Goal: Task Accomplishment & Management: Use online tool/utility

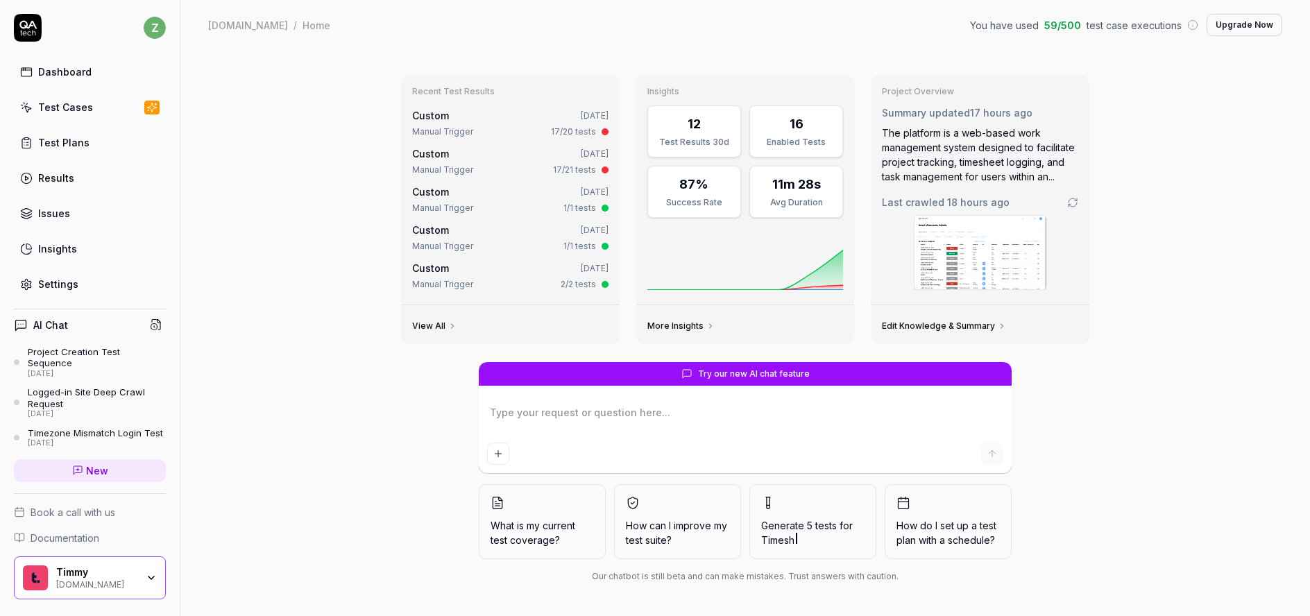
click at [58, 141] on div "Test Plans" at bounding box center [63, 142] width 51 height 15
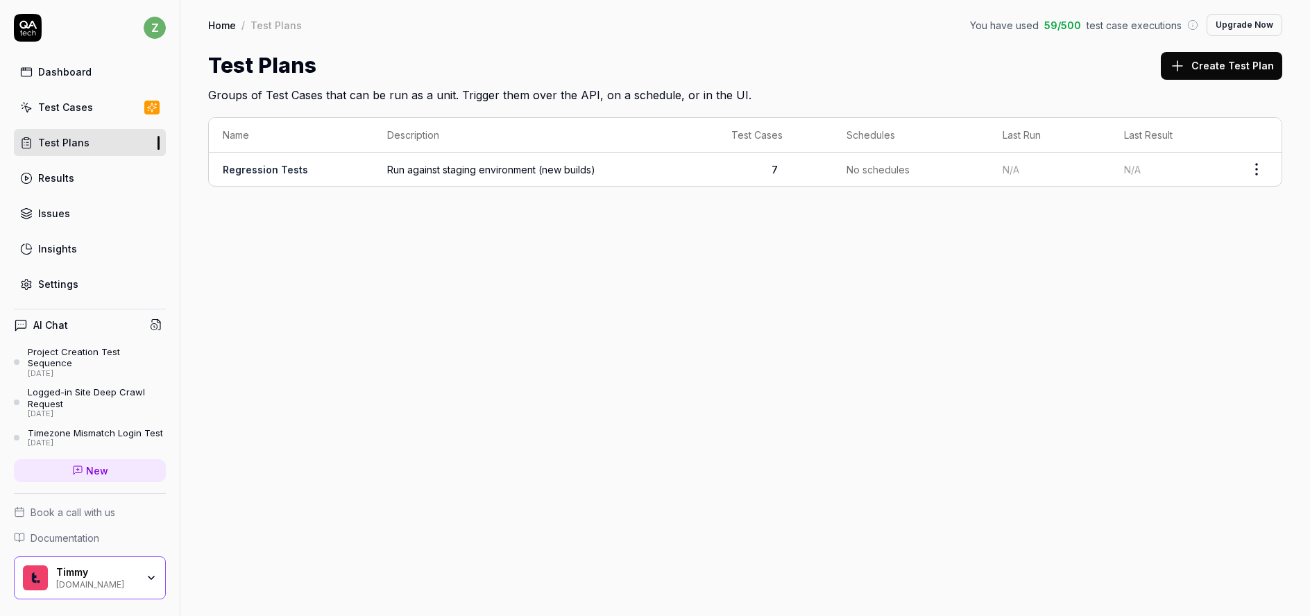
click at [276, 172] on link "Regression Tests" at bounding box center [265, 170] width 85 height 12
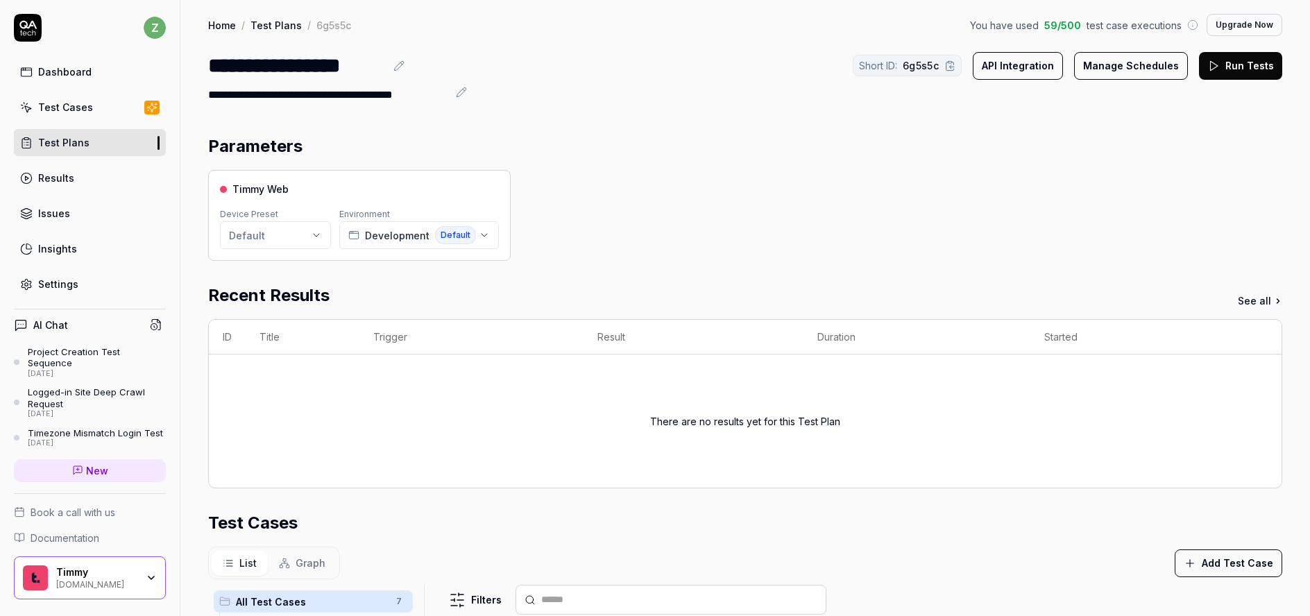
click at [67, 108] on div "Test Cases" at bounding box center [65, 107] width 55 height 15
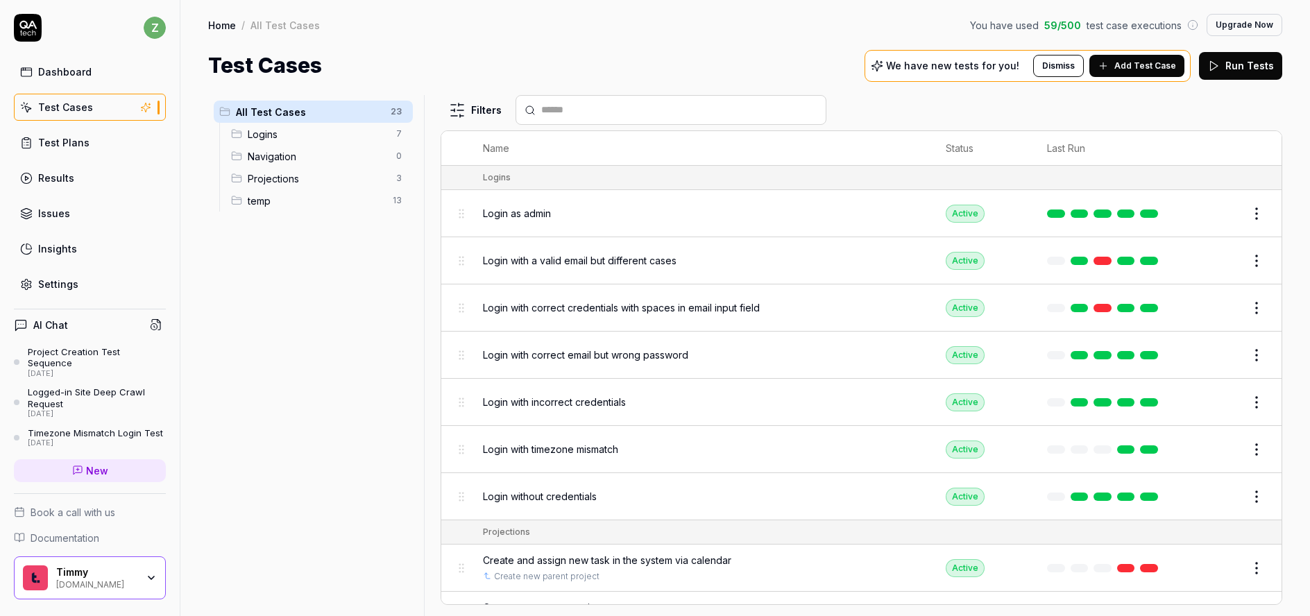
click at [289, 183] on span "Projections" at bounding box center [318, 178] width 140 height 15
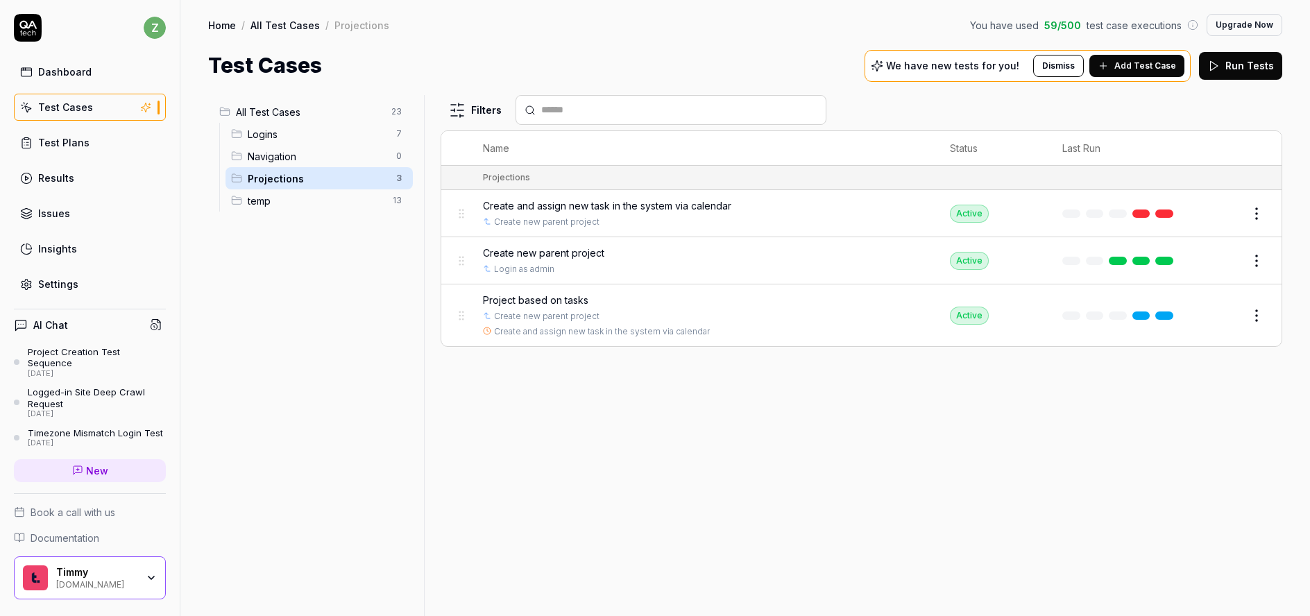
click at [550, 299] on span "Project based on tasks" at bounding box center [535, 300] width 105 height 15
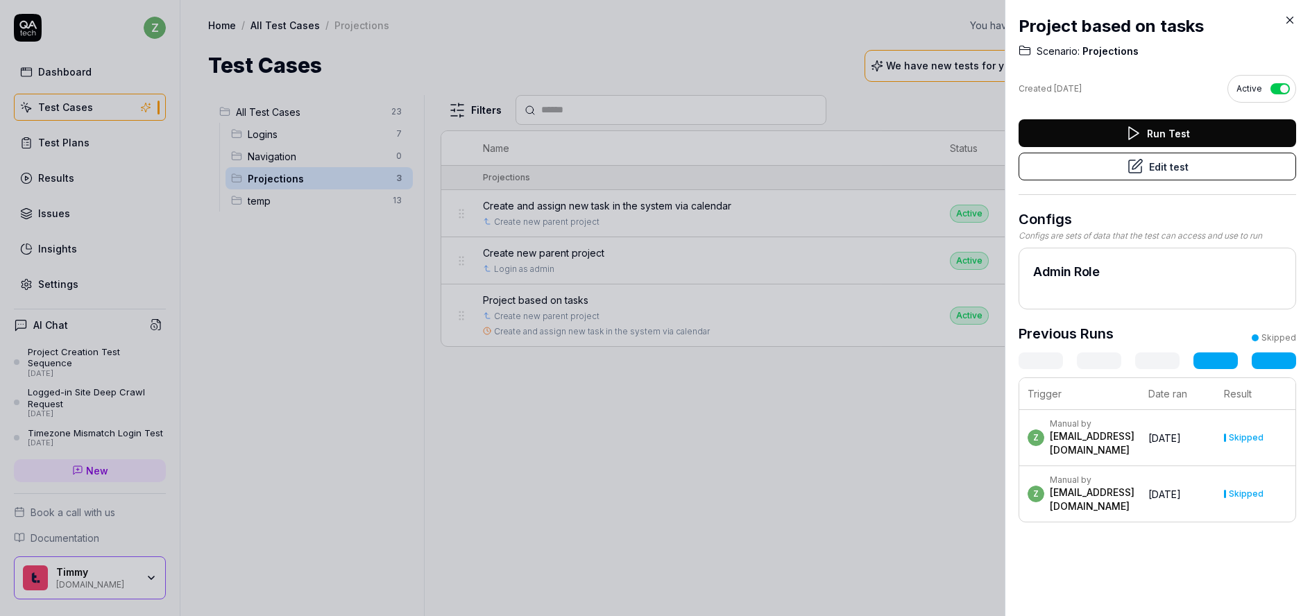
click at [1129, 167] on icon at bounding box center [1135, 166] width 12 height 12
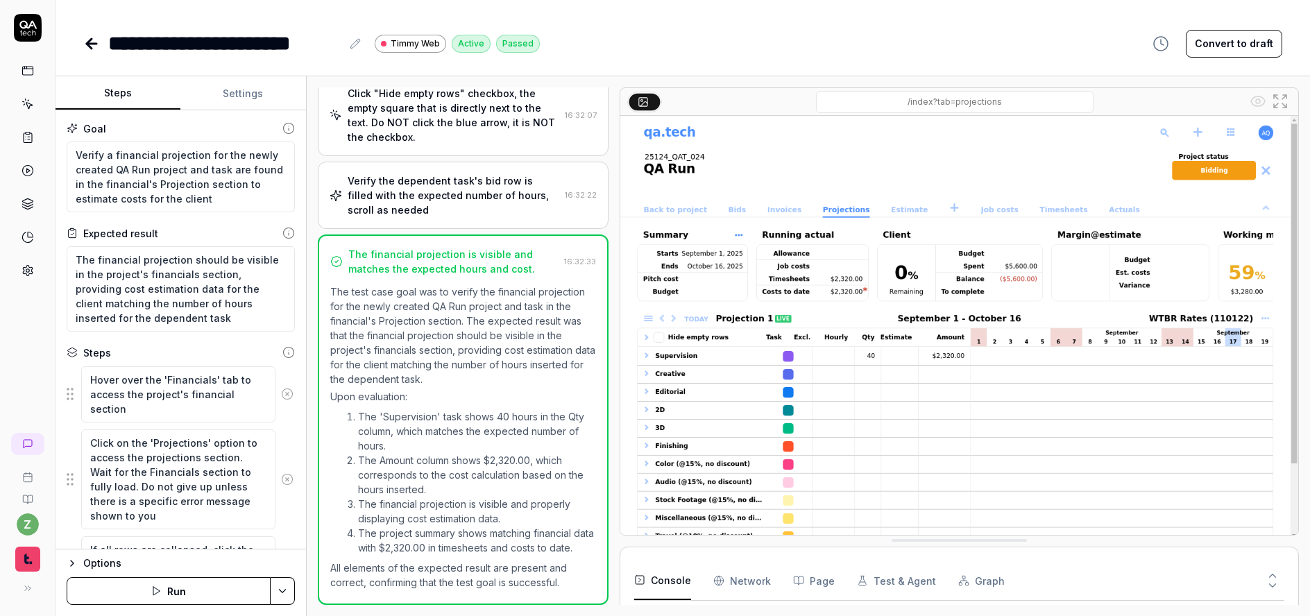
scroll to position [288, 0]
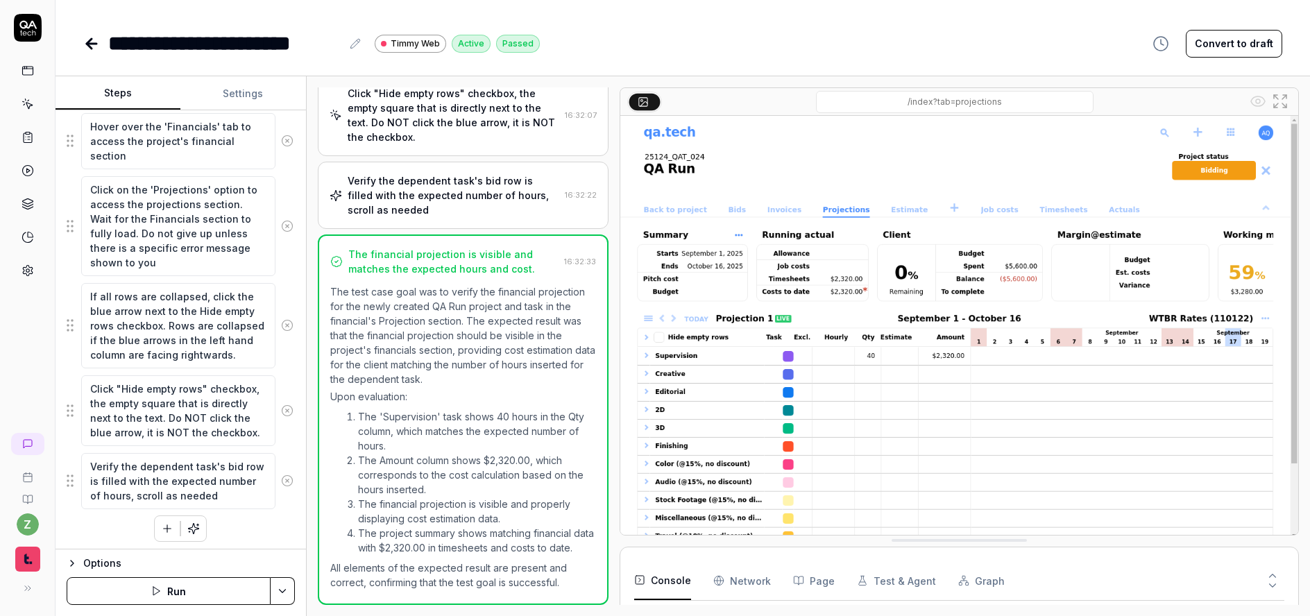
scroll to position [257, 0]
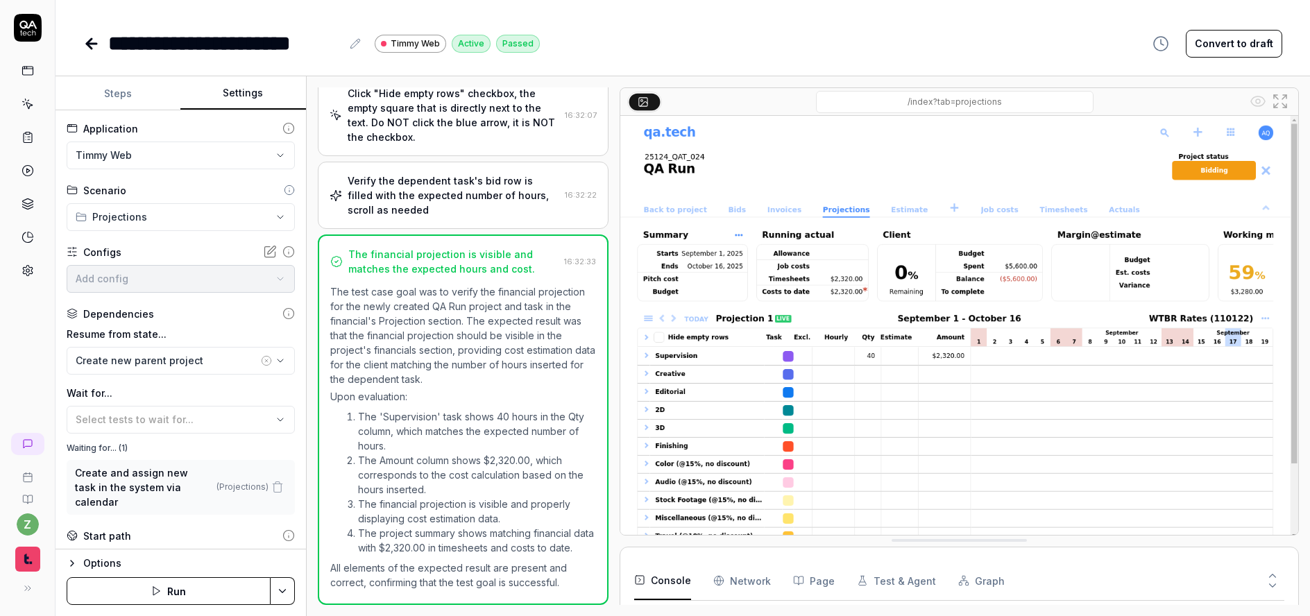
click at [239, 96] on button "Settings" at bounding box center [242, 93] width 125 height 33
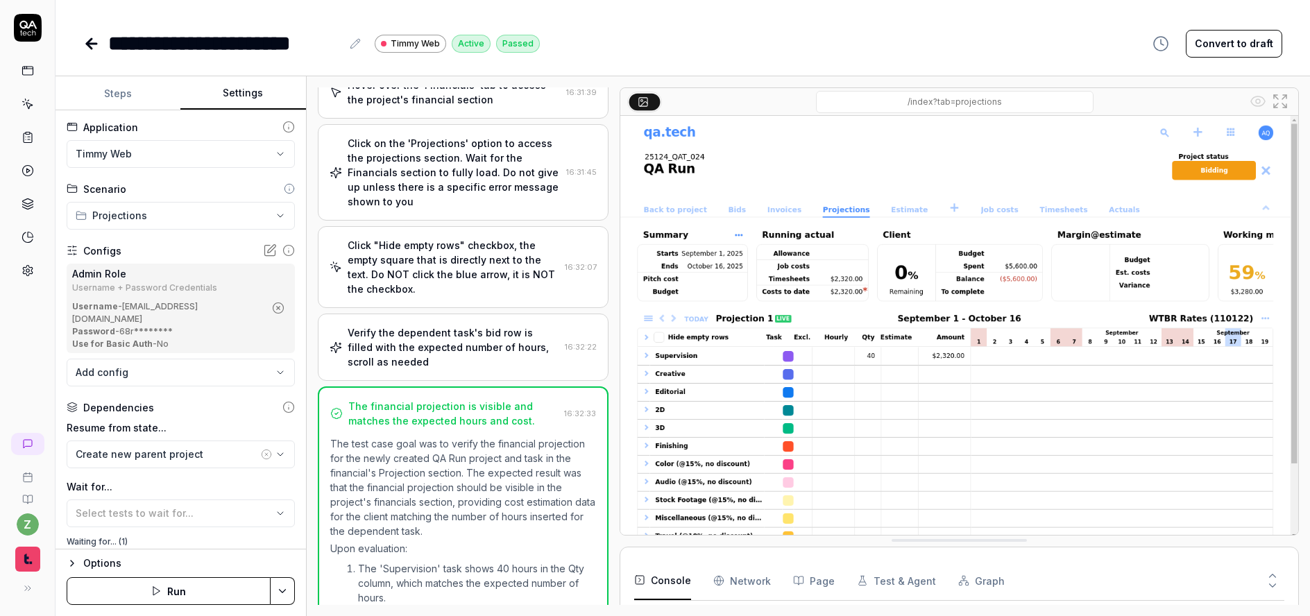
scroll to position [0, 0]
click at [829, 580] on button "Page" at bounding box center [814, 580] width 42 height 39
drag, startPoint x: 839, startPoint y: 544, endPoint x: 886, endPoint y: 399, distance: 152.4
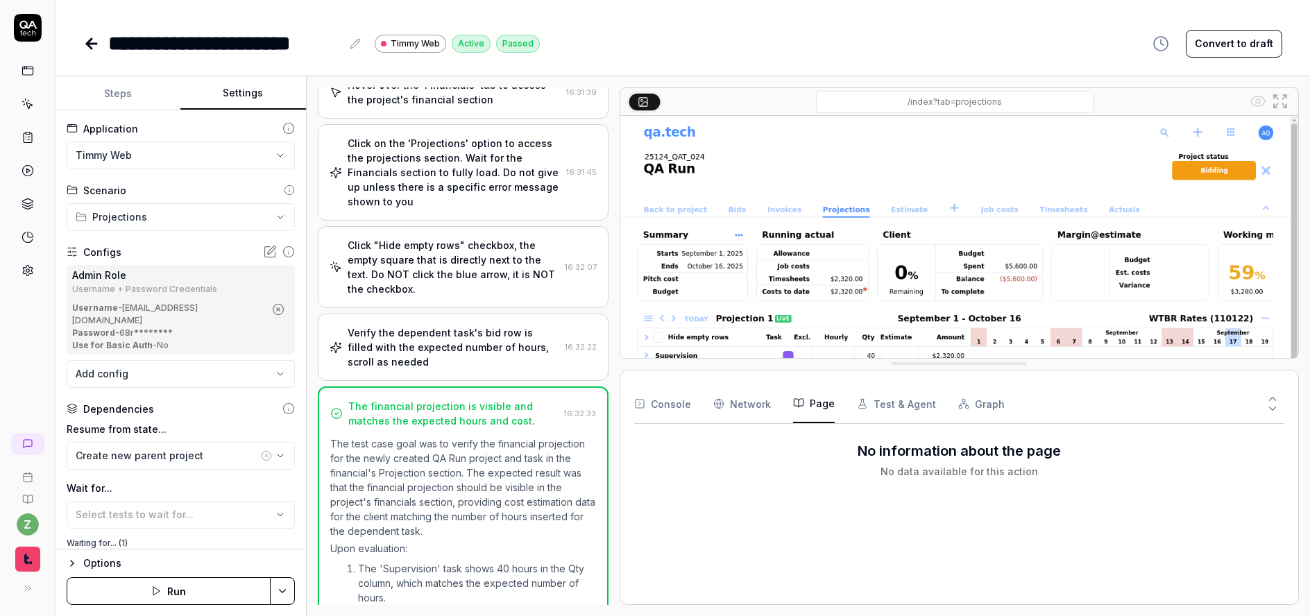
click at [465, 343] on div "Verify the dependent task's bid row is filled with the expected number of hours…" at bounding box center [454, 347] width 212 height 44
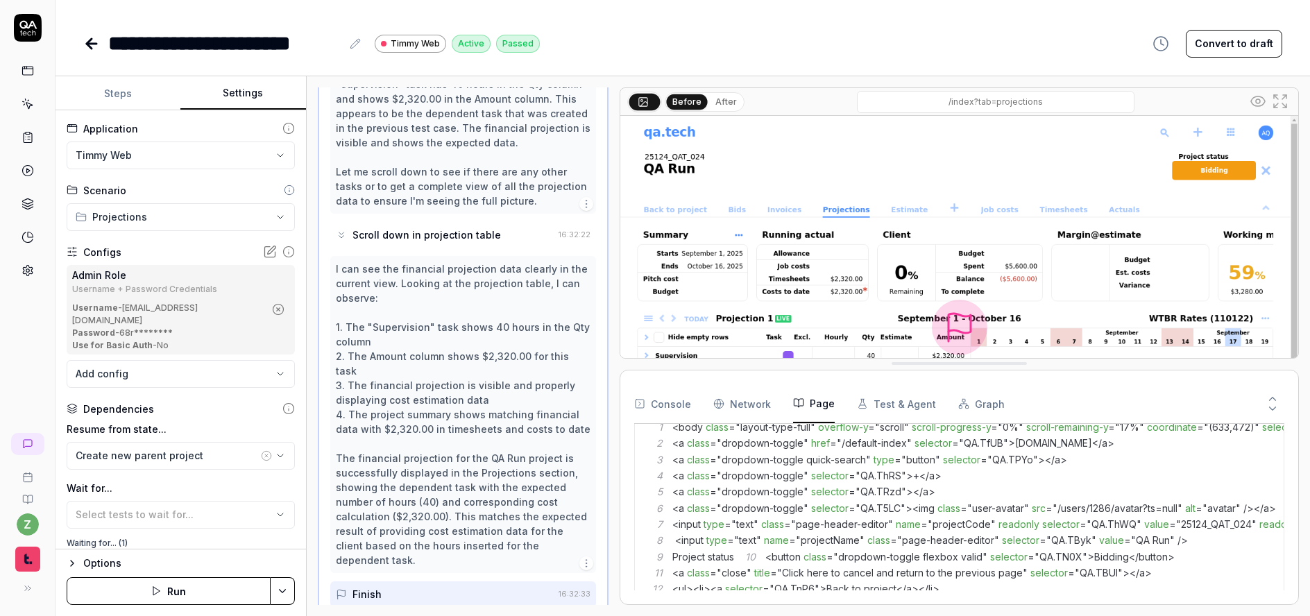
scroll to position [504, 0]
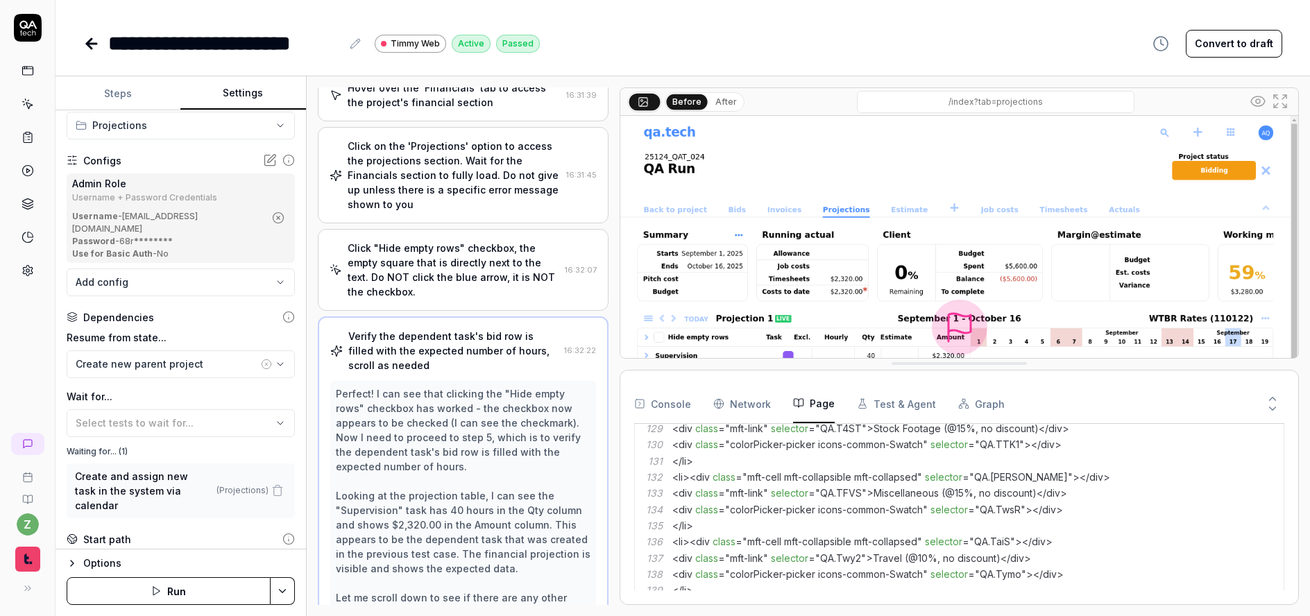
scroll to position [166, 0]
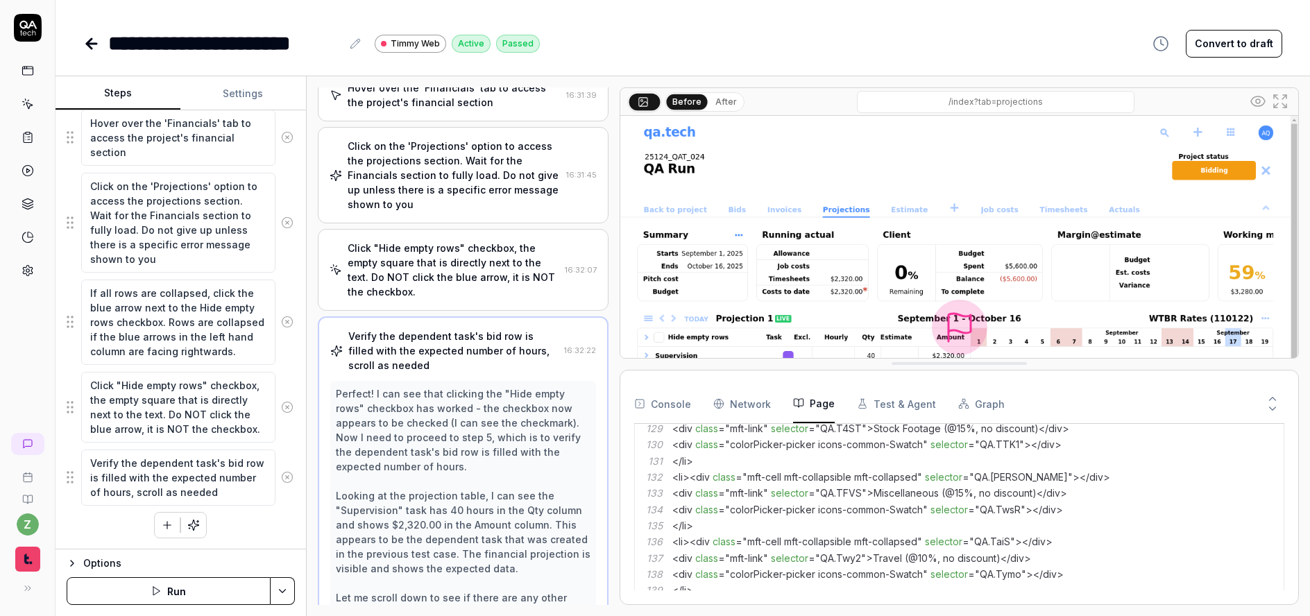
click at [135, 89] on button "Steps" at bounding box center [117, 93] width 125 height 33
click at [255, 433] on textarea "Click "Hide empty rows" checkbox, the empty square that is directly next to the…" at bounding box center [178, 407] width 194 height 71
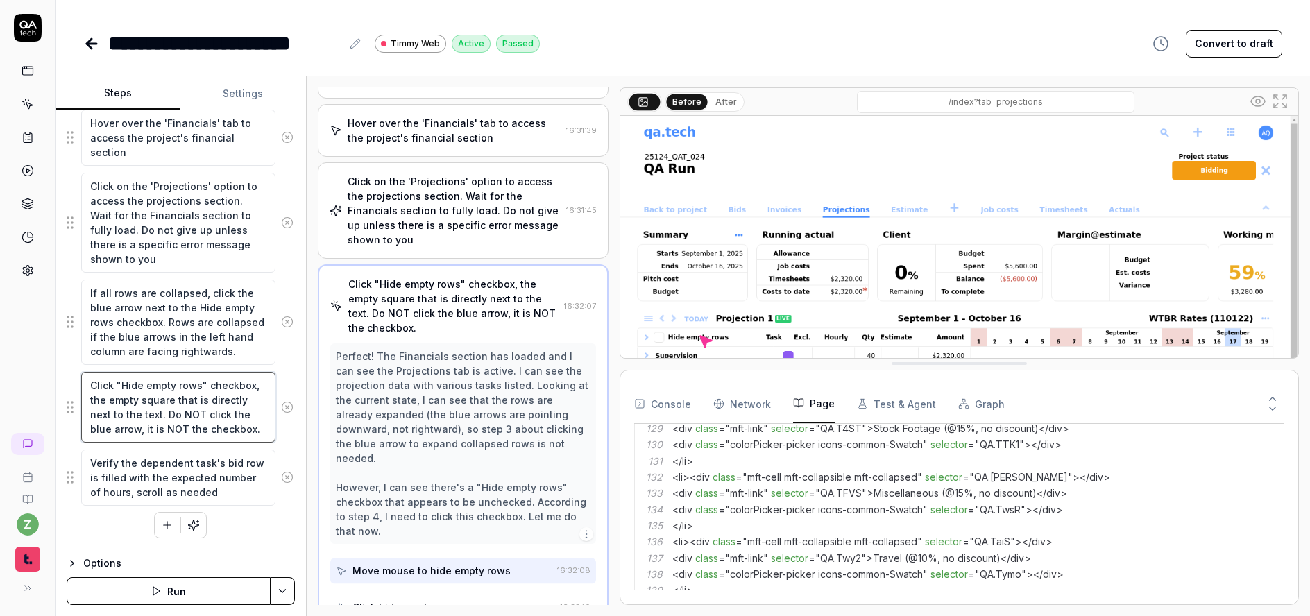
scroll to position [47, 0]
type textarea "*"
type textarea "Click "Hide empty rows" checkbox, the empty square that is directly next to the…"
type textarea "*"
type textarea "Click "Hide empty rows" checkbox, the empty square that is directly next to the…"
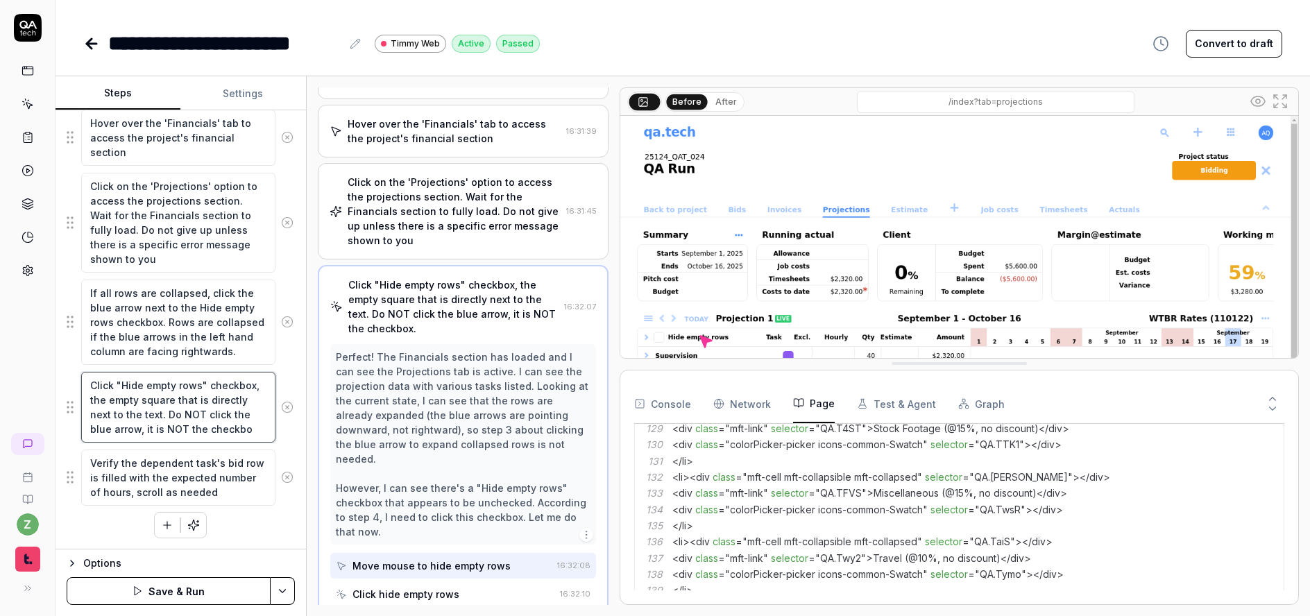
type textarea "*"
type textarea "Click "Hide empty rows" checkbox, the empty square that is directly next to the…"
type textarea "*"
type textarea "Click "Hide empty rows" checkbox, the empty square that is directly next to the…"
type textarea "*"
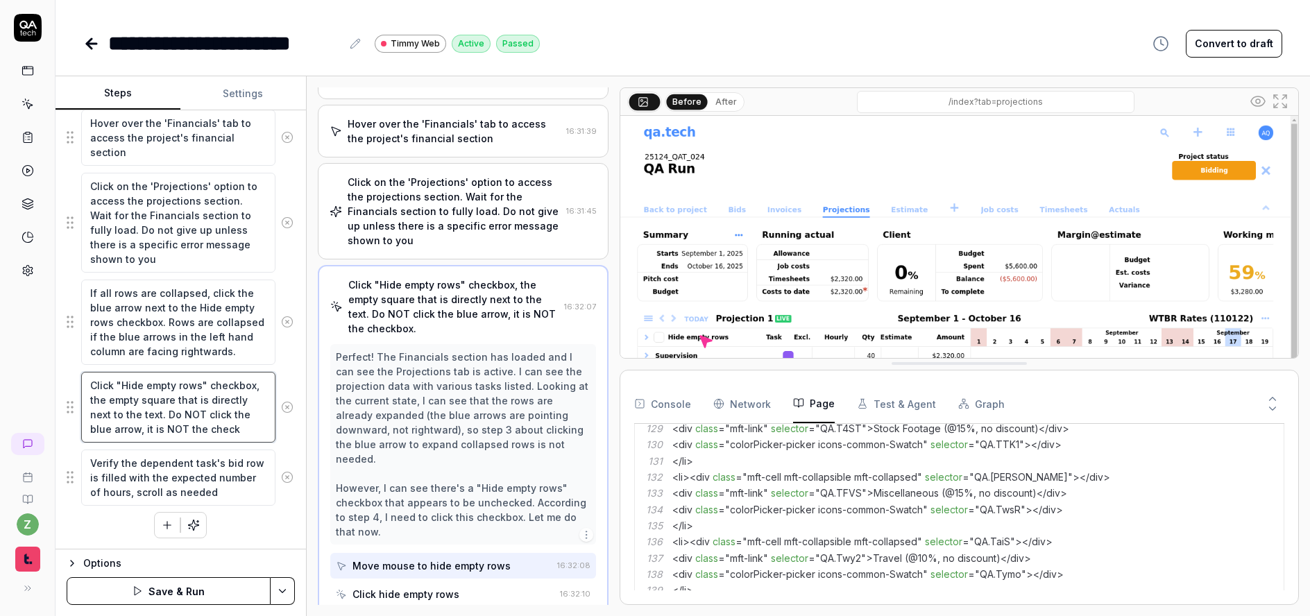
type textarea "Click "Hide empty rows" checkbox, the empty square that is directly next to the…"
type textarea "*"
type textarea "Click "Hide empty rows" checkbox, the empty square that is directly next to the…"
type textarea "*"
type textarea "Click "Hide empty rows" checkbox, the empty square that is directly next to the…"
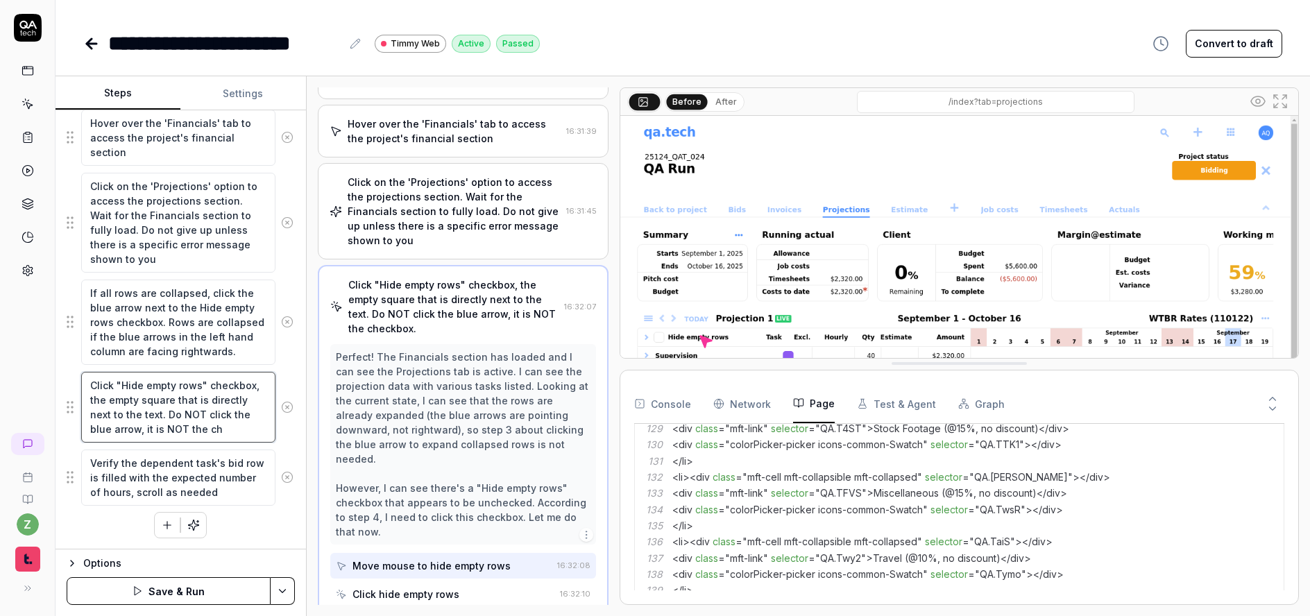
type textarea "*"
type textarea "Click "Hide empty rows" checkbox, the empty square that is directly next to the…"
type textarea "*"
type textarea "Click "Hide empty rows" checkbox, the empty square that is directly next to the…"
type textarea "*"
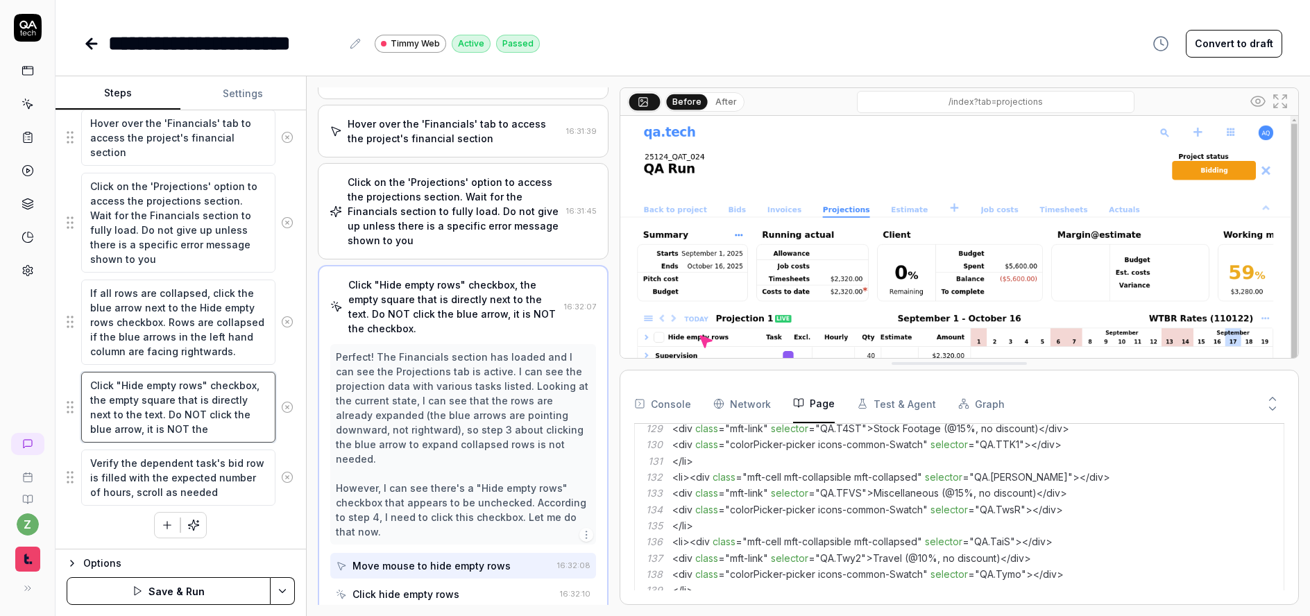
type textarea "Click "Hide empty rows" checkbox, the empty square that is directly next to the…"
type textarea "*"
type textarea "Click "Hide empty rows" checkbox, the empty square that is directly next to the…"
type textarea "*"
type textarea "Click "Hide empty rows" checkbox, the empty square that is directly next to the…"
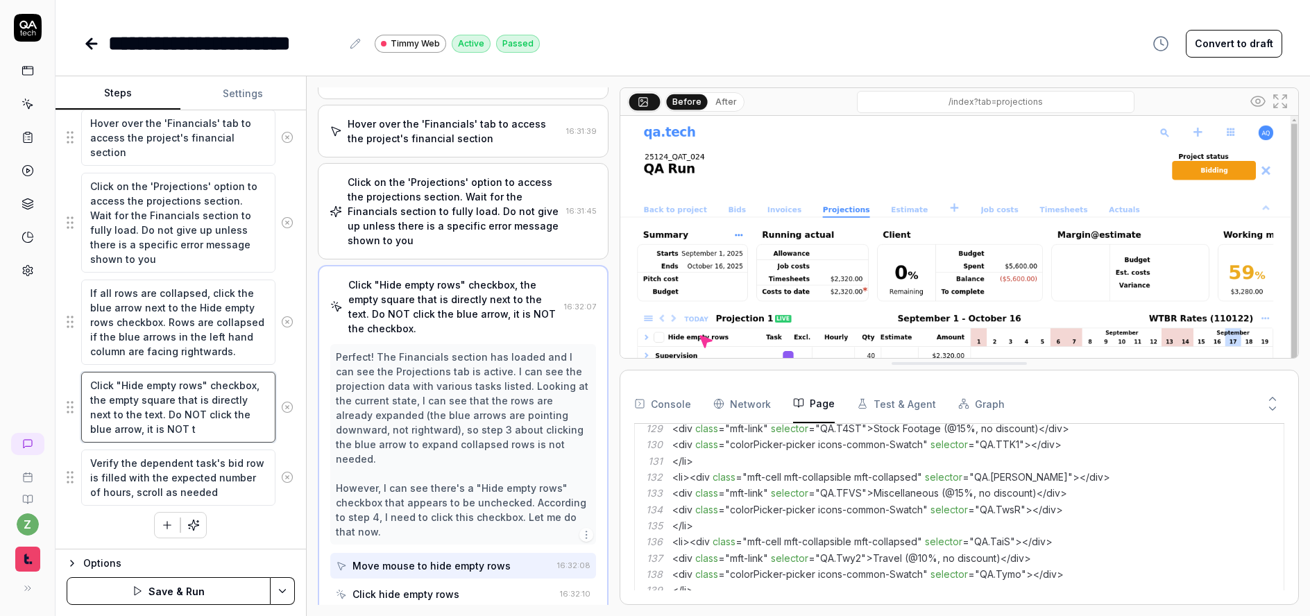
type textarea "*"
type textarea "Click "Hide empty rows" checkbox, the empty square that is directly next to the…"
type textarea "*"
type textarea "Click "Hide empty rows" checkbox, the empty square that is directly next to the…"
type textarea "*"
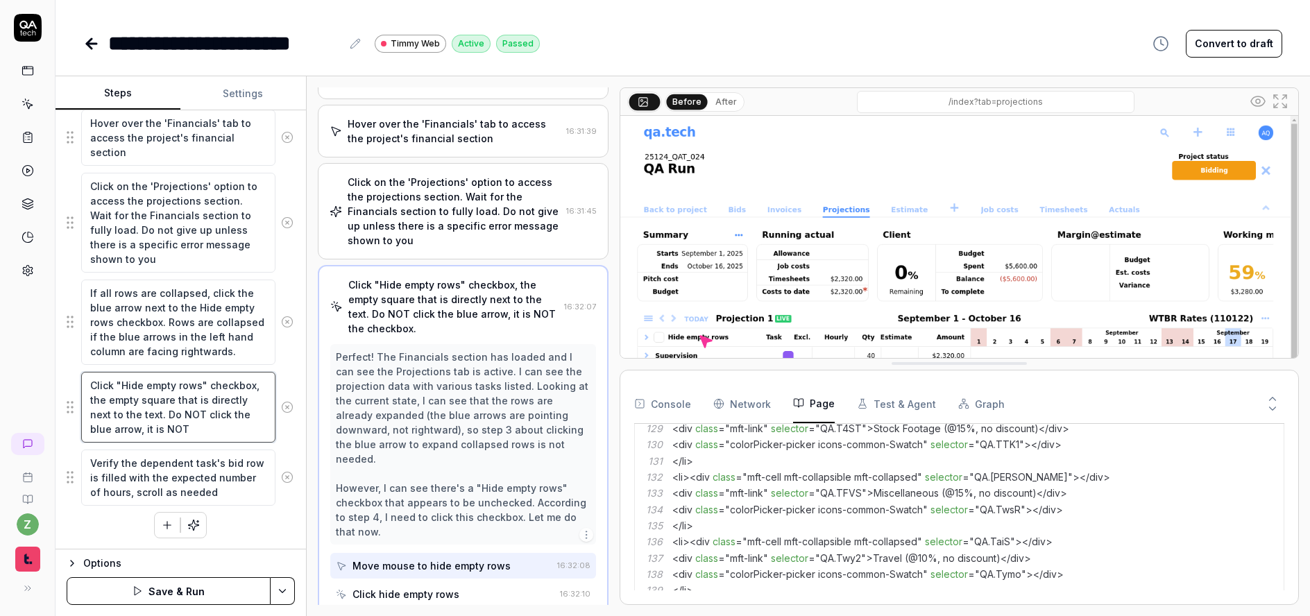
type textarea "Click "Hide empty rows" checkbox, the empty square that is directly next to the…"
type textarea "*"
type textarea "Click "Hide empty rows" checkbox, the empty square that is directly next to the…"
type textarea "*"
type textarea "Click "Hide empty rows" checkbox, the empty square that is directly next to the…"
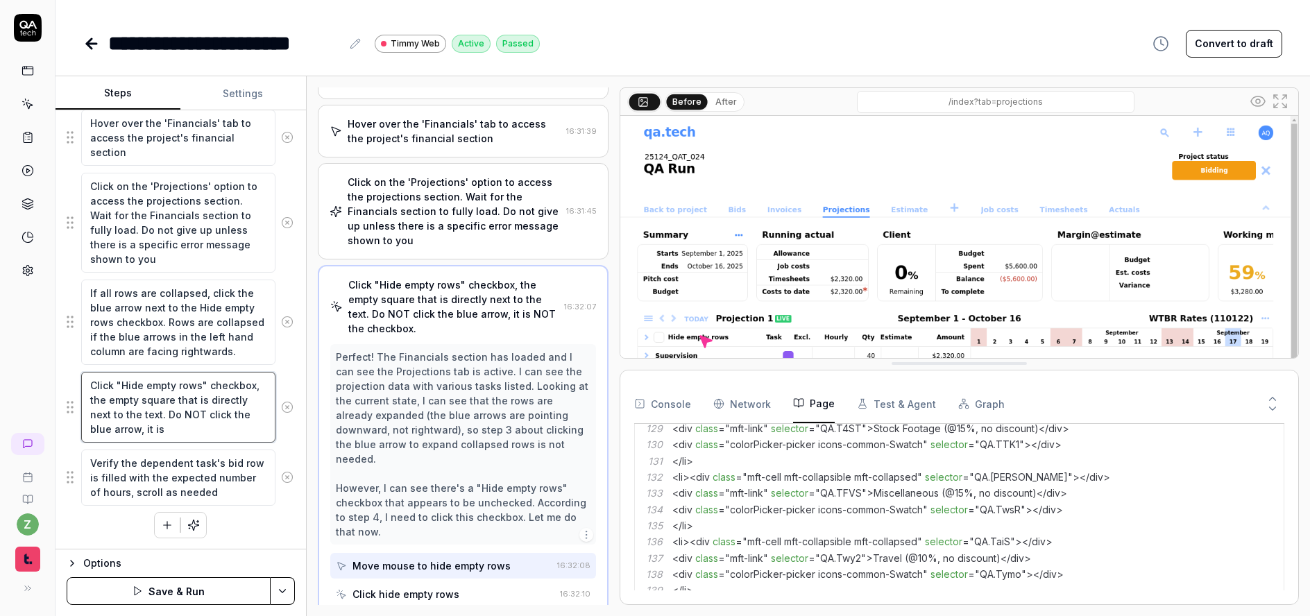
type textarea "*"
type textarea "Click "Hide empty rows" checkbox, the empty square that is directly next to the…"
type textarea "*"
type textarea "Click "Hide empty rows" checkbox, the empty square that is directly next to the…"
type textarea "*"
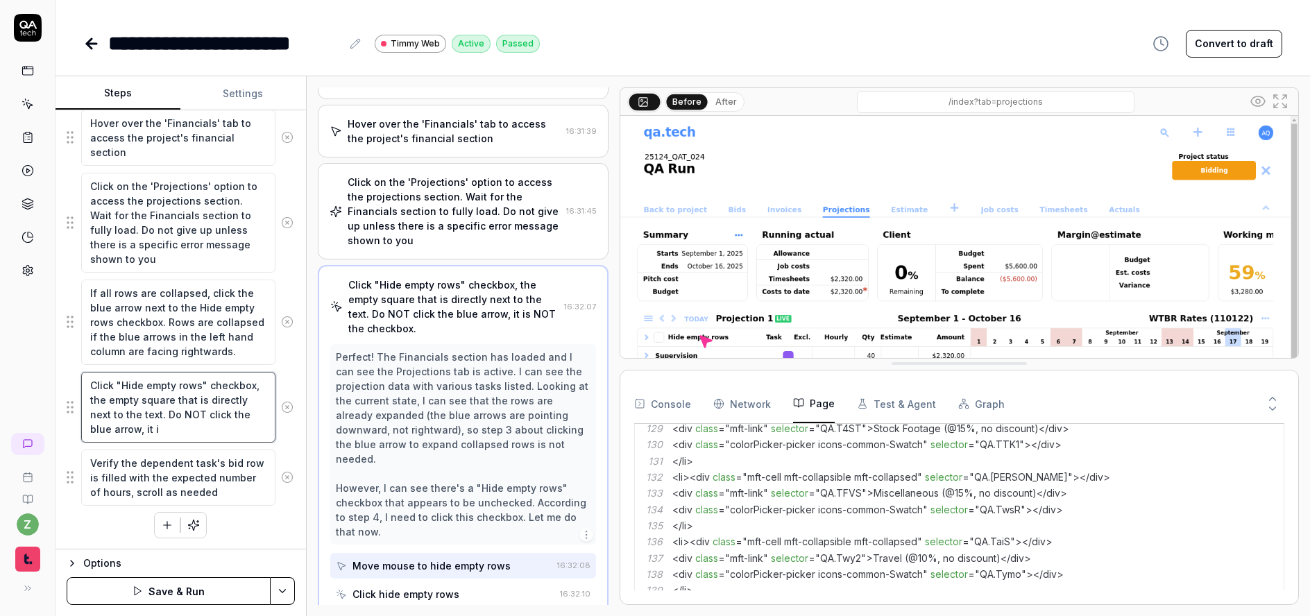
type textarea "Click "Hide empty rows" checkbox, the empty square that is directly next to the…"
type textarea "*"
type textarea "Click "Hide empty rows" checkbox, the empty square that is directly next to the…"
type textarea "*"
type textarea "Click "Hide empty rows" checkbox, the empty square that is directly next to the…"
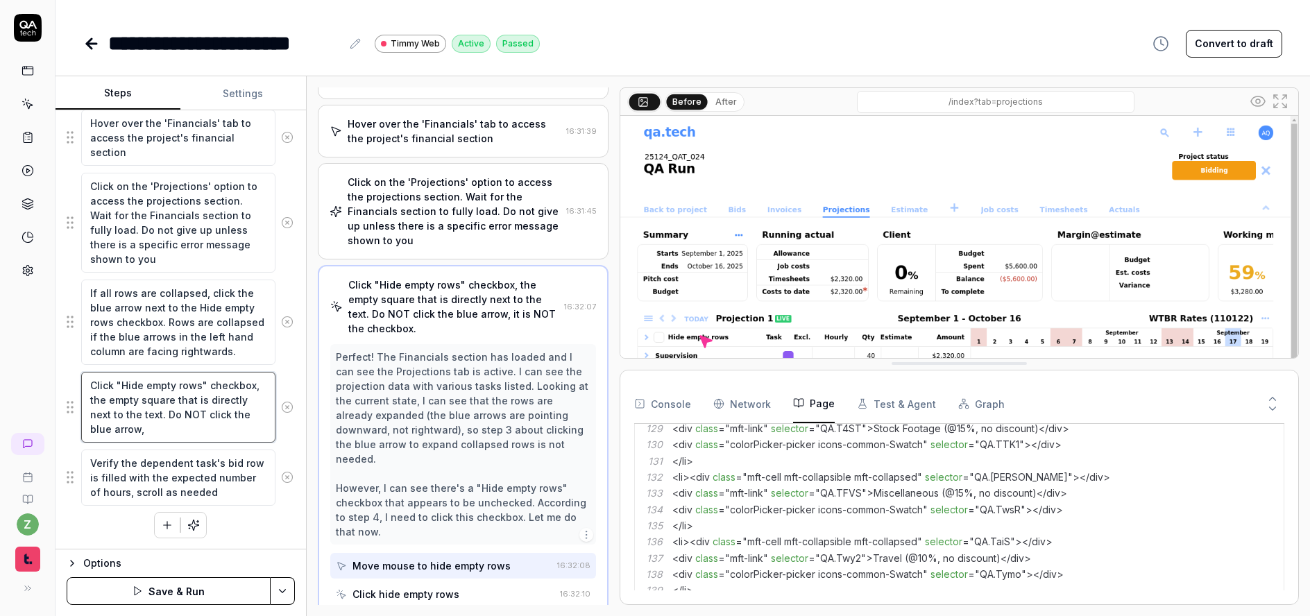
type textarea "*"
type textarea "Click "Hide empty rows" checkbox, the empty square that is directly next to the…"
type textarea "*"
type textarea "Click "Hide empty rows" checkbox, the empty square that is directly next to the…"
type textarea "*"
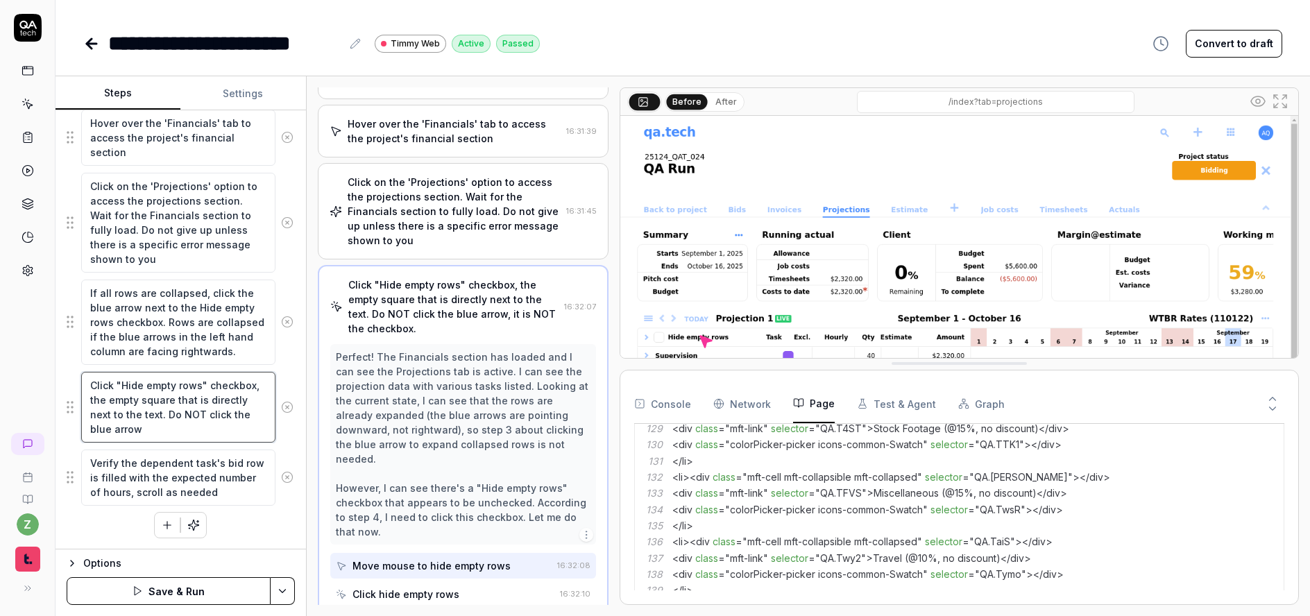
type textarea "Click "Hide empty rows" checkbox, the empty square that is directly next to the…"
type textarea "*"
type textarea "Click "Hide empty rows" checkbox, the empty square that is directly next to the…"
type textarea "*"
type textarea "Click "Hide empty rows" checkbox, the empty square that is directly next to the…"
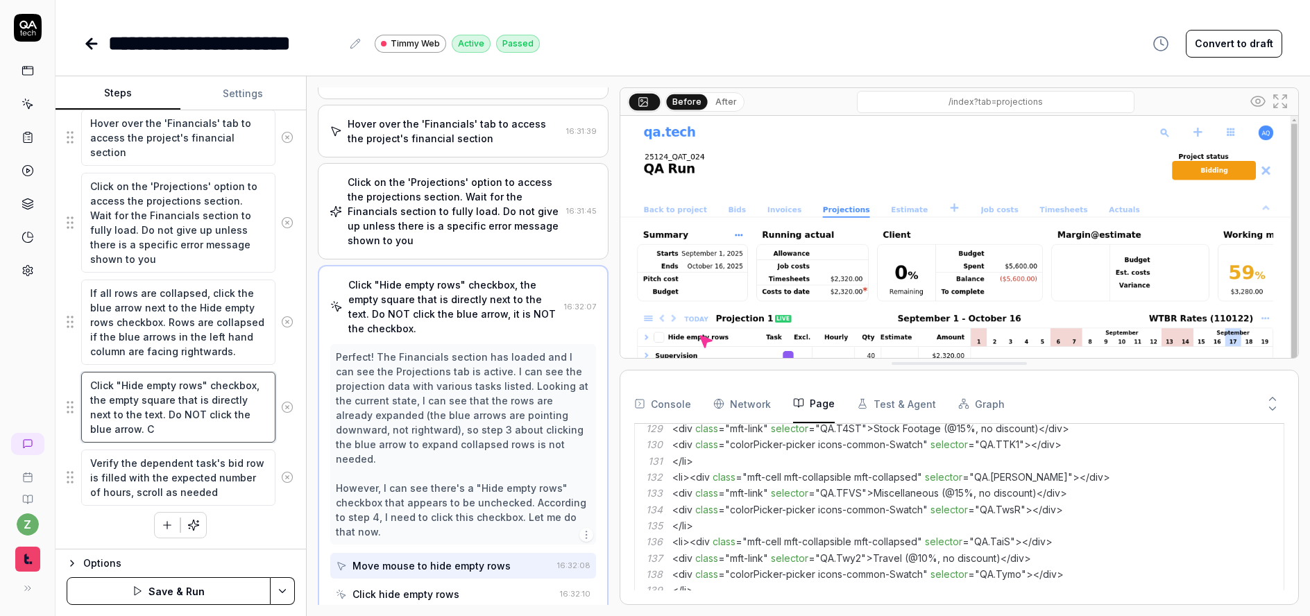
type textarea "*"
type textarea "Click "Hide empty rows" checkbox, the empty square that is directly next to the…"
type textarea "*"
type textarea "Click "Hide empty rows" checkbox, the empty square that is directly next to the…"
type textarea "*"
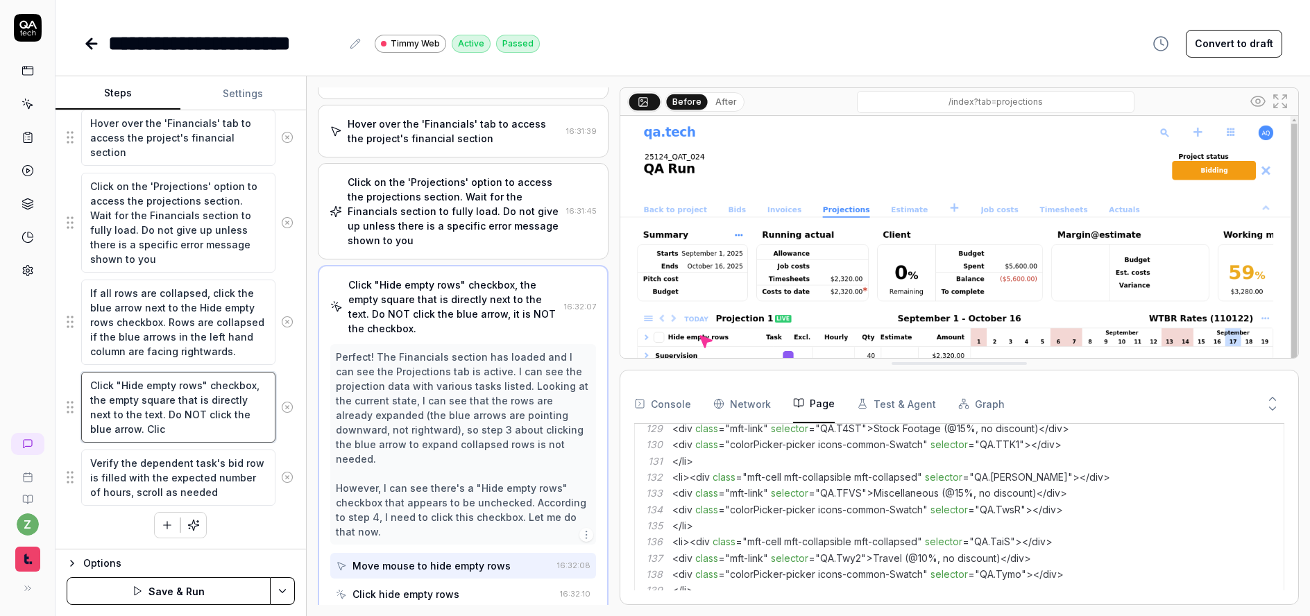
type textarea "Click "Hide empty rows" checkbox, the empty square that is directly next to the…"
type textarea "*"
type textarea "Click "Hide empty rows" checkbox, the empty square that is directly next to the…"
type textarea "*"
type textarea "Click "Hide empty rows" checkbox, the empty square that is directly next to the…"
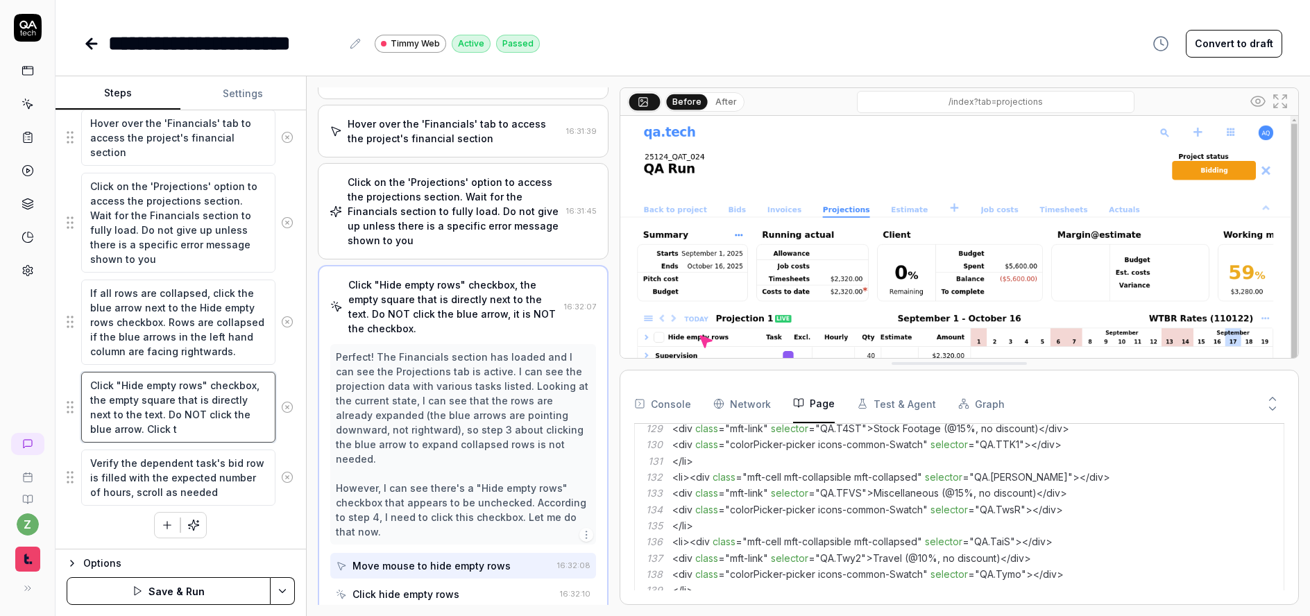
type textarea "*"
type textarea "Click "Hide empty rows" checkbox, the empty square that is directly next to the…"
type textarea "*"
type textarea "Click "Hide empty rows" checkbox, the empty square that is directly next to the…"
type textarea "*"
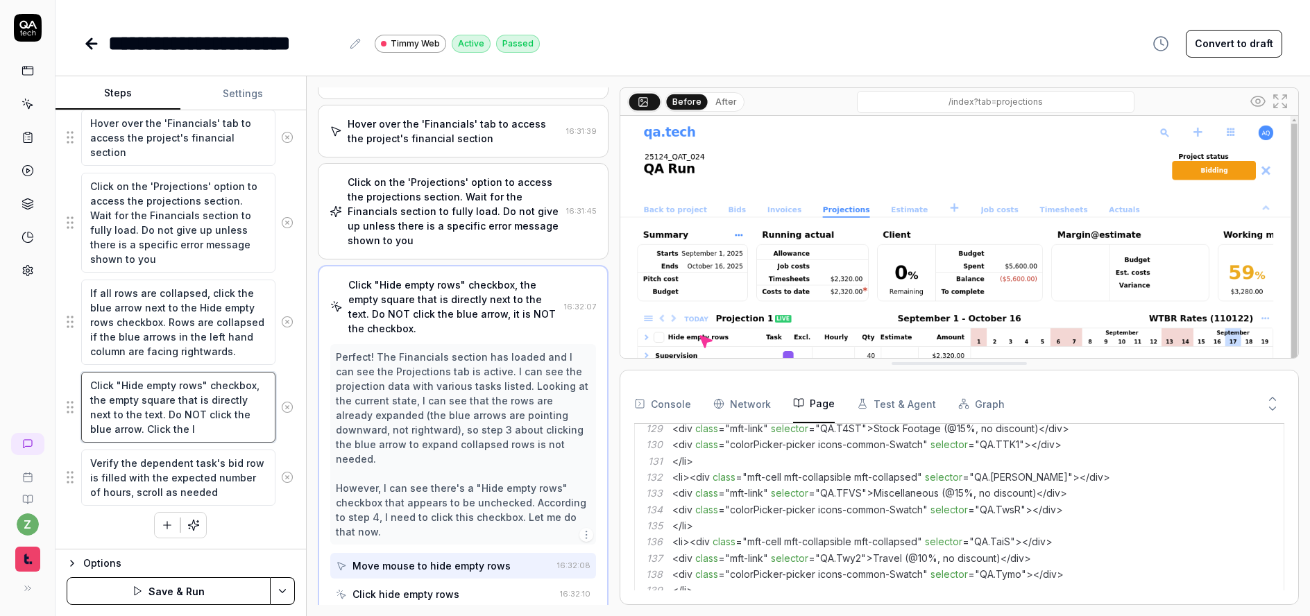
type textarea "Click "Hide empty rows" checkbox, the empty square that is directly next to the…"
type textarea "*"
type textarea "Click "Hide empty rows" checkbox, the empty square that is directly next to the…"
type textarea "*"
type textarea "Click "Hide empty rows" checkbox, the empty square that is directly next to the…"
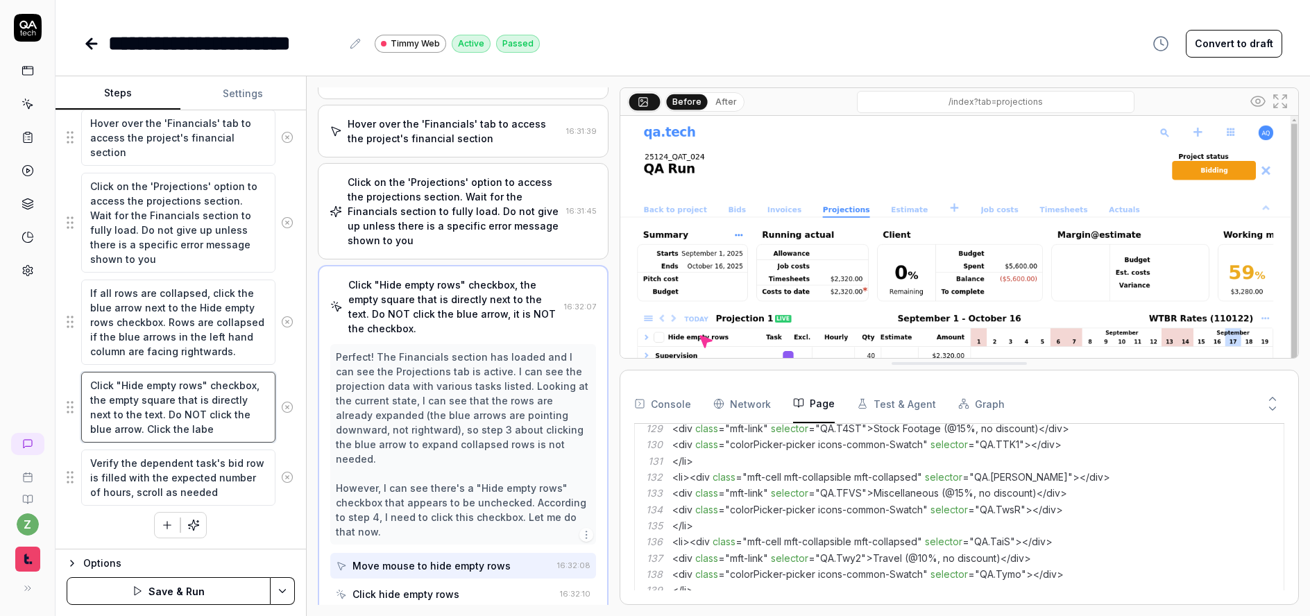
type textarea "*"
type textarea "Click "Hide empty rows" checkbox, the empty square that is directly next to the…"
type textarea "*"
type textarea "Click "Hide empty rows" checkbox, the empty square that is directly next to the…"
type textarea "*"
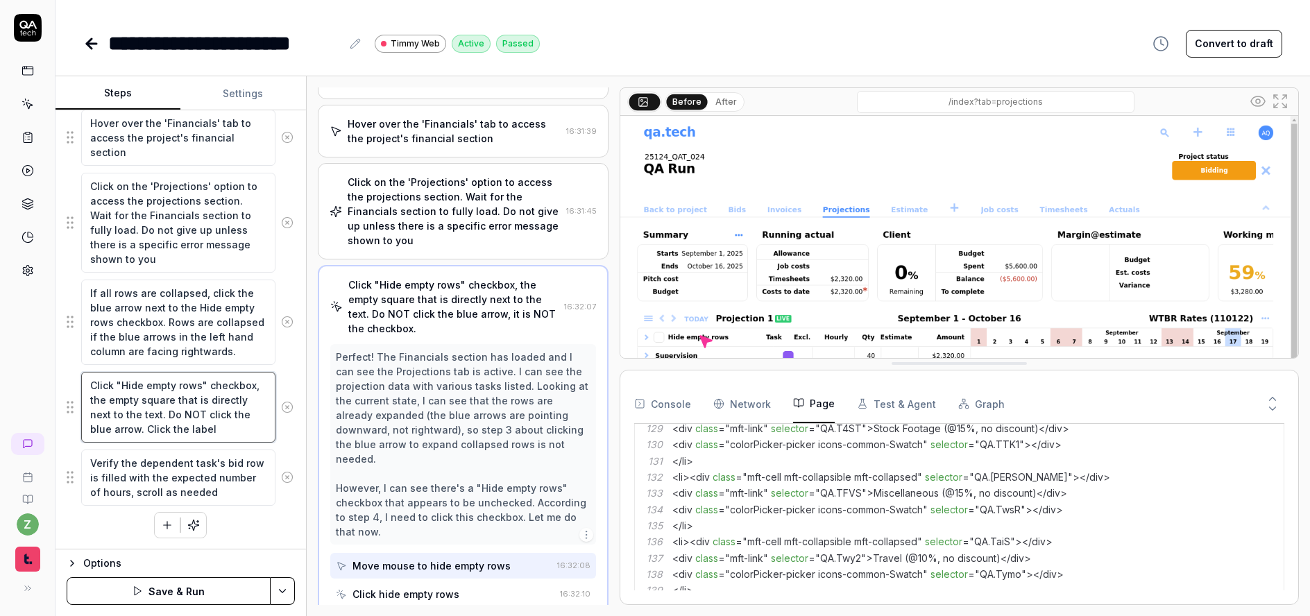
type textarea "Click "Hide empty rows" checkbox, the empty square that is directly next to the…"
type textarea "*"
type textarea "Click "Hide empty rows" checkbox, the empty square that is directly next to the…"
type textarea "*"
type textarea "Click "Hide empty rows" checkbox, the empty square that is directly next to the…"
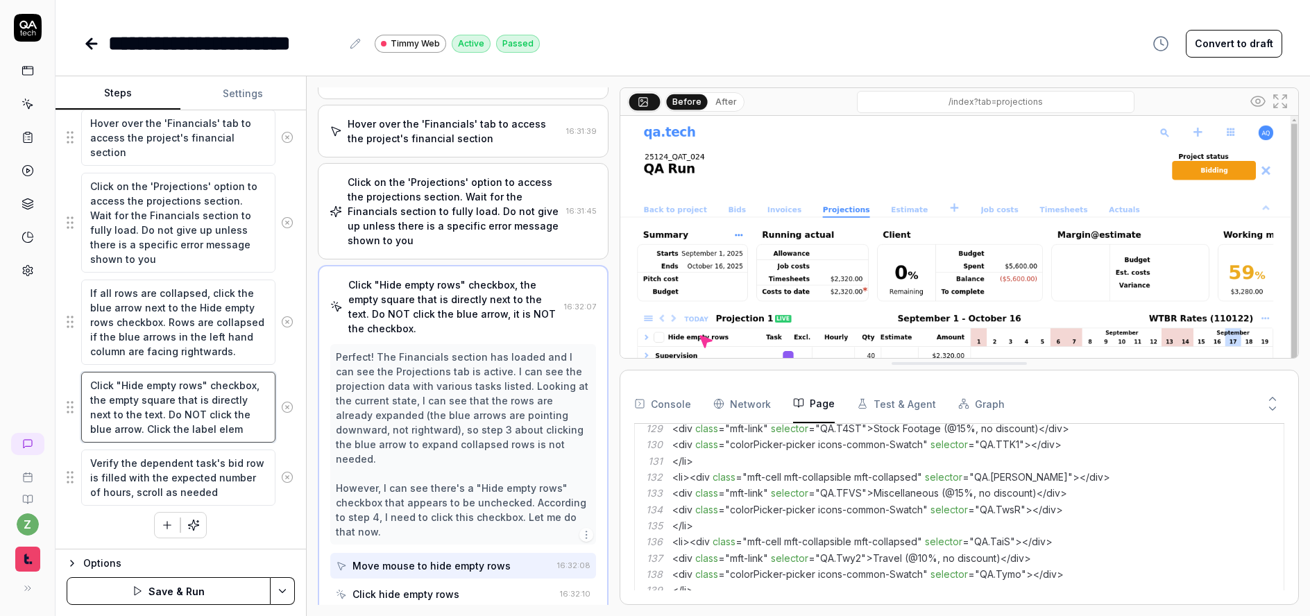
type textarea "*"
type textarea "Click "Hide empty rows" checkbox, the empty square that is directly next to the…"
type textarea "*"
type textarea "Click "Hide empty rows" checkbox, the empty square that is directly next to the…"
type textarea "*"
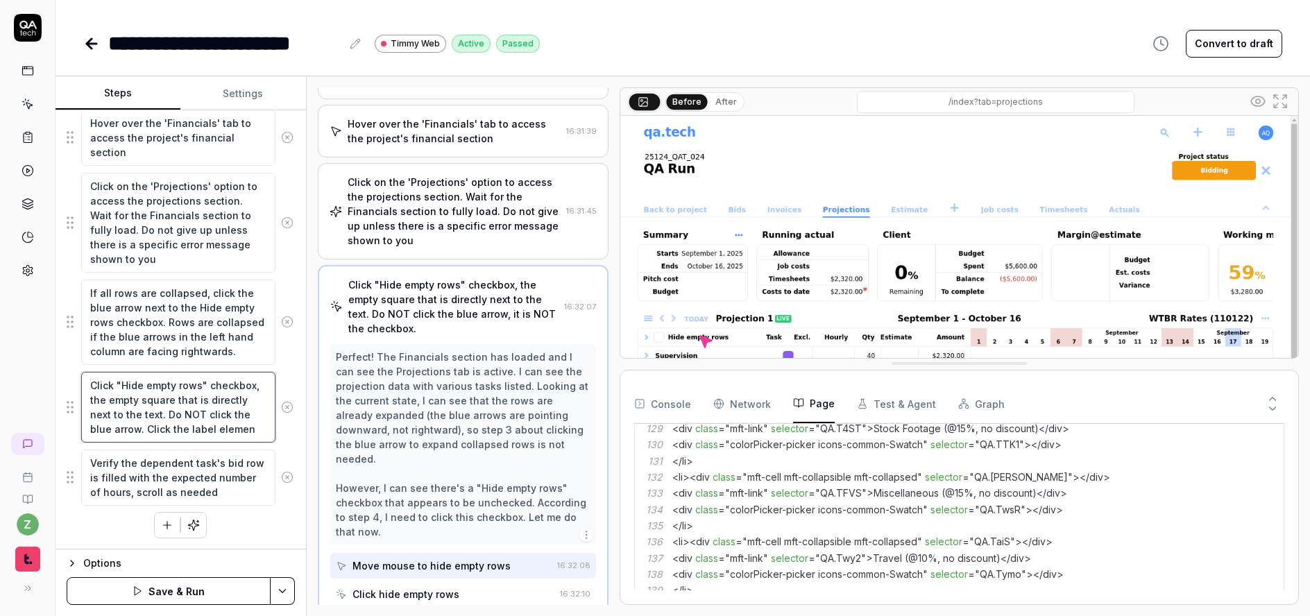
type textarea "Click "Hide empty rows" checkbox, the empty square that is directly next to the…"
type textarea "*"
type textarea "Click "Hide empty rows" checkbox, the empty square that is directly next to the…"
type textarea "*"
type textarea "Click "Hide empty rows" checkbox, the empty square that is directly next to the…"
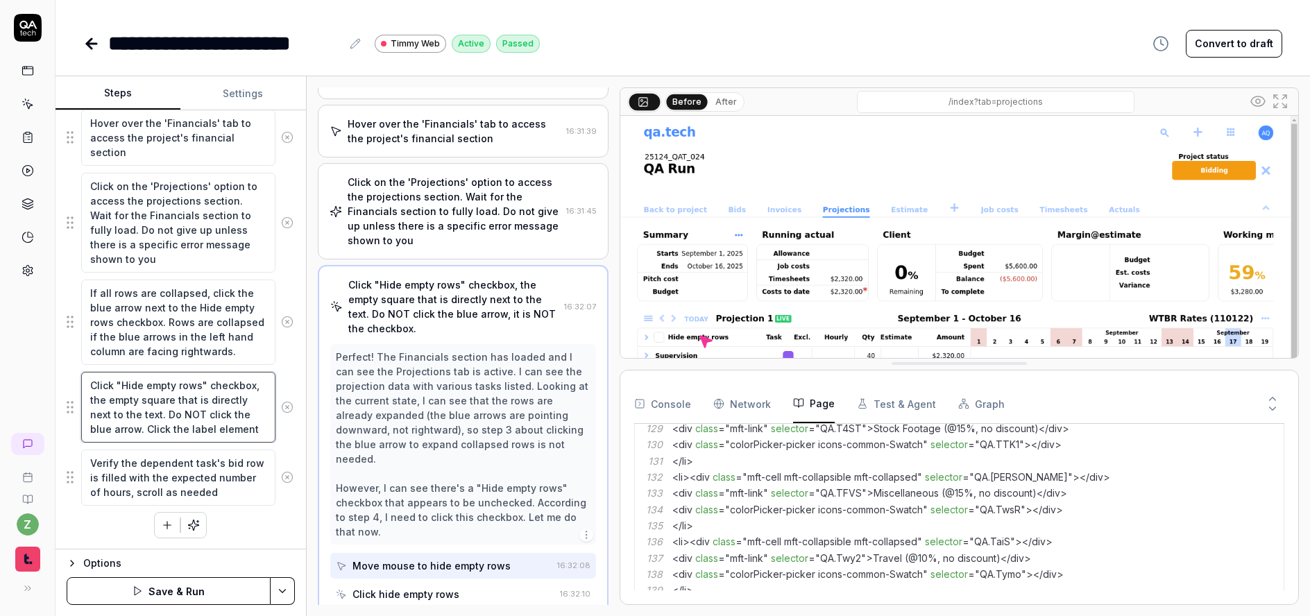
type textarea "*"
type textarea "Click "Hide empty rows" checkbox, the empty square that is directly next to the…"
type textarea "*"
type textarea "Click "Hide empty rows" checkbox, the empty square that is directly next to the…"
type textarea "*"
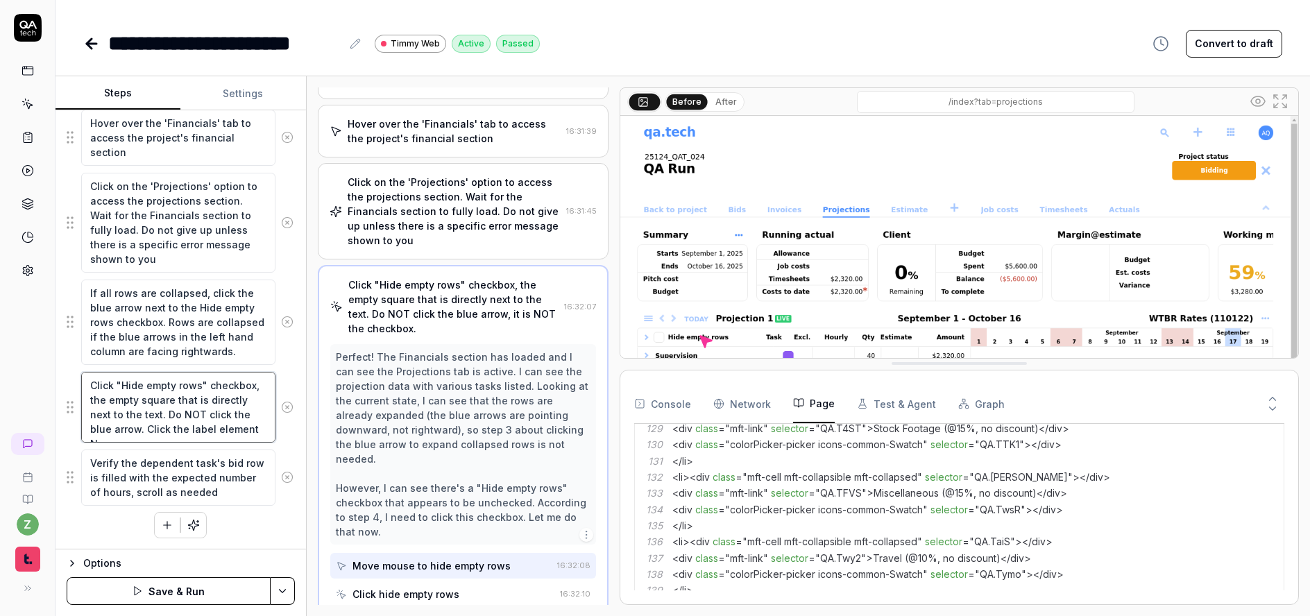
type textarea "Click "Hide empty rows" checkbox, the empty square that is directly next to the…"
type textarea "*"
type textarea "Click "Hide empty rows" checkbox, the empty square that is directly next to the…"
type textarea "*"
type textarea "Click "Hide empty rows" checkbox, the empty square that is directly next to the…"
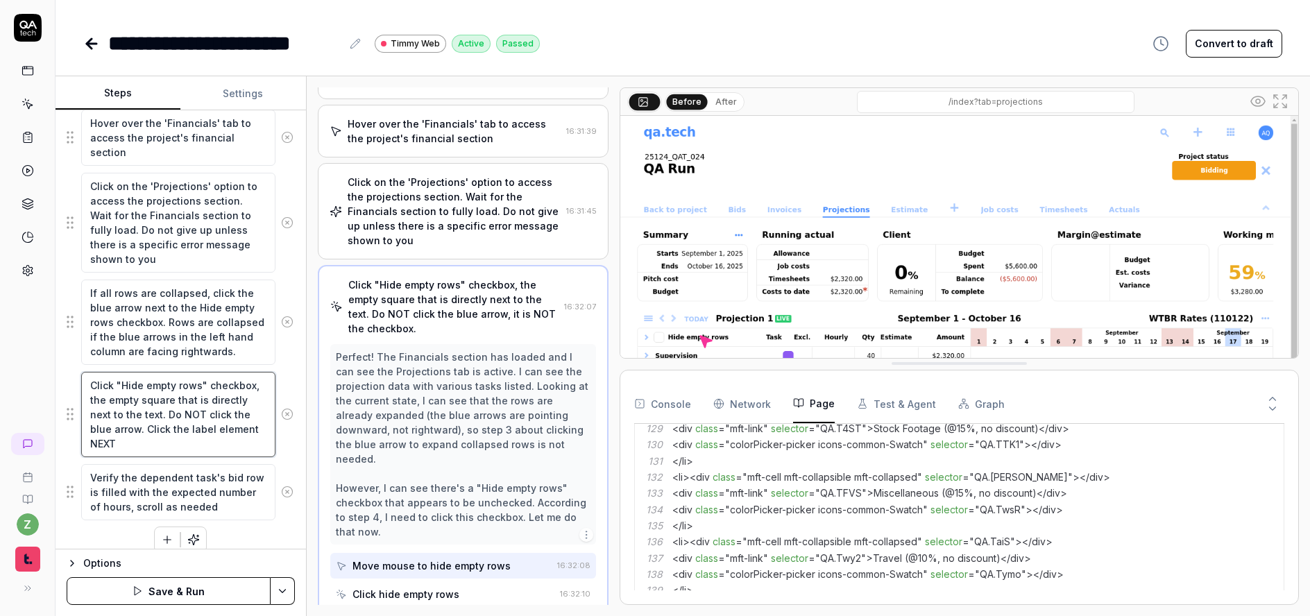
type textarea "*"
type textarea "Click "Hide empty rows" checkbox, the empty square that is directly next to the…"
type textarea "*"
type textarea "Click "Hide empty rows" checkbox, the empty square that is directly next to the…"
type textarea "*"
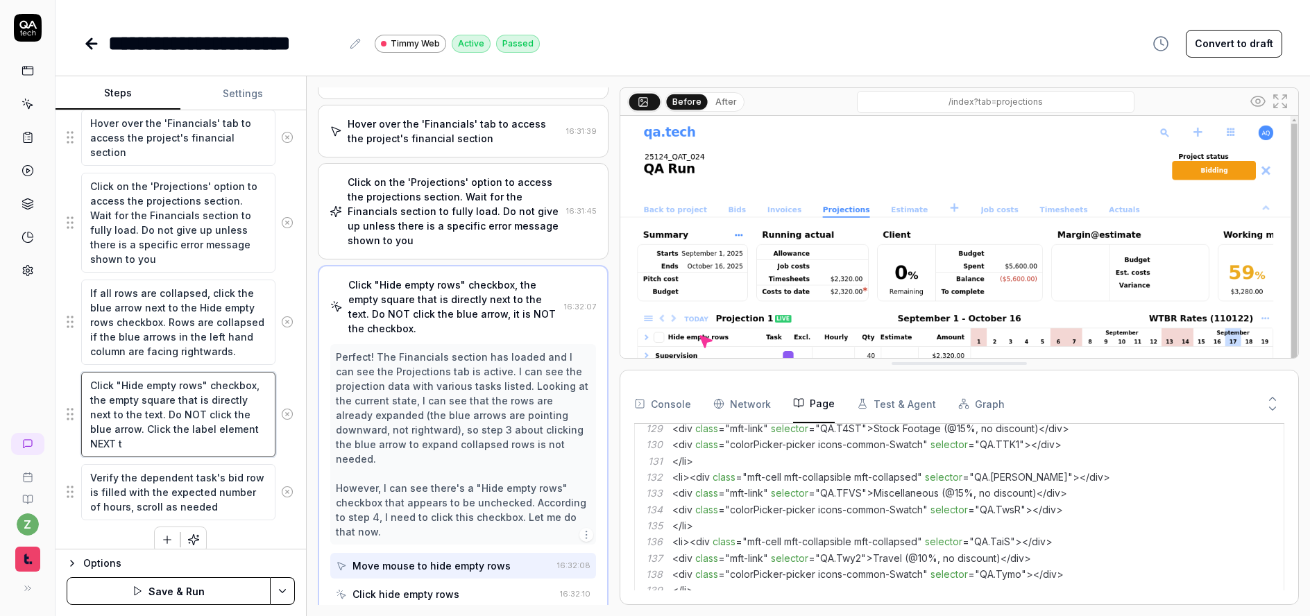
type textarea "Click "Hide empty rows" checkbox, the empty square that is directly next to the…"
type textarea "*"
type textarea "Click "Hide empty rows" checkbox, the empty square that is directly next to the…"
type textarea "*"
type textarea "Click "Hide empty rows" checkbox, the empty square that is directly next to the…"
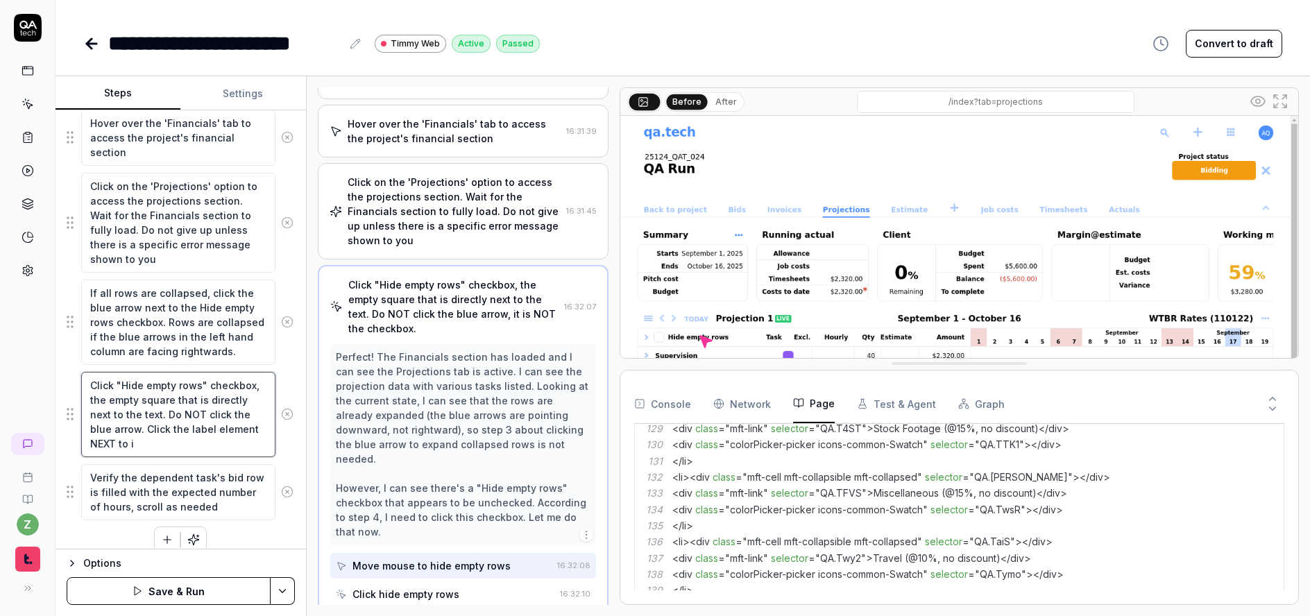
type textarea "*"
type textarea "Click "Hide empty rows" checkbox, the empty square that is directly next to the…"
type textarea "*"
type textarea "Click "Hide empty rows" checkbox, the empty square that is directly next to the…"
type textarea "*"
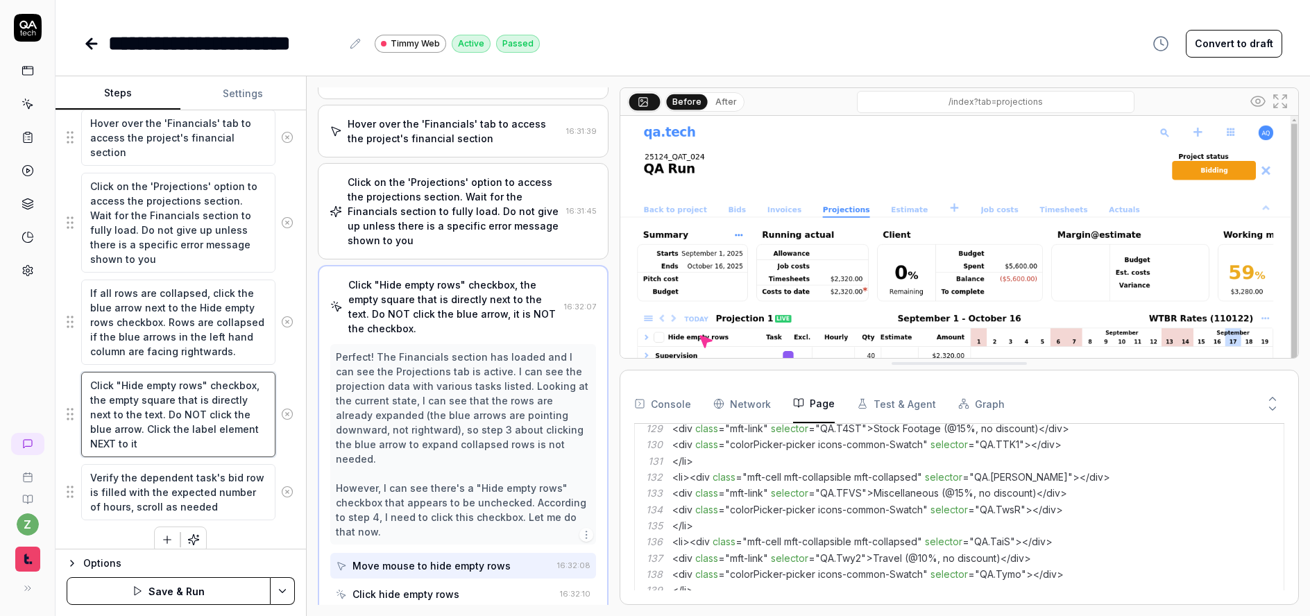
type textarea "Click "Hide empty rows" checkbox, the empty square that is directly next to the…"
type textarea "*"
type textarea "Click "Hide empty rows" checkbox, the empty square that is directly next to the…"
type textarea "*"
type textarea "Click "Hide empty rows" checkbox, the empty square that is directly next to the…"
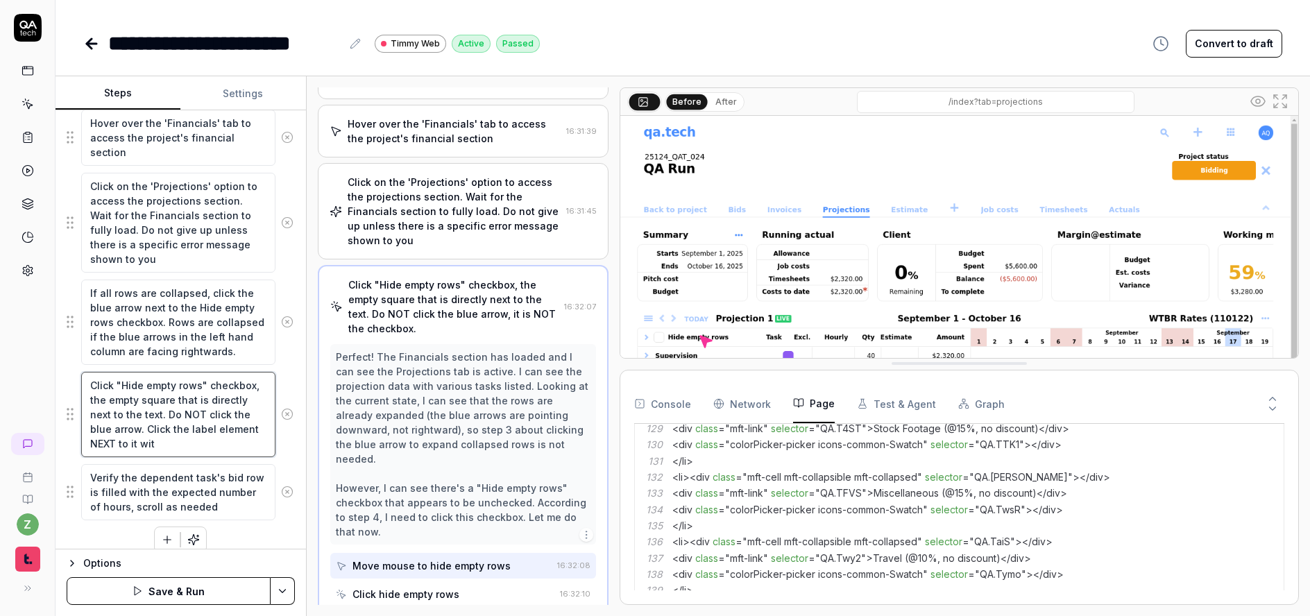
type textarea "*"
type textarea "Click "Hide empty rows" checkbox, the empty square that is directly next to the…"
type textarea "*"
type textarea "Click "Hide empty rows" checkbox, the empty square that is directly next to the…"
type textarea "*"
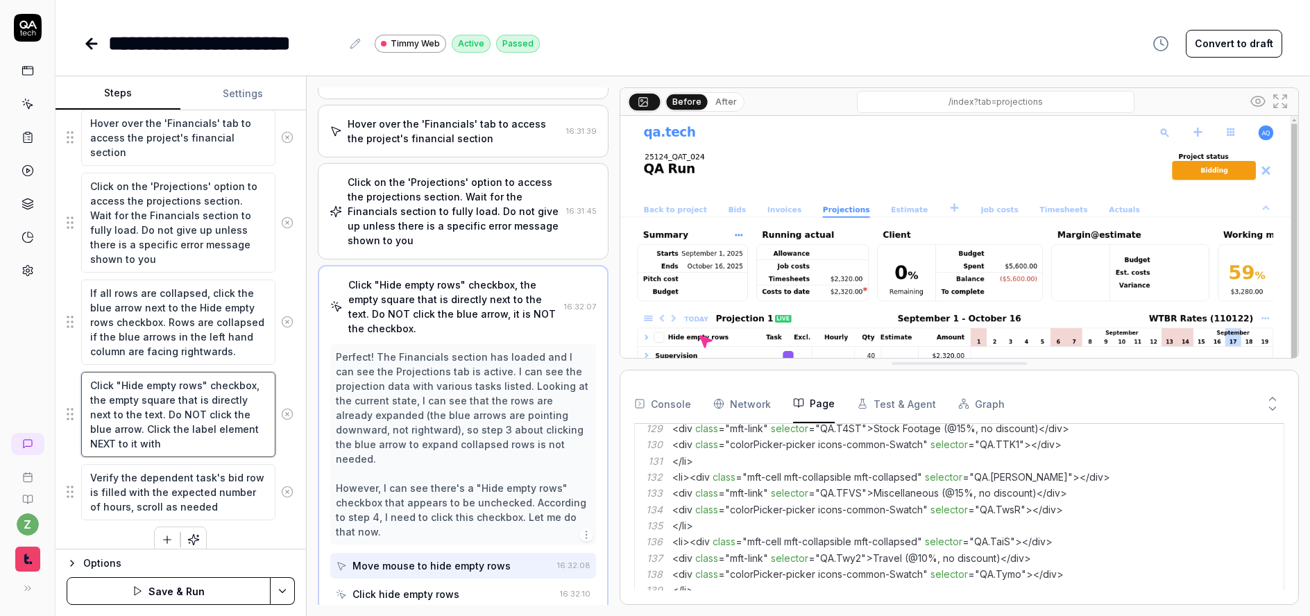
type textarea "Click "Hide empty rows" checkbox, the empty square that is directly next to the…"
type textarea "*"
type textarea "Click "Hide empty rows" checkbox, the empty square that is directly next to the…"
type textarea "*"
type textarea "Click "Hide empty rows" checkbox, the empty square that is directly next to the…"
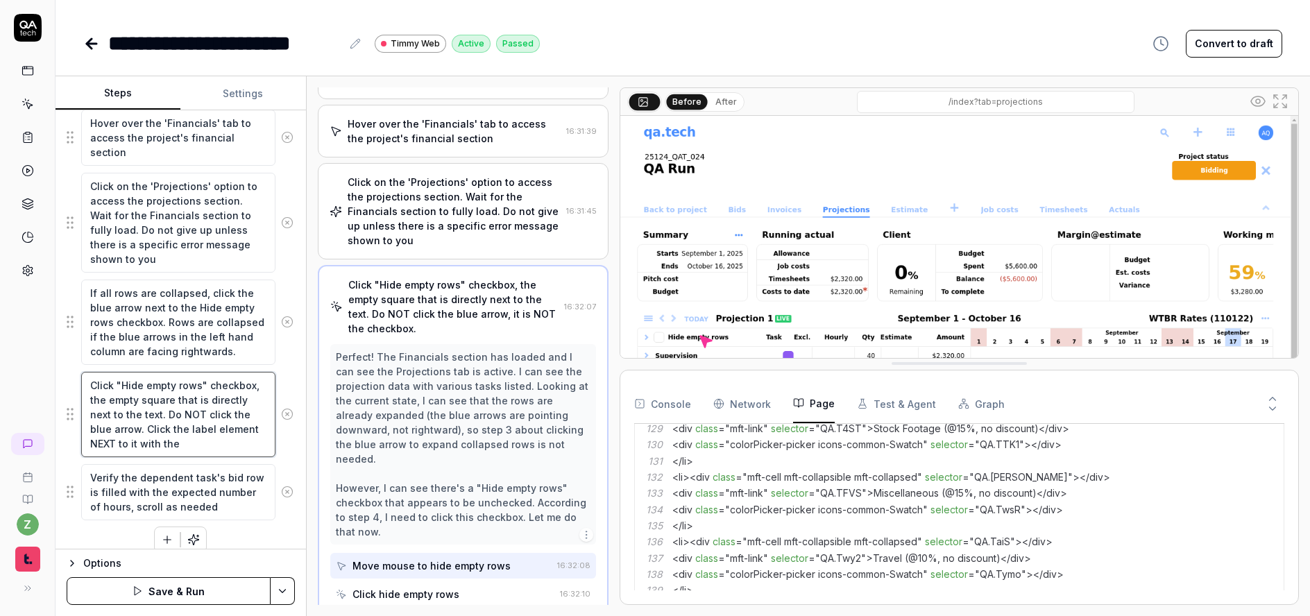
type textarea "*"
type textarea "Click "Hide empty rows" checkbox, the empty square that is directly next to the…"
type textarea "*"
type textarea "Click "Hide empty rows" checkbox, the empty square that is directly next to the…"
type textarea "*"
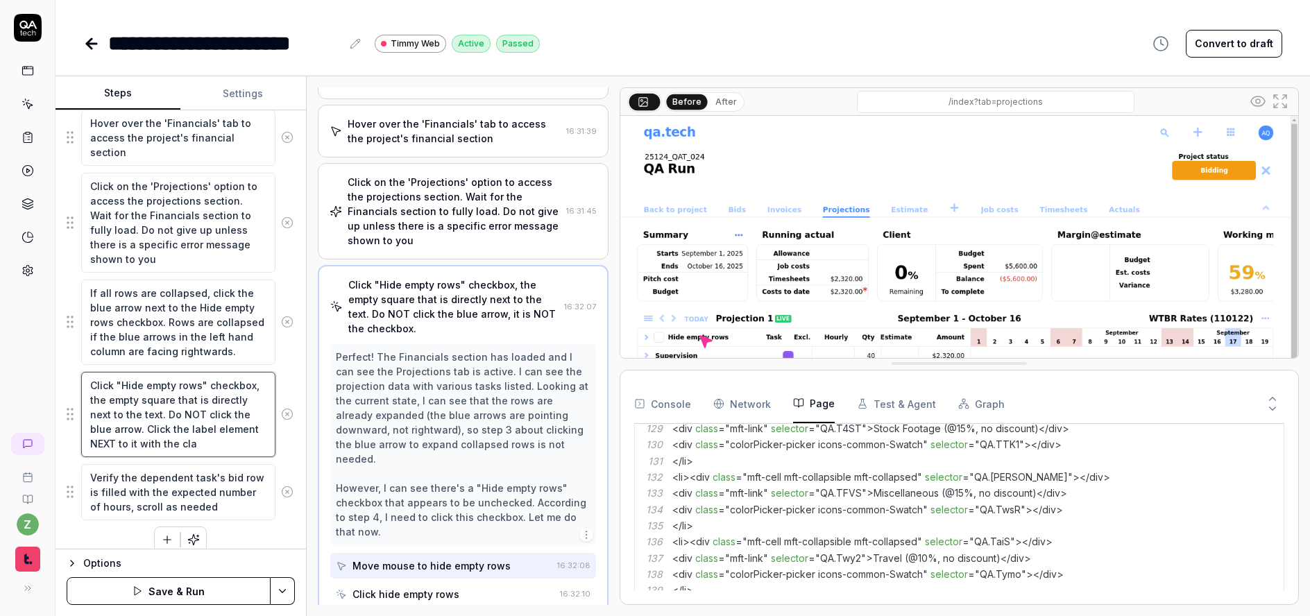
type textarea "Click "Hide empty rows" checkbox, the empty square that is directly next to the…"
type textarea "*"
type textarea "Click "Hide empty rows" checkbox, the empty square that is directly next to the…"
type textarea "*"
type textarea "Click "Hide empty rows" checkbox, the empty square that is directly next to the…"
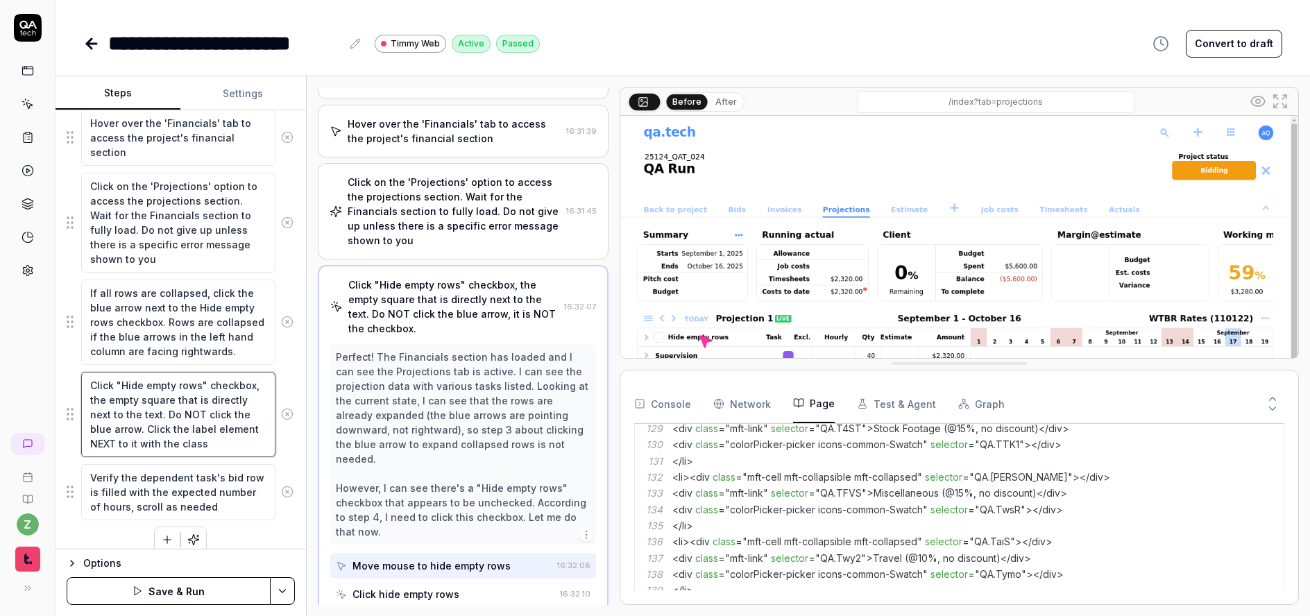
type textarea "*"
type textarea "Click "Hide empty rows" checkbox, the empty square that is directly next to the…"
type textarea "*"
type textarea "Click "Hide empty rows" checkbox, the empty square that is directly next to the…"
type textarea "*"
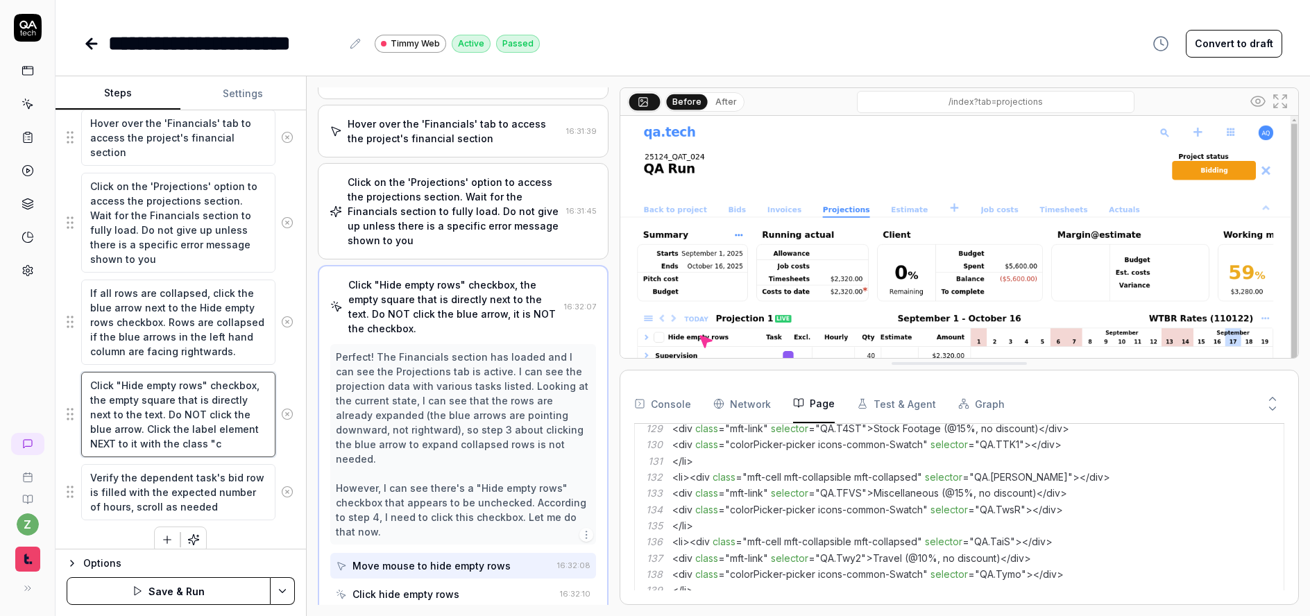
type textarea "Click "Hide empty rows" checkbox, the empty square that is directly next to the…"
type textarea "*"
type textarea "Click "Hide empty rows" checkbox, the empty square that is directly next to the…"
type textarea "*"
type textarea "Click "Hide empty rows" checkbox, the empty square that is directly next to the…"
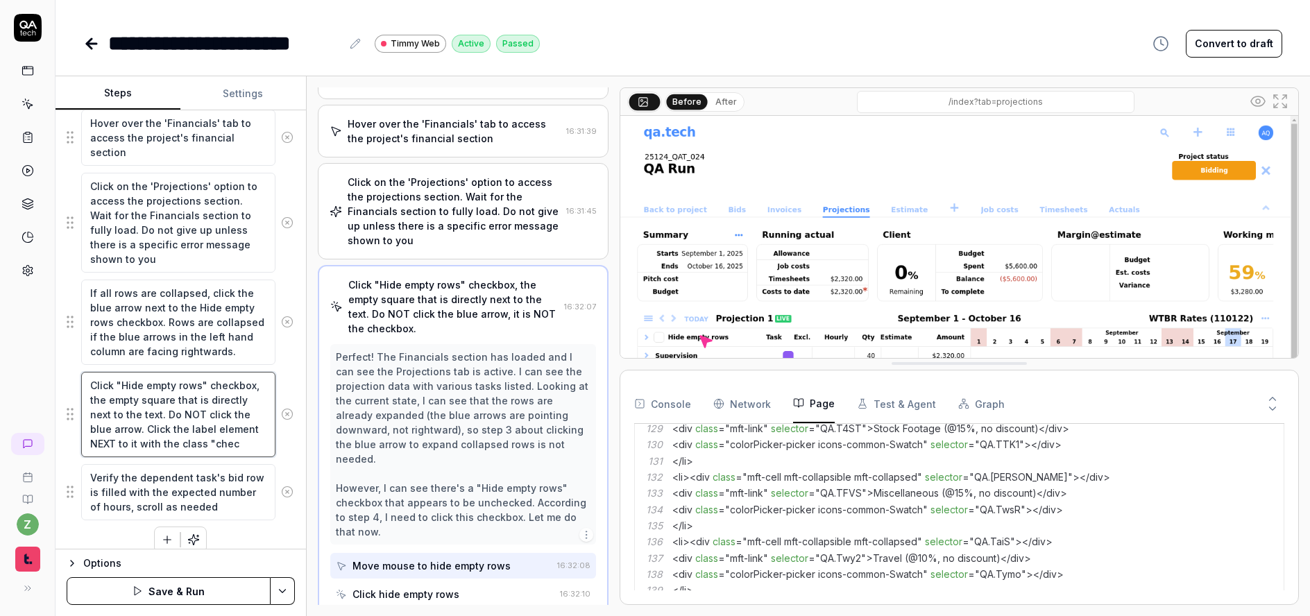
type textarea "*"
type textarea "Click "Hide empty rows" checkbox, the empty square that is directly next to the…"
type textarea "*"
type textarea "Click "Hide empty rows" checkbox, the empty square that is directly next to the…"
type textarea "*"
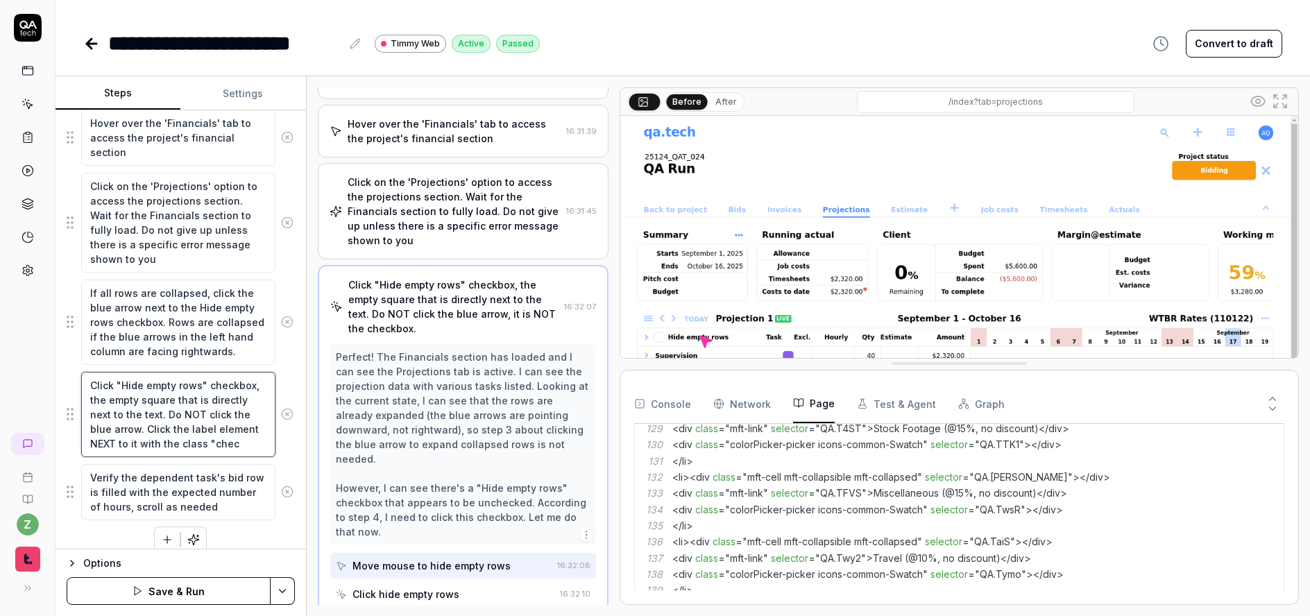
type textarea "Click "Hide empty rows" checkbox, the empty square that is directly next to the…"
type textarea "*"
type textarea "Click "Hide empty rows" checkbox, the empty square that is directly next to the…"
type textarea "*"
type textarea "Click "Hide empty rows" checkbox, the empty square that is directly next to the…"
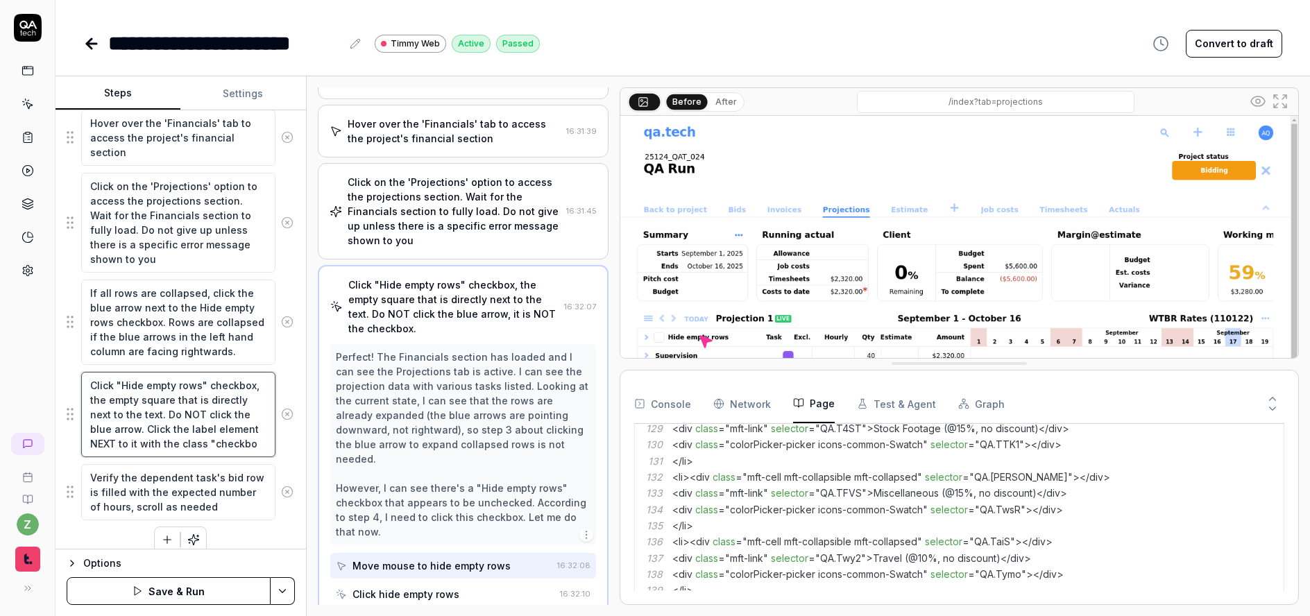
type textarea "*"
type textarea "Click "Hide empty rows" checkbox, the empty square that is directly next to the…"
type textarea "*"
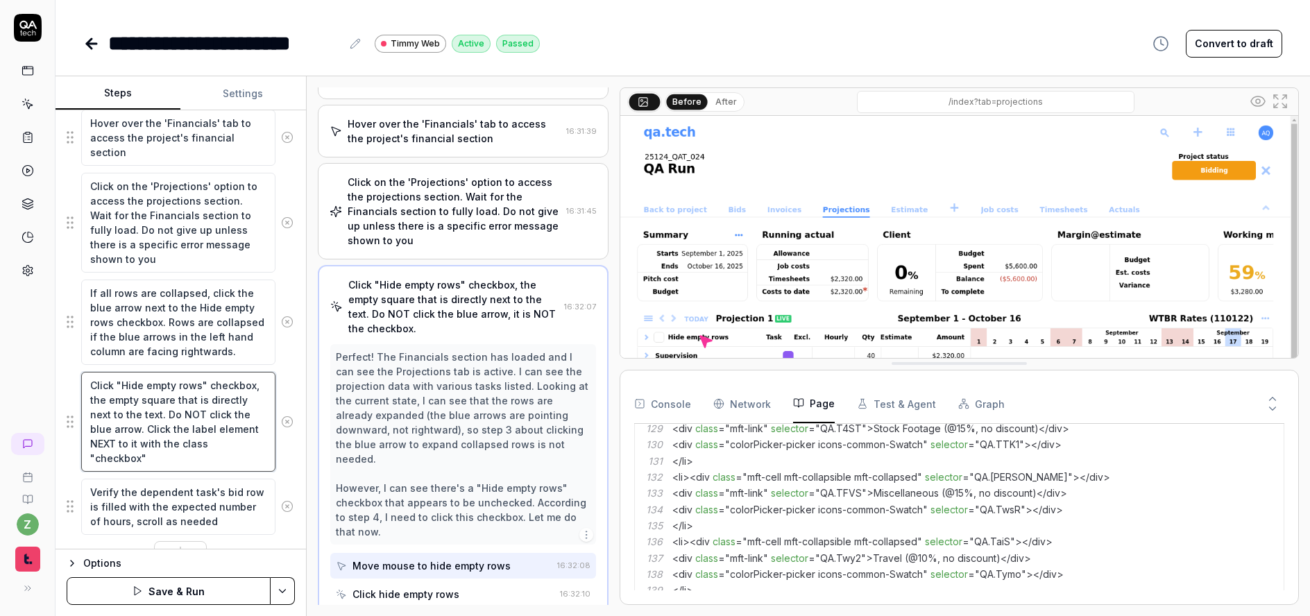
type textarea "Click "Hide empty rows" checkbox, the empty square that is directly next to the…"
type textarea "*"
type textarea "Click "Hide empty rows" checkbox, the empty square that is directly next to the…"
type textarea "*"
type textarea "Click "Hide empty rows" checkbox, the empty square that is directly next to the…"
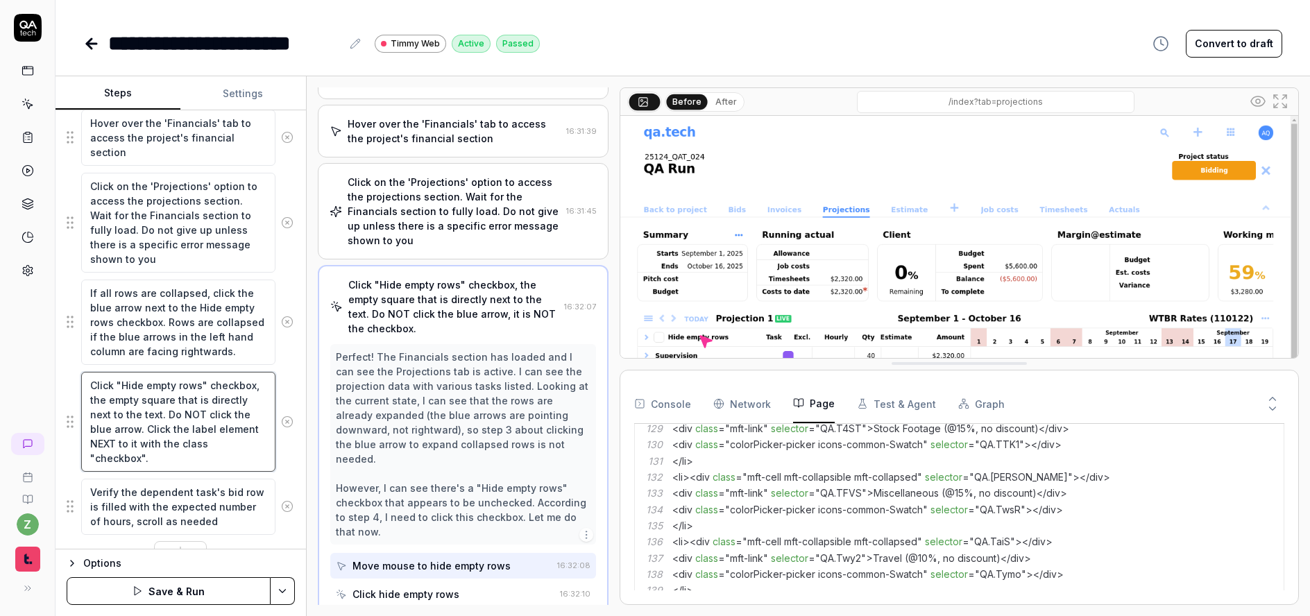
type textarea "*"
type textarea "Click "Hide empty rows" checkbox, the empty square that is directly next to the…"
type textarea "*"
type textarea "Click "Hide empty rows" checkbox, the empty square that is directly next to the…"
type textarea "*"
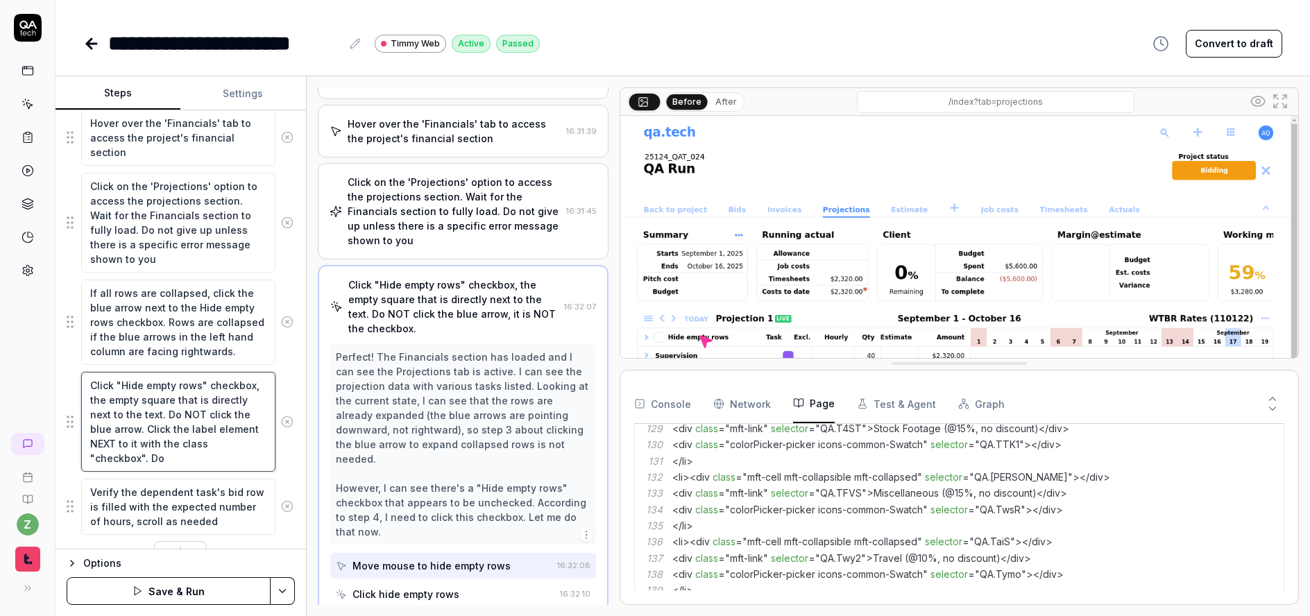
type textarea "Click "Hide empty rows" checkbox, the empty square that is directly next to the…"
type textarea "*"
type textarea "Click "Hide empty rows" checkbox, the empty square that is directly next to the…"
type textarea "*"
type textarea "Click "Hide empty rows" checkbox, the empty square that is directly next to the…"
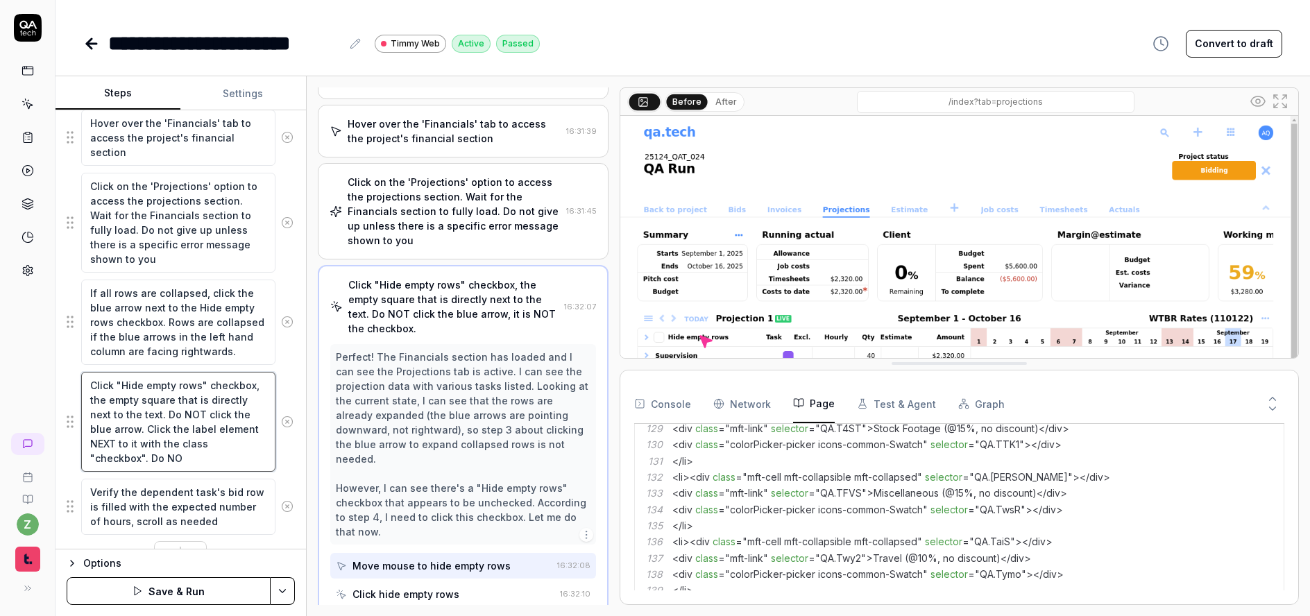
type textarea "*"
type textarea "Click "Hide empty rows" checkbox, the empty square that is directly next to the…"
type textarea "*"
type textarea "Click "Hide empty rows" checkbox, the empty square that is directly next to the…"
type textarea "*"
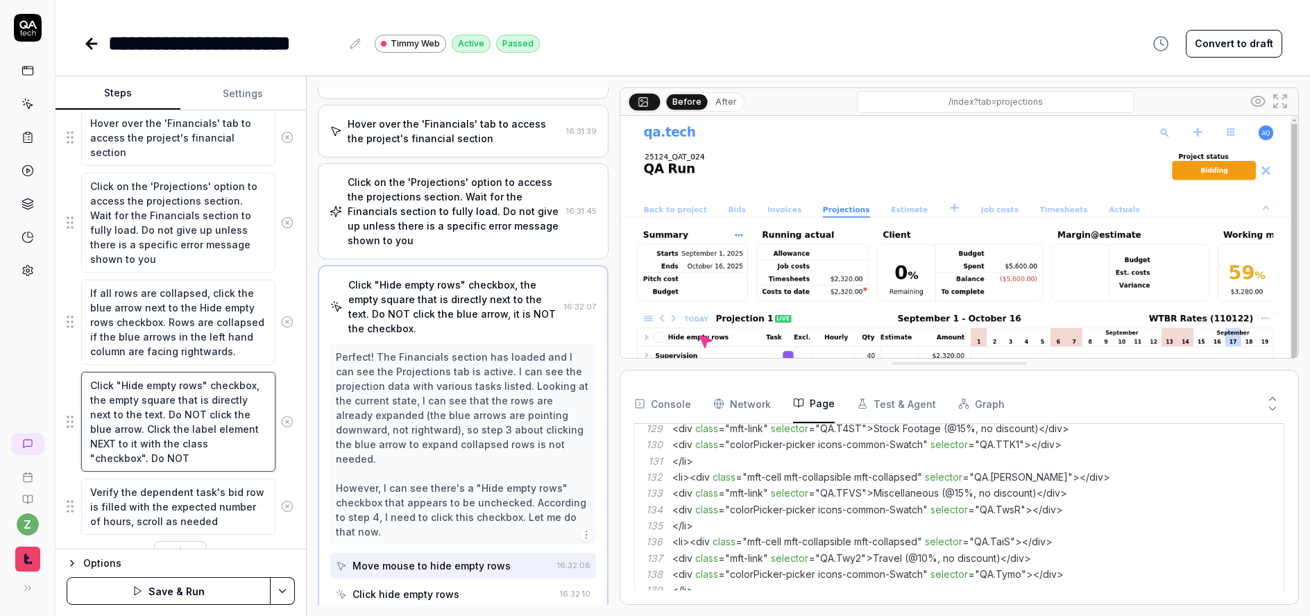
type textarea "Click "Hide empty rows" checkbox, the empty square that is directly next to the…"
type textarea "*"
type textarea "Click "Hide empty rows" checkbox, the empty square that is directly next to the…"
type textarea "*"
type textarea "Click "Hide empty rows" checkbox, the empty square that is directly next to the…"
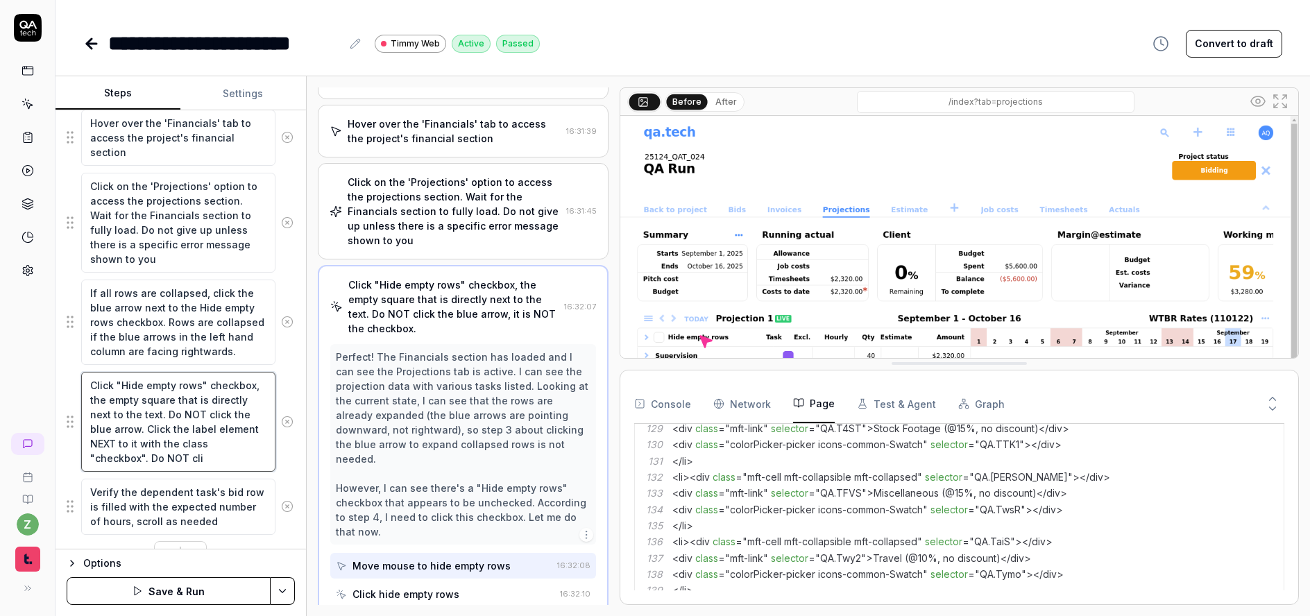
type textarea "*"
type textarea "Click "Hide empty rows" checkbox, the empty square that is directly next to the…"
type textarea "*"
type textarea "Click "Hide empty rows" checkbox, the empty square that is directly next to the…"
type textarea "*"
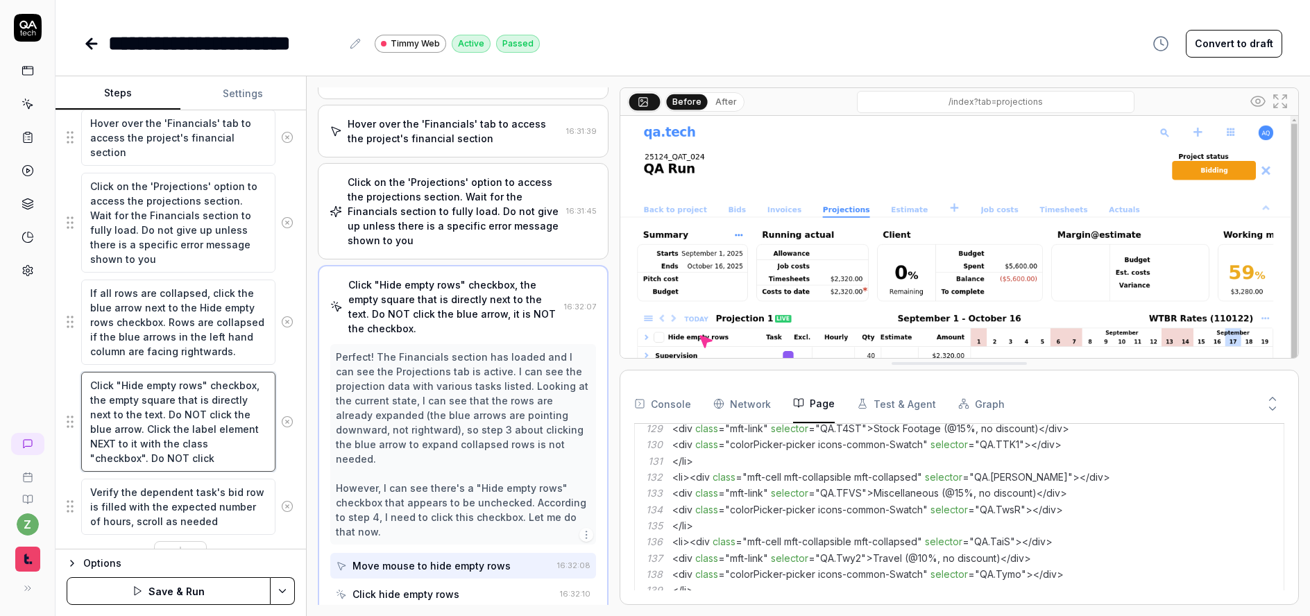
type textarea "Click "Hide empty rows" checkbox, the empty square that is directly next to the…"
type textarea "*"
type textarea "Click "Hide empty rows" checkbox, the empty square that is directly next to the…"
drag, startPoint x: 141, startPoint y: 433, endPoint x: 237, endPoint y: 443, distance: 96.3
click at [141, 433] on textarea "Click "Hide empty rows" checkbox, the empty square that is directly next to the…" at bounding box center [178, 422] width 194 height 100
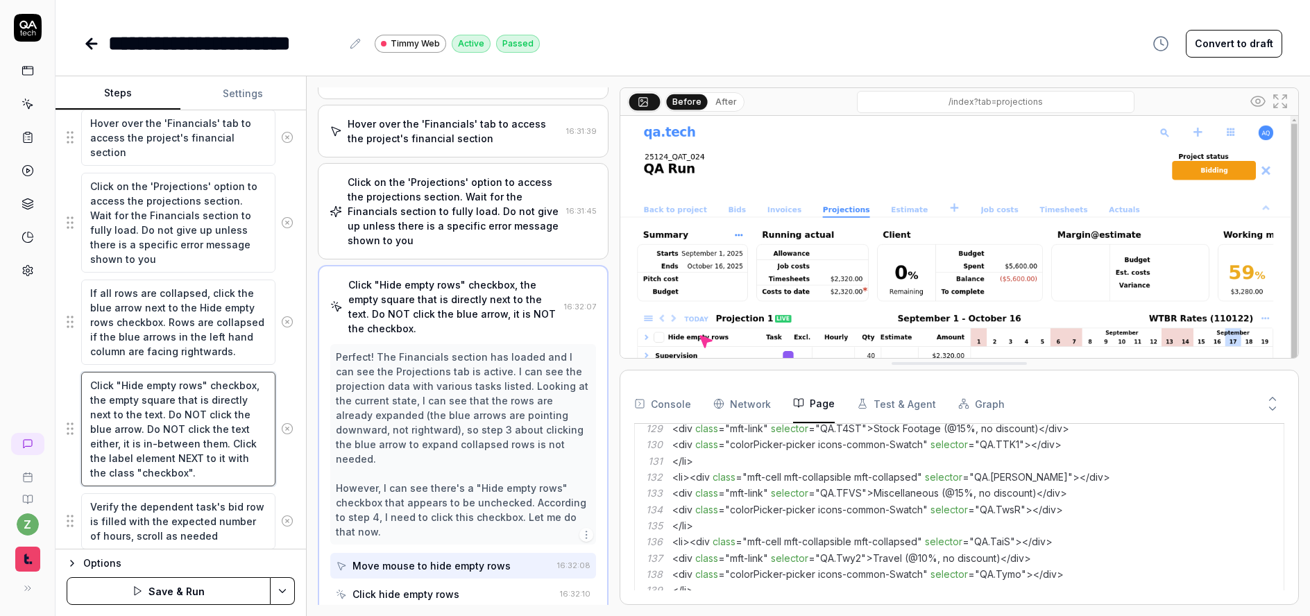
scroll to position [300, 0]
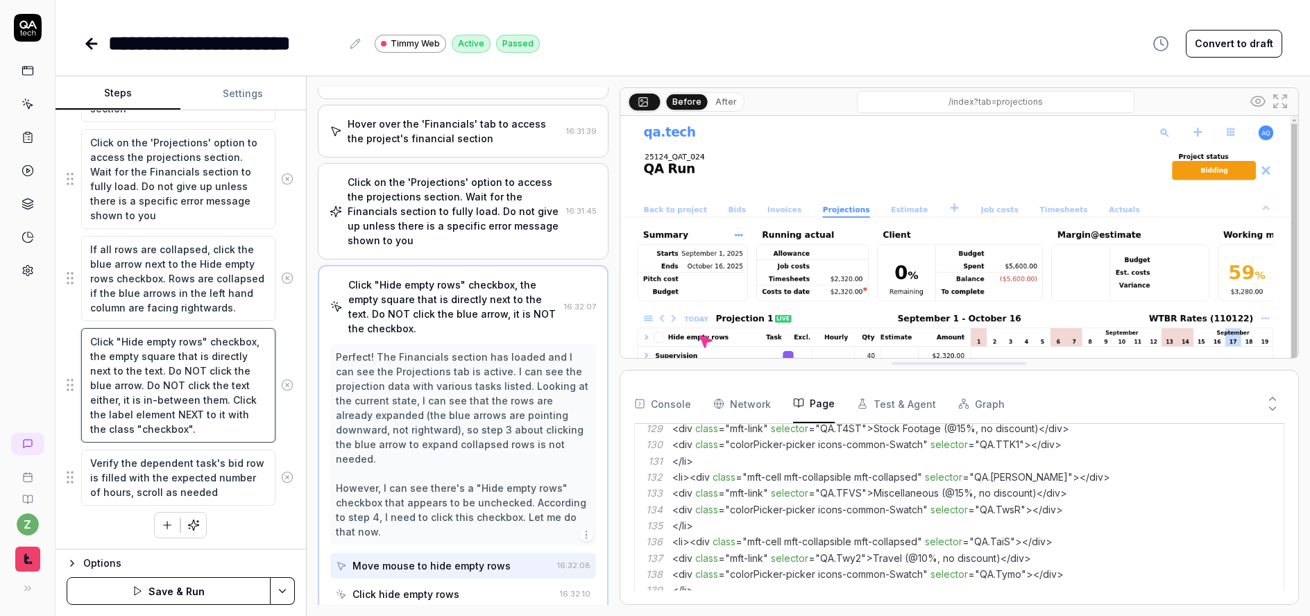
click at [207, 435] on textarea "Click "Hide empty rows" checkbox, the empty square that is directly next to the…" at bounding box center [178, 385] width 194 height 114
click at [277, 439] on div "Click "Hide empty rows" checkbox, the empty square that is directly next to the…" at bounding box center [181, 385] width 228 height 116
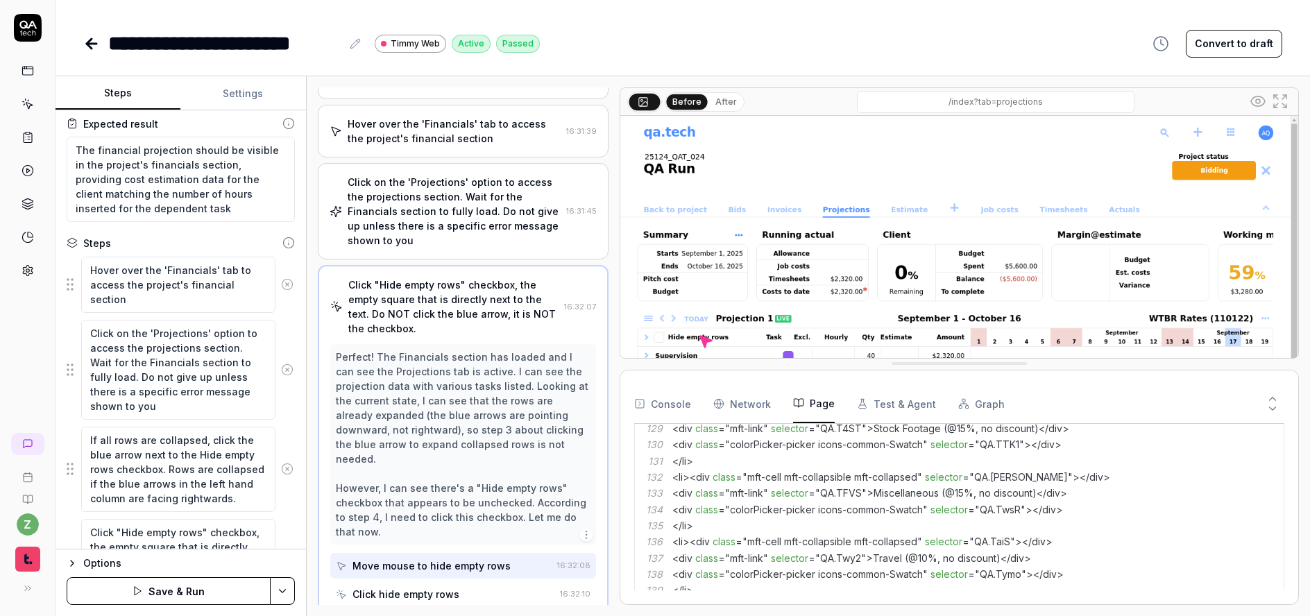
scroll to position [166, 0]
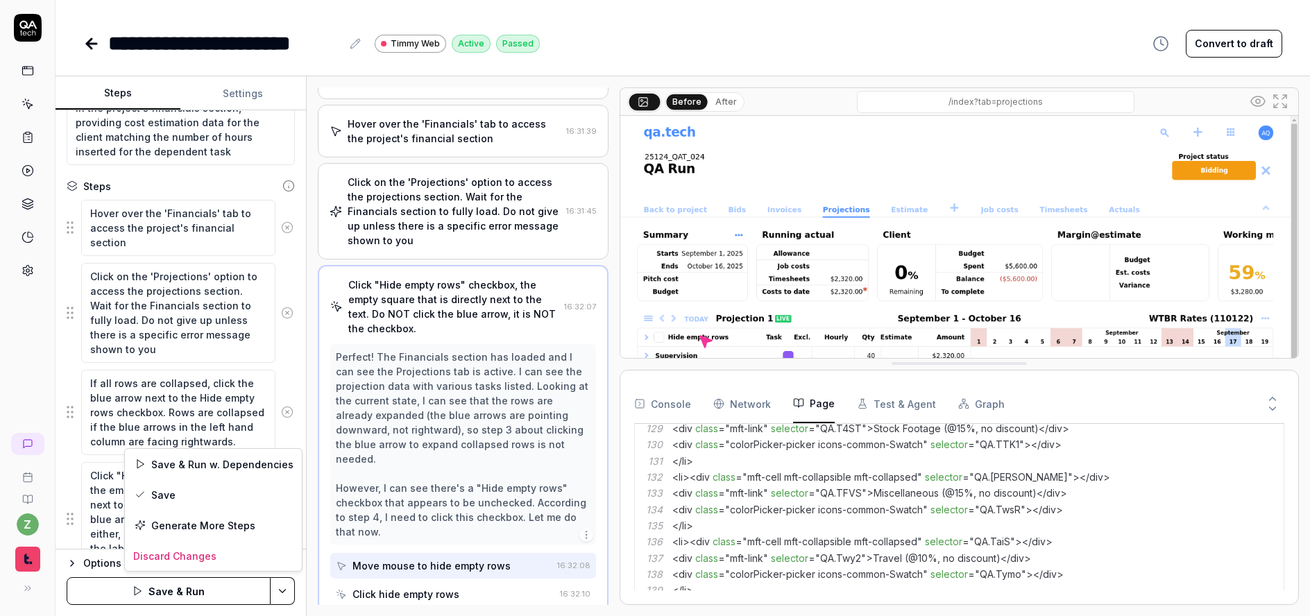
click at [285, 584] on html "**********" at bounding box center [655, 308] width 1310 height 616
click at [183, 593] on html "**********" at bounding box center [655, 308] width 1310 height 616
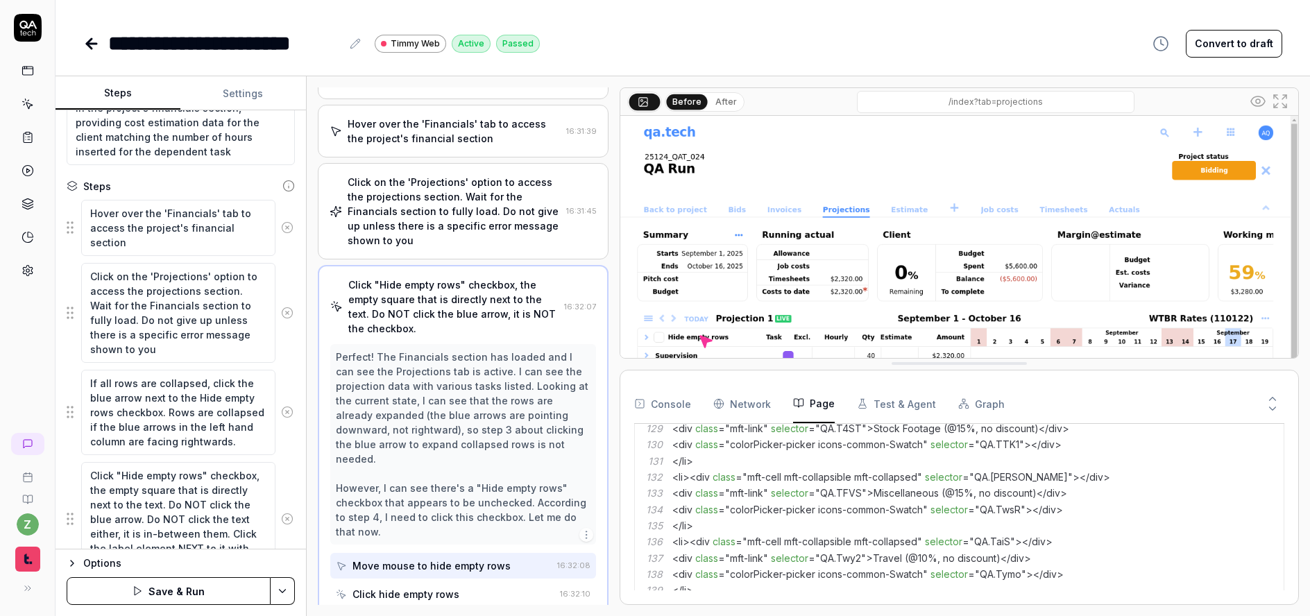
click at [199, 593] on button "Save & Run" at bounding box center [169, 591] width 204 height 28
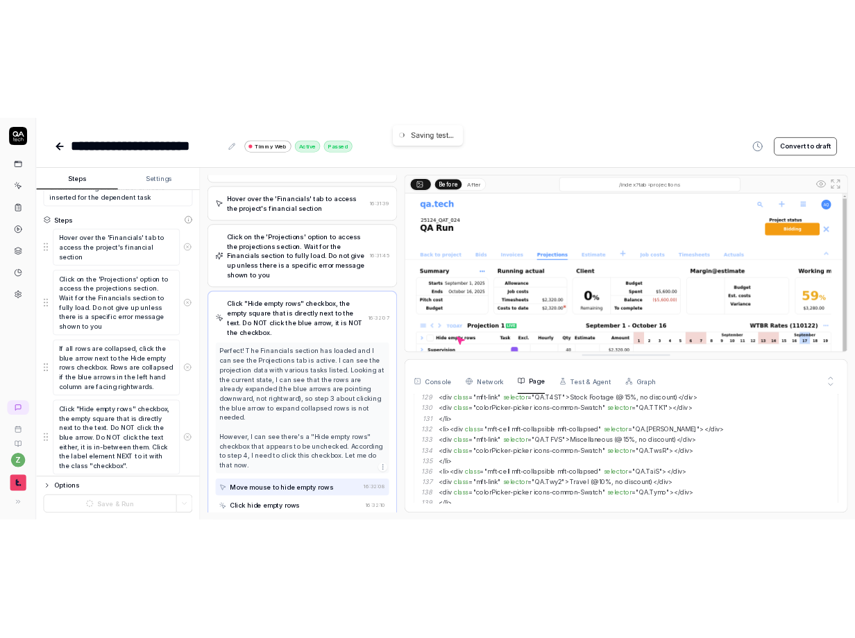
scroll to position [300, 0]
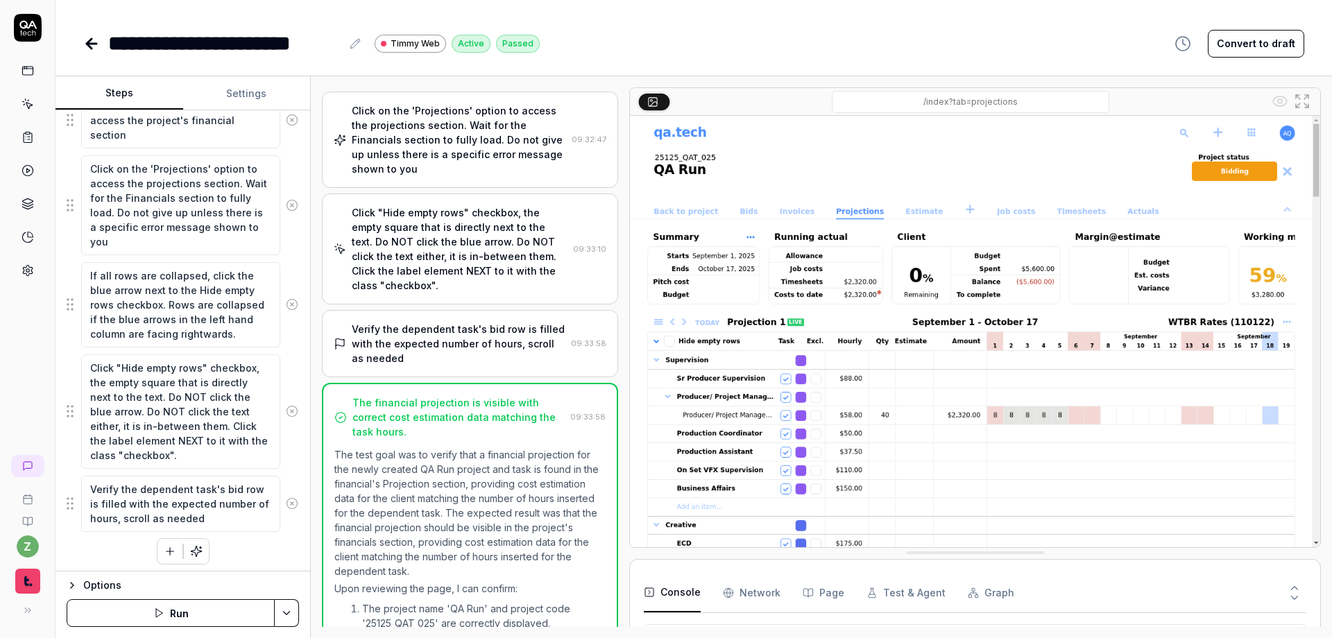
scroll to position [278, 0]
click at [456, 239] on div "Click "Hide empty rows" checkbox, the empty square that is directly next to the…" at bounding box center [460, 248] width 216 height 87
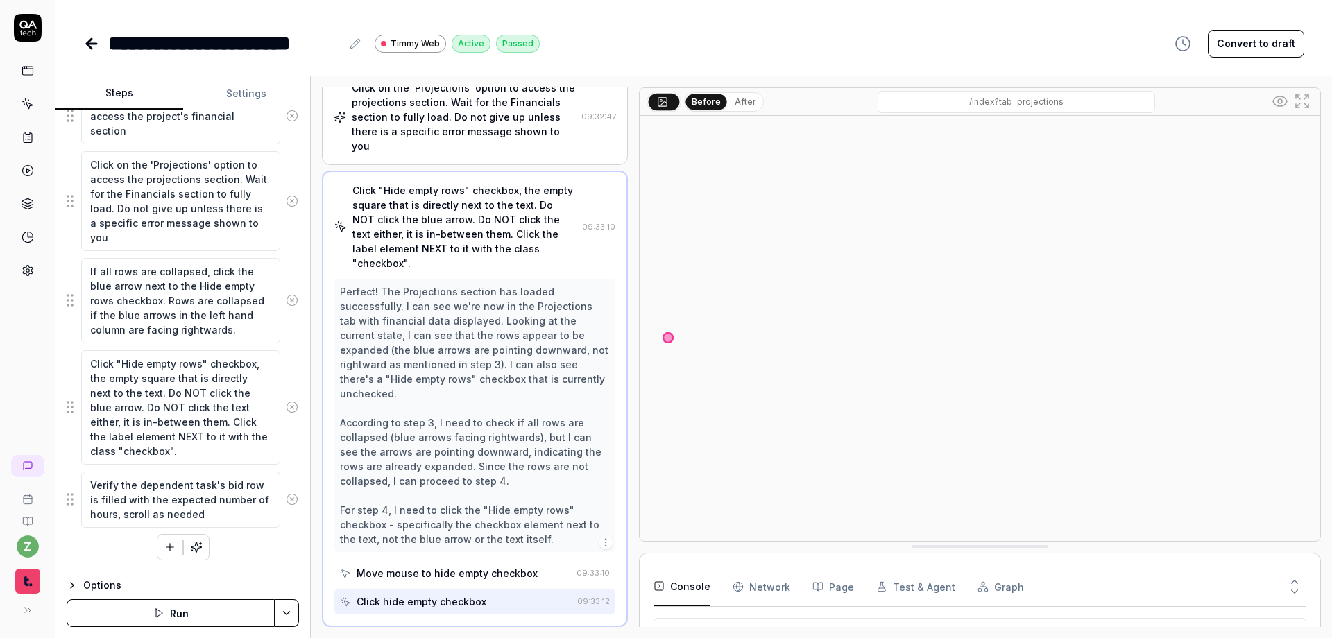
scroll to position [134, 0]
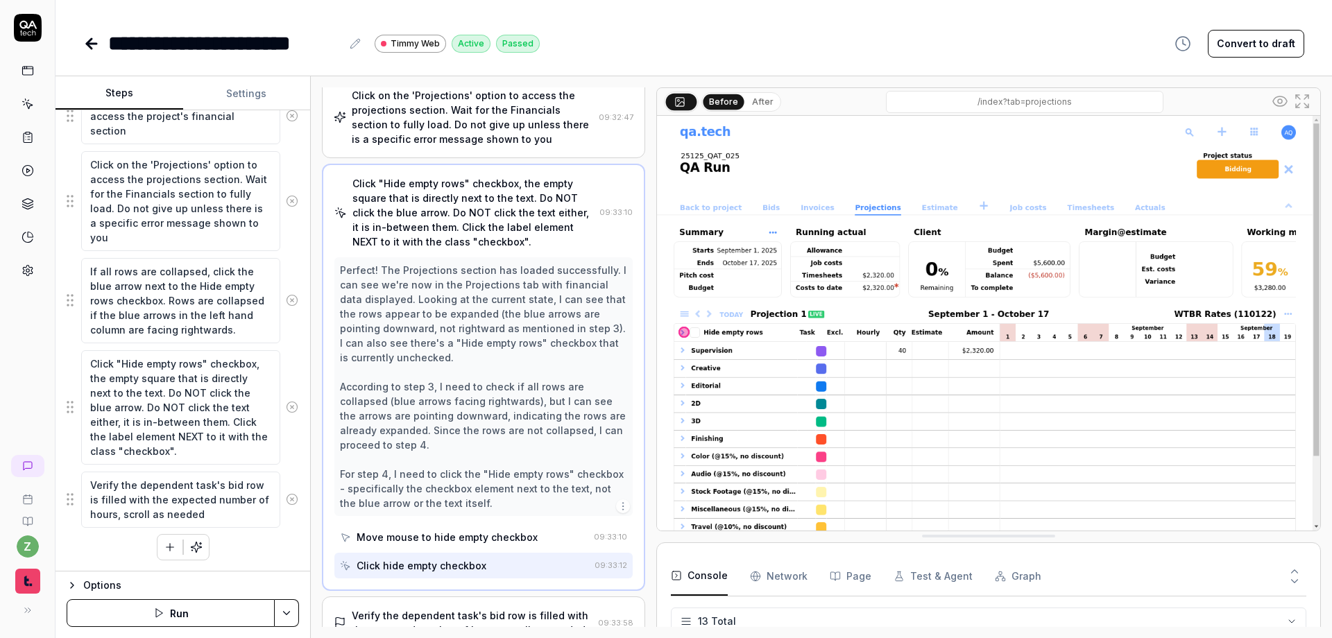
click at [649, 305] on div at bounding box center [650, 357] width 11 height 540
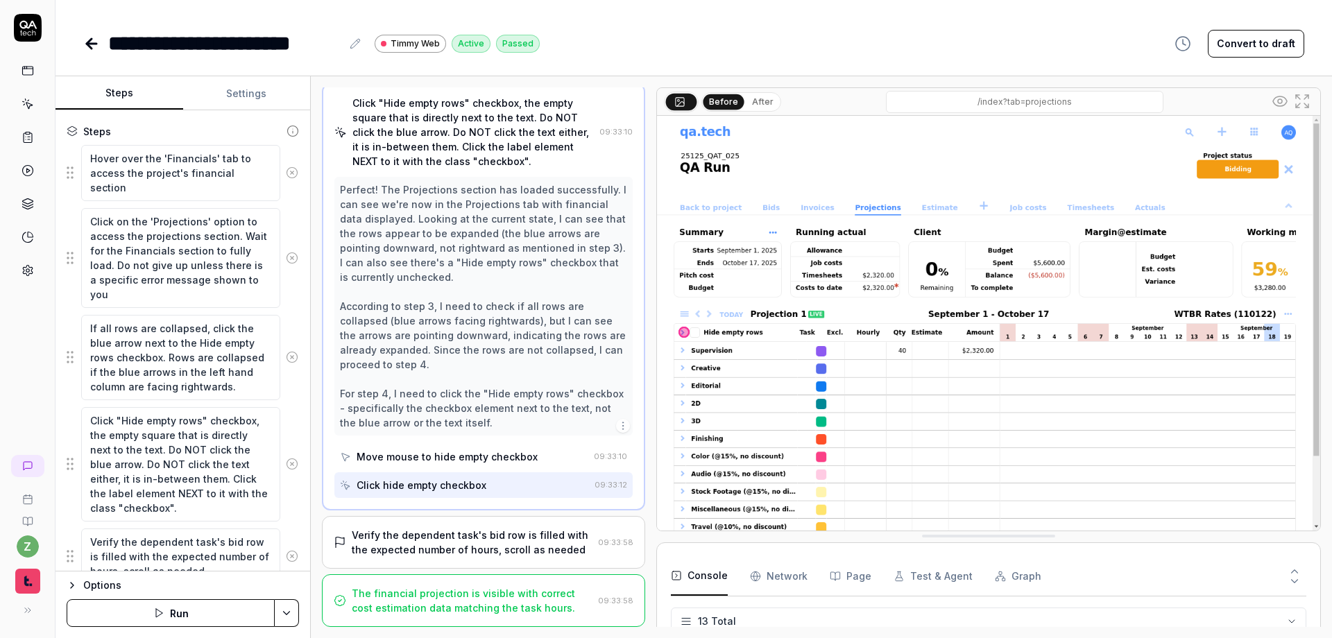
scroll to position [278, 0]
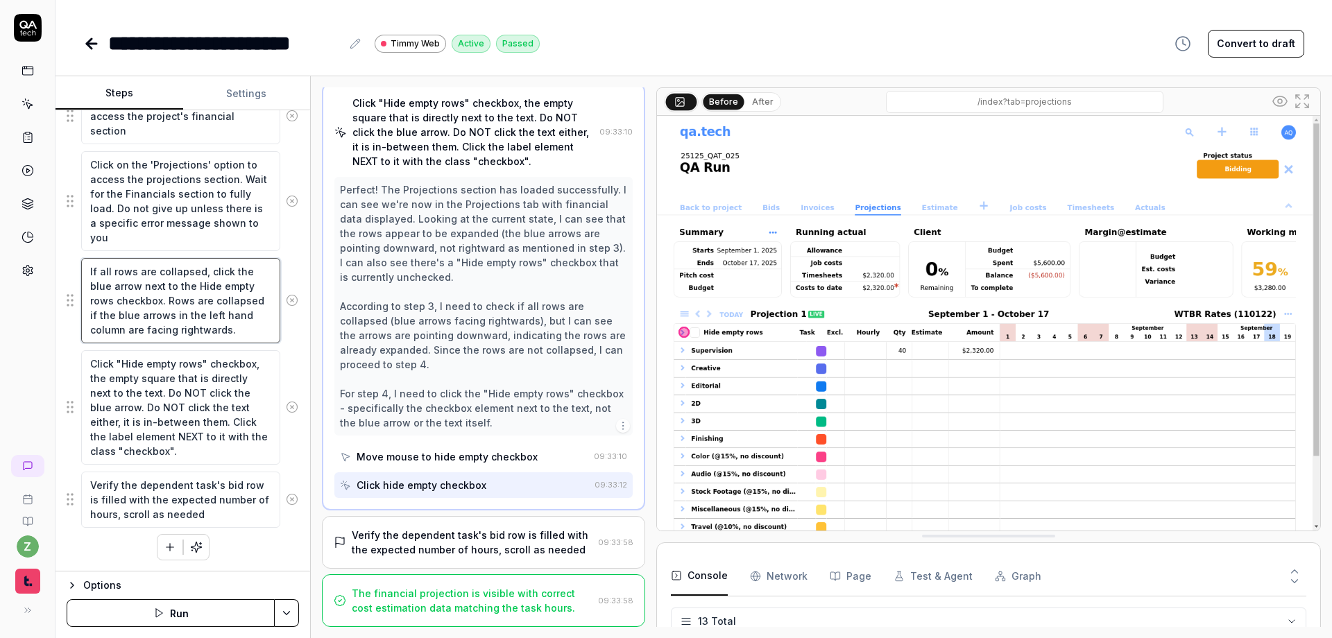
drag, startPoint x: 206, startPoint y: 270, endPoint x: 69, endPoint y: 271, distance: 136.6
click at [69, 271] on div "If all rows are collapsed, click the blue arrow next to the Hide empty rows che…" at bounding box center [183, 300] width 232 height 87
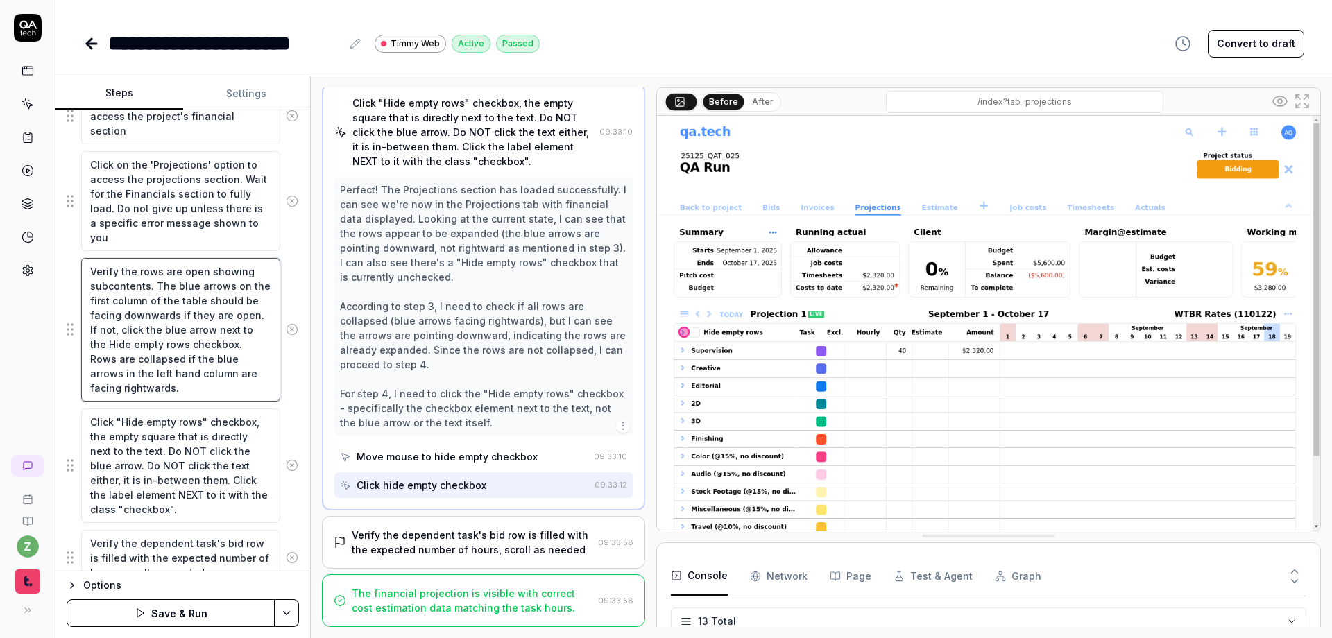
click at [199, 391] on textarea "Verify the rows are open showing subcontents. The blue arrows on the first colu…" at bounding box center [180, 330] width 199 height 144
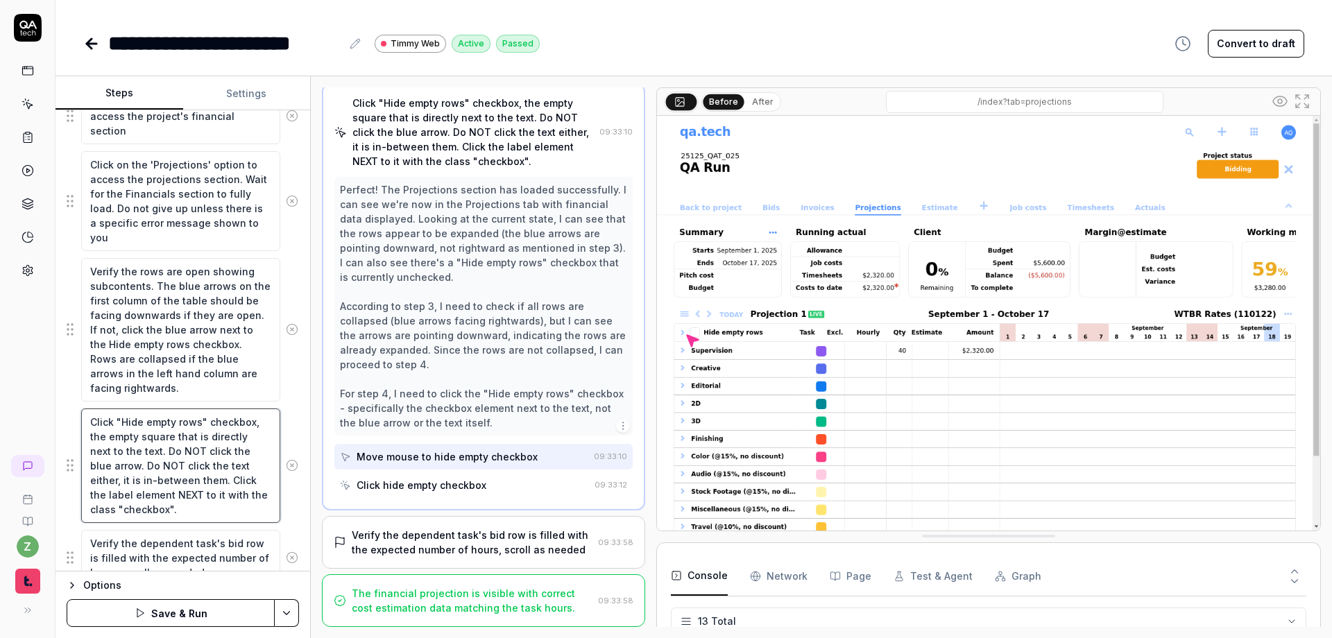
drag, startPoint x: 196, startPoint y: 516, endPoint x: 33, endPoint y: 402, distance: 199.2
click at [33, 402] on div "**********" at bounding box center [666, 319] width 1332 height 638
paste textarea "click the checkbox to the left of the Hide empty rows label in the main table h…"
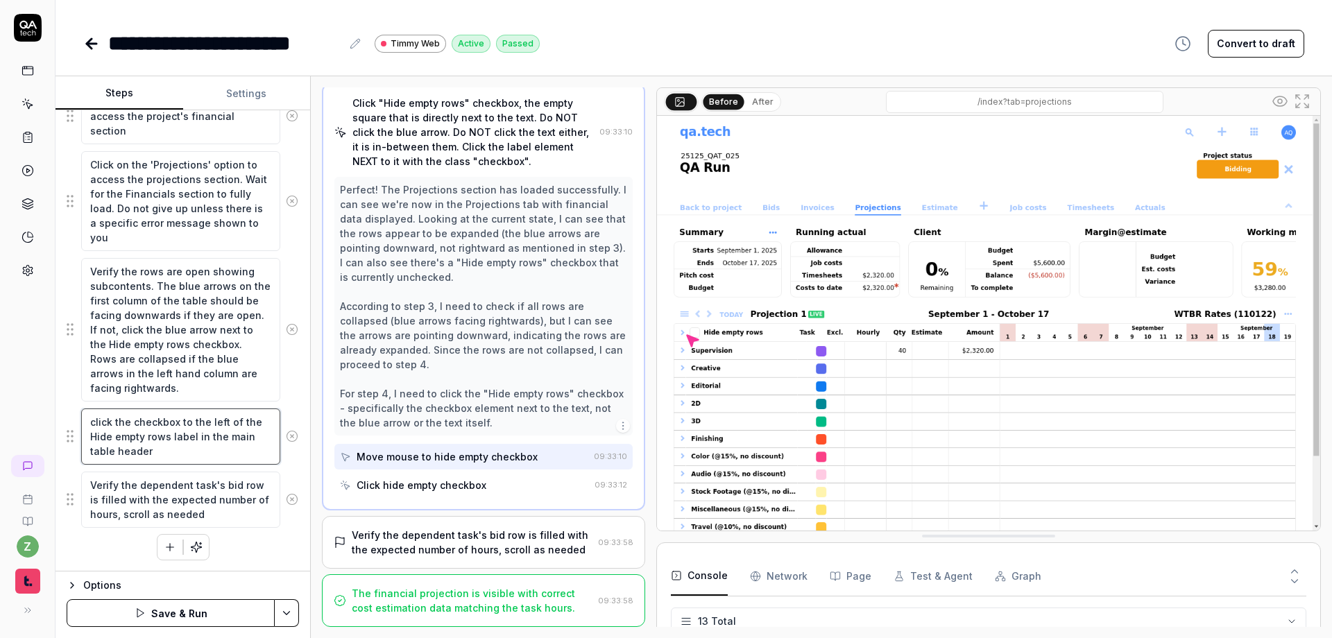
click at [92, 427] on textarea "click the checkbox to the left of the Hide empty rows label in the main table h…" at bounding box center [180, 437] width 199 height 56
click at [204, 443] on textarea "Click the checkbox to the left of the Hide empty rows label in the main table h…" at bounding box center [180, 437] width 199 height 56
click at [228, 451] on textarea "Click the checkbox to the left of the Hide empty rows label in the main table h…" at bounding box center [180, 437] width 199 height 56
click at [91, 440] on textarea "Click the checkbox to the left of the Hide empty rows label in the main table h…" at bounding box center [180, 437] width 199 height 56
click at [180, 450] on textarea "Click the checkbox to the left of the "Hide empty rows" label in the main table…" at bounding box center [180, 437] width 199 height 56
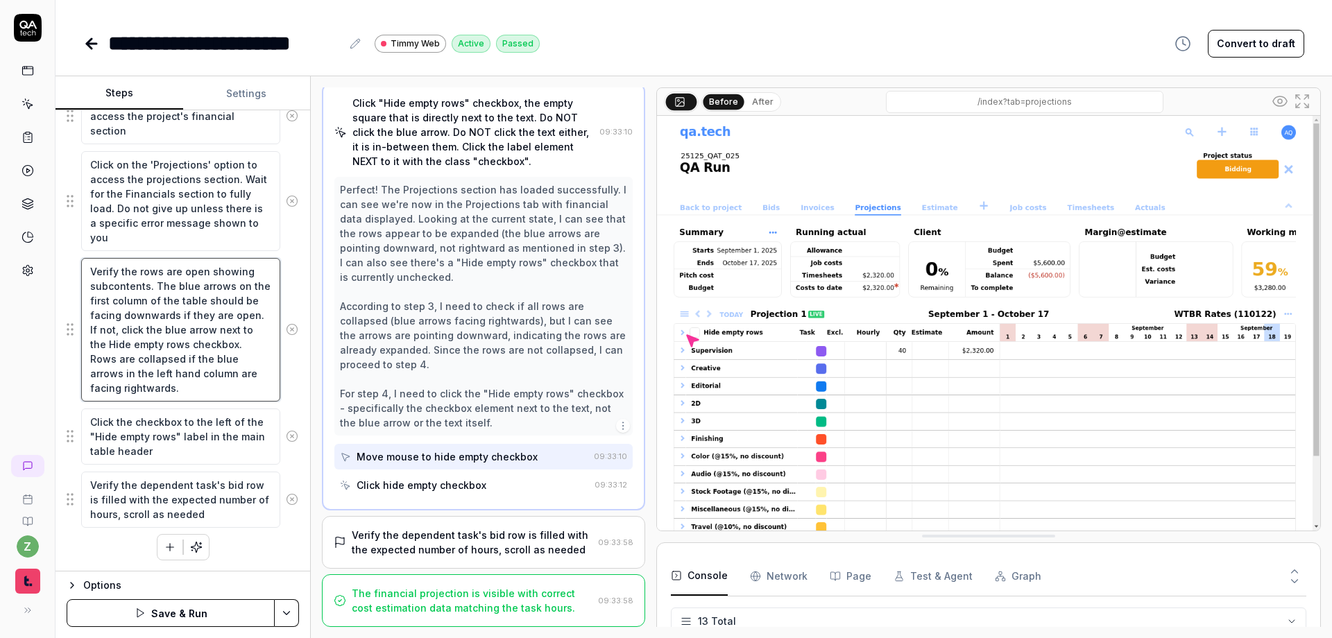
click at [153, 285] on textarea "Verify the rows are open showing subcontents. The blue arrows on the first colu…" at bounding box center [180, 330] width 199 height 144
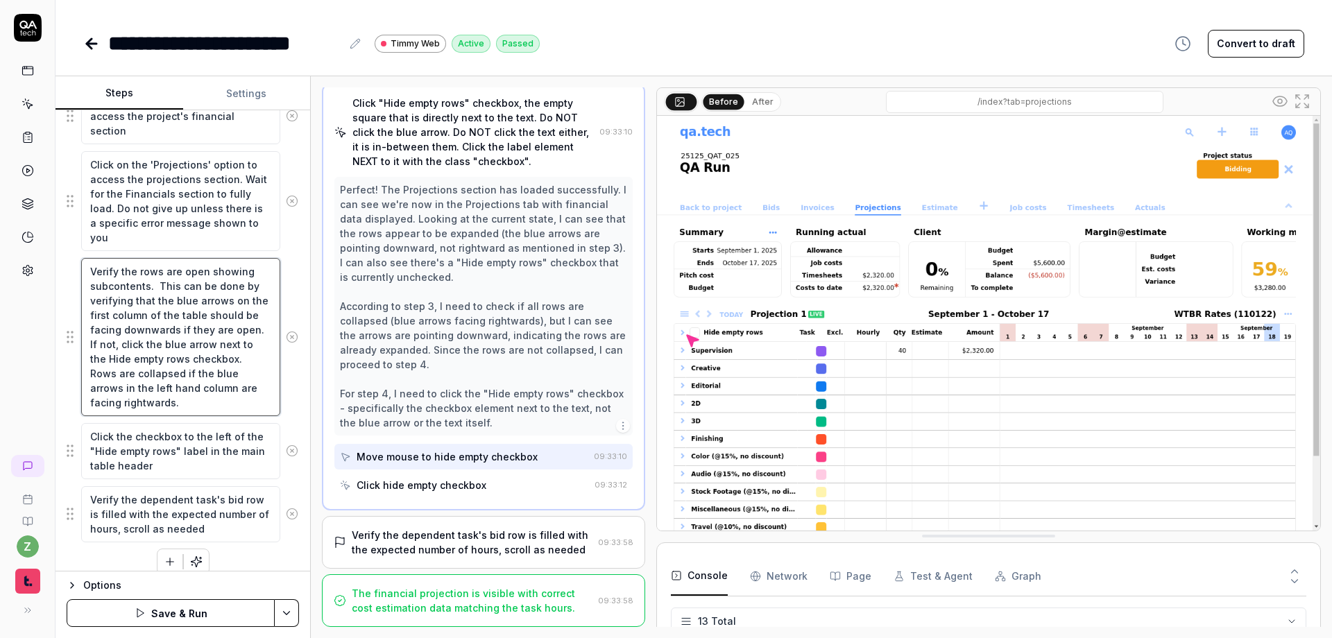
click at [229, 401] on textarea "Verify the rows are open showing subcontents. This can be done by verifying tha…" at bounding box center [180, 337] width 199 height 158
drag, startPoint x: 253, startPoint y: 315, endPoint x: 201, endPoint y: 308, distance: 52.5
click at [201, 308] on textarea "Verify the rows are open showing subcontents. This can be done by verifying tha…" at bounding box center [180, 337] width 199 height 158
click at [207, 318] on textarea "Verify the rows are open showing subcontents. This can be done by verifying tha…" at bounding box center [180, 337] width 199 height 158
click at [203, 314] on textarea "Verify the rows are open showing subcontents. This can be done by verifying tha…" at bounding box center [180, 337] width 199 height 158
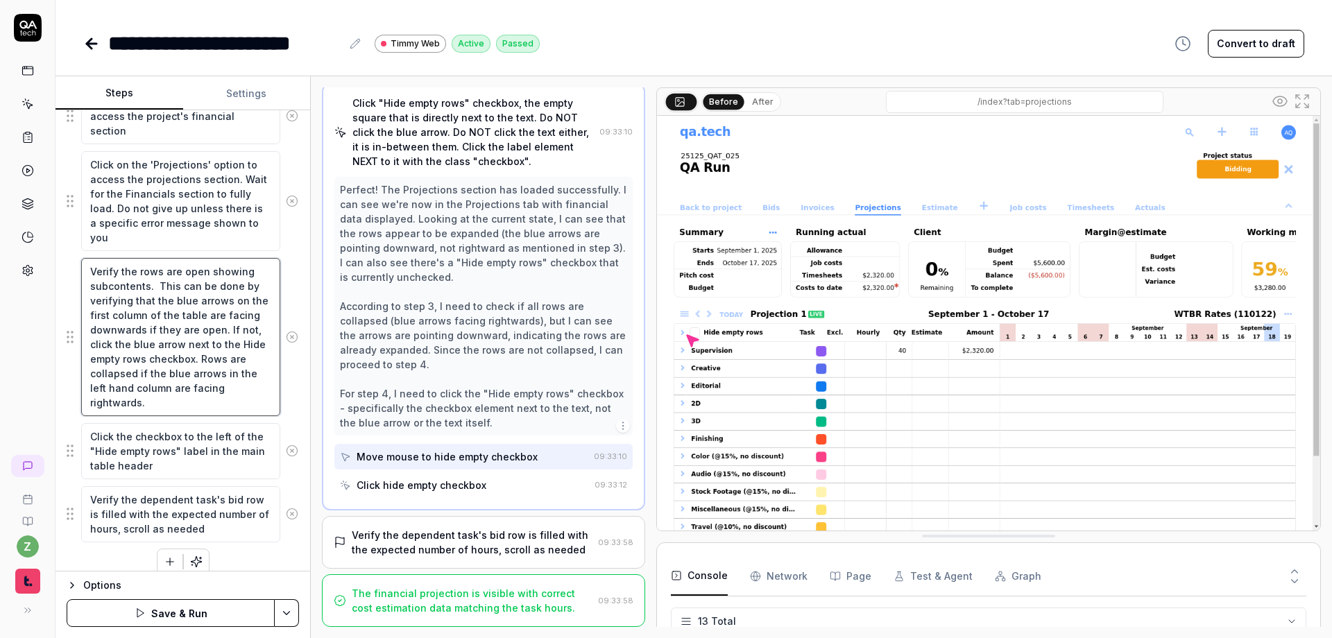
click at [229, 318] on textarea "Verify the rows are open showing subcontents. This can be done by verifying tha…" at bounding box center [180, 337] width 199 height 158
click at [244, 403] on textarea "Verify the rows are open showing subcontents. This can be done by verifying tha…" at bounding box center [180, 337] width 199 height 158
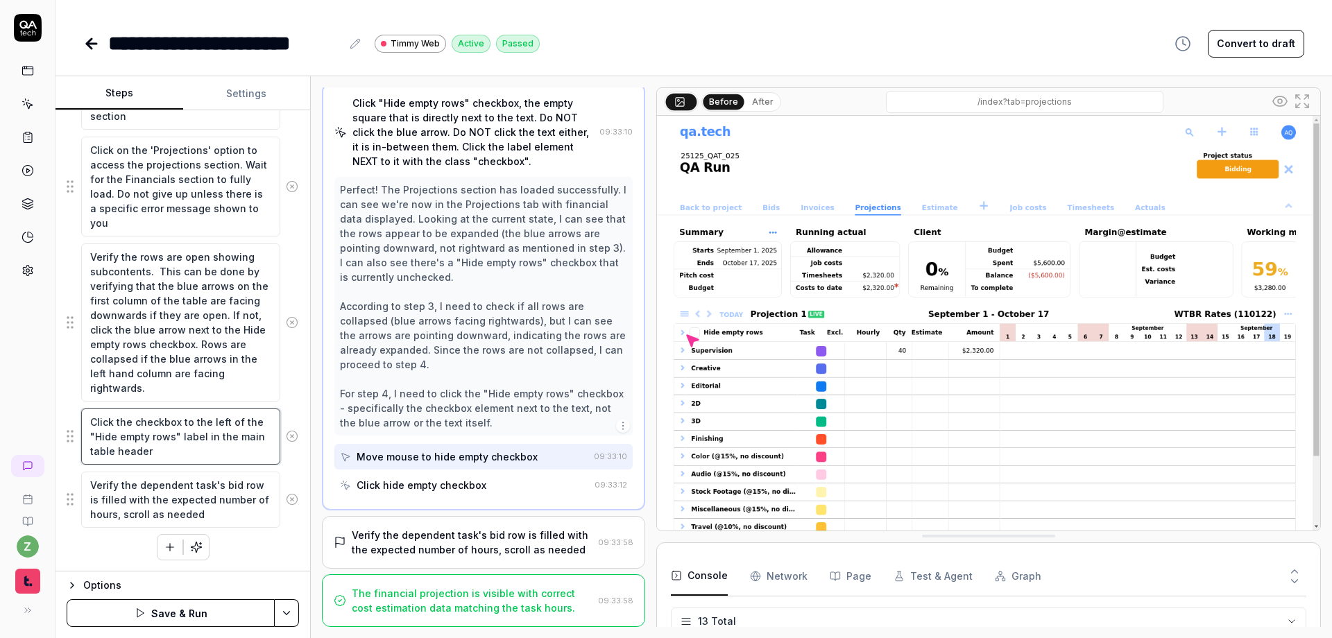
click at [173, 455] on textarea "Click the checkbox to the left of the "Hide empty rows" label in the main table…" at bounding box center [180, 437] width 199 height 56
click at [288, 611] on html "**********" at bounding box center [666, 319] width 1332 height 638
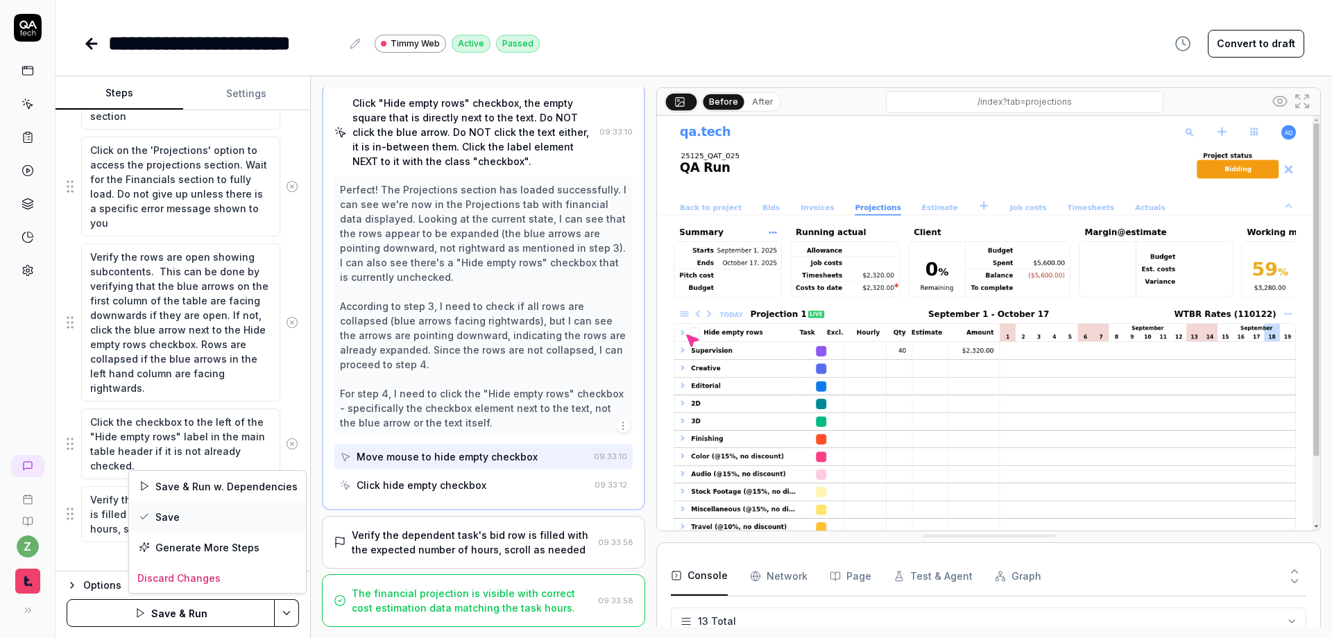
click at [199, 516] on div "Save" at bounding box center [217, 516] width 177 height 31
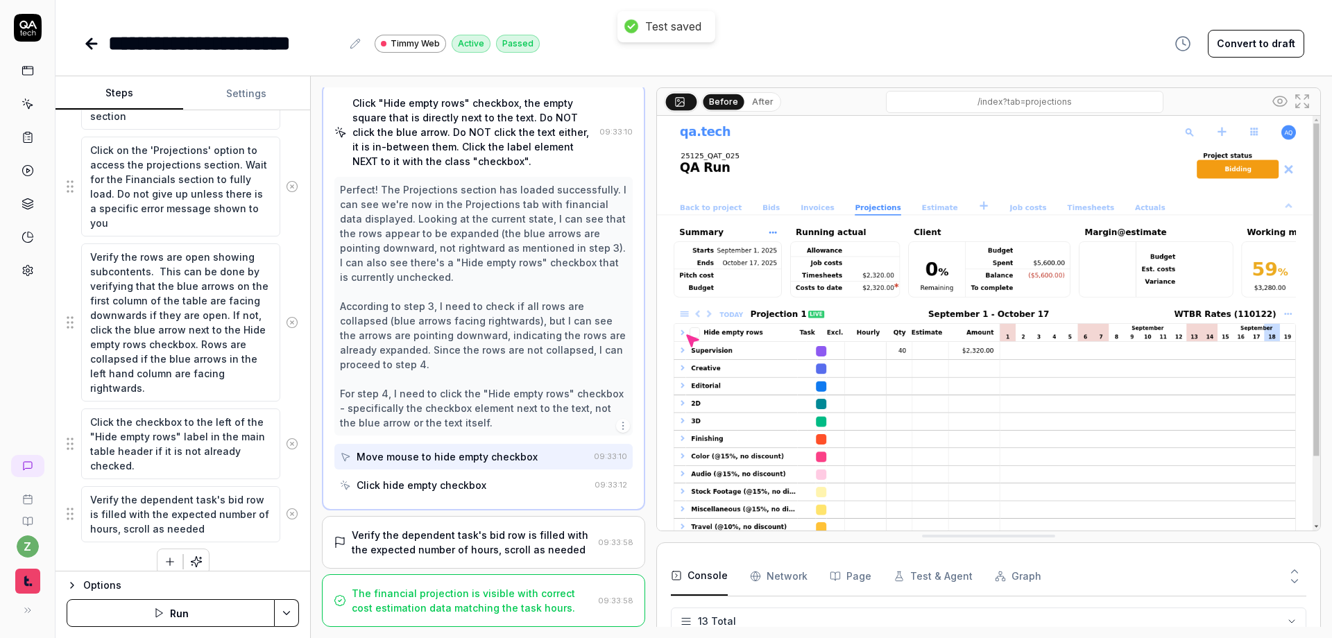
click at [234, 612] on button "Run" at bounding box center [171, 613] width 208 height 28
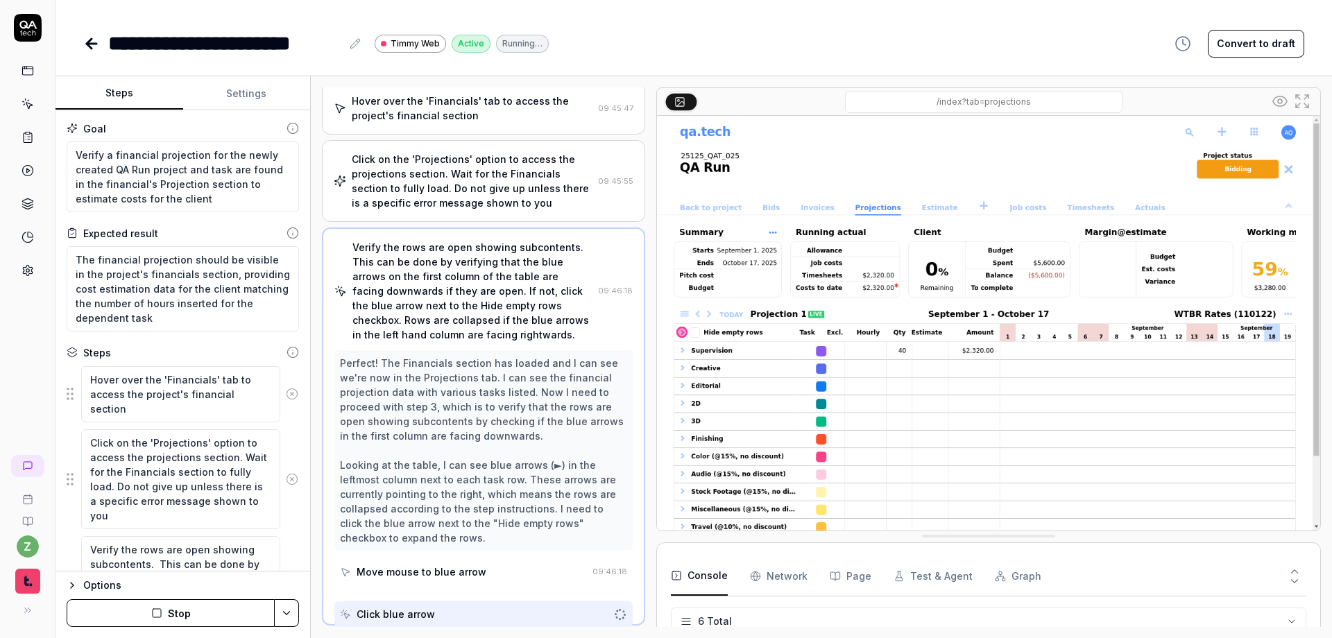
scroll to position [69, 0]
click at [1184, 40] on icon "button" at bounding box center [1182, 43] width 17 height 17
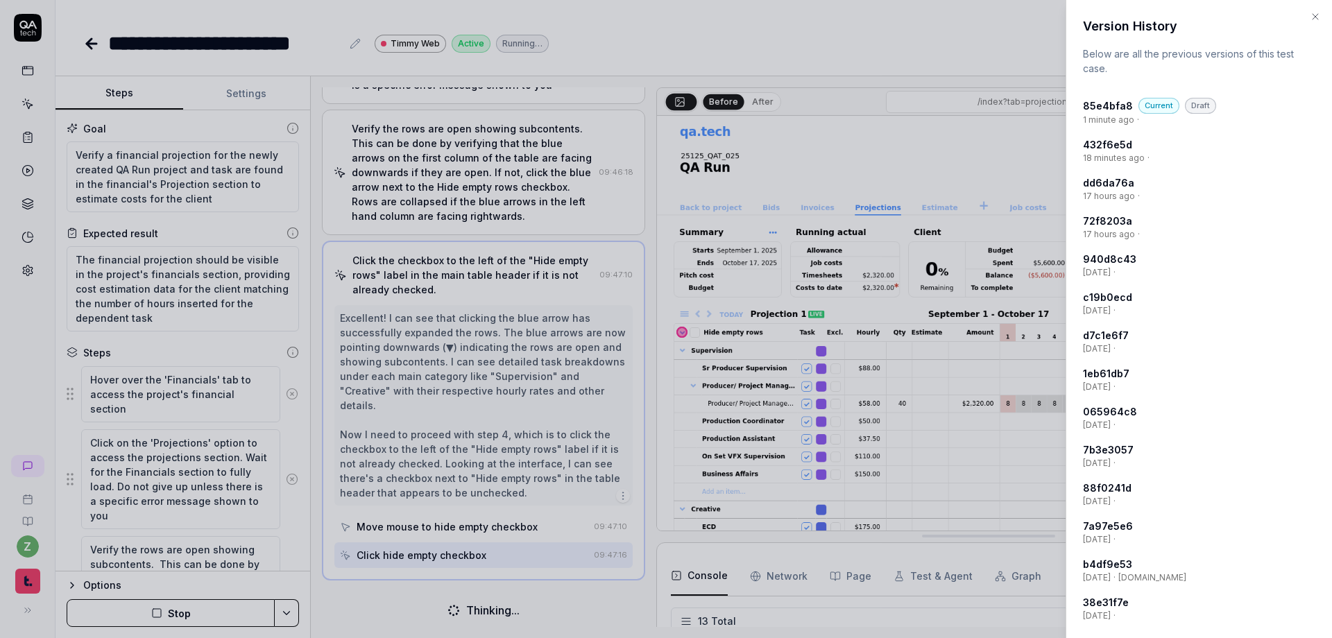
scroll to position [186, 0]
click at [1309, 12] on icon "button" at bounding box center [1315, 16] width 11 height 11
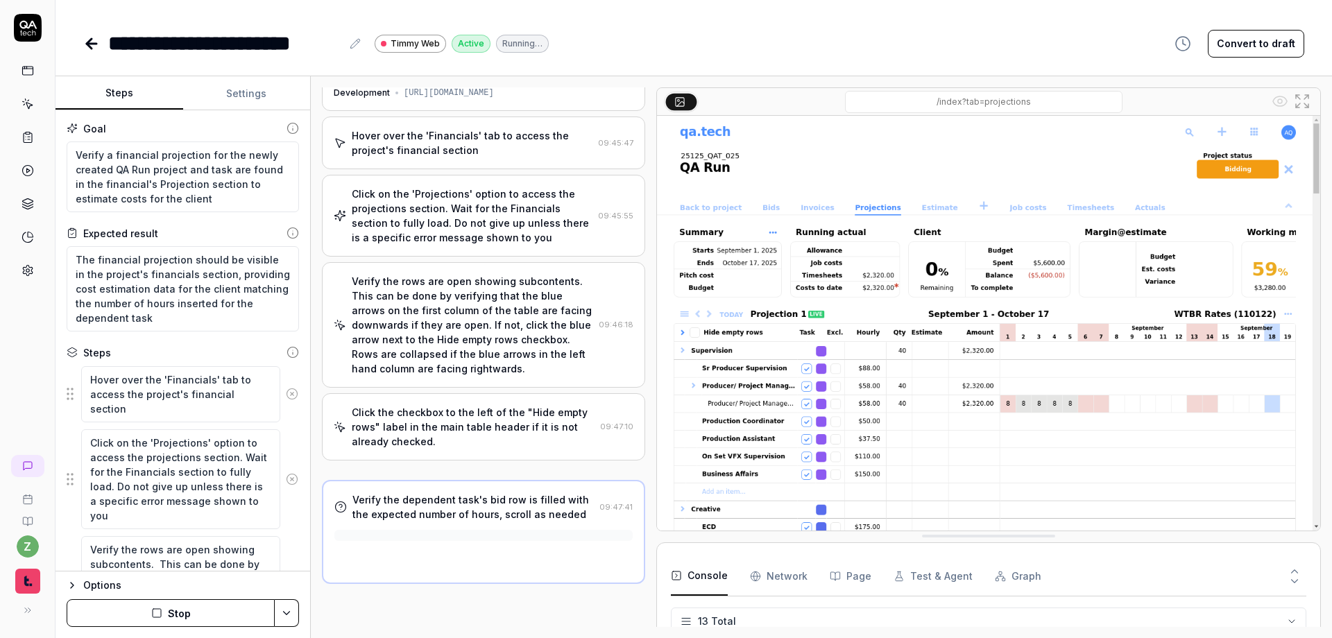
scroll to position [0, 0]
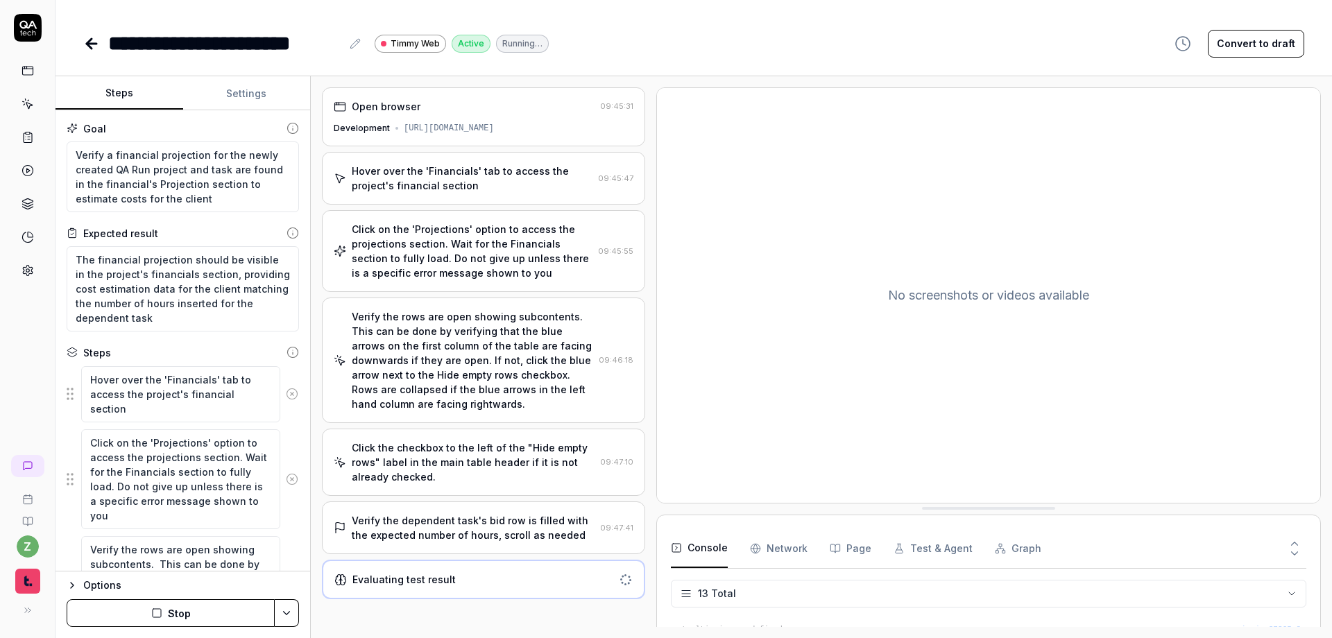
click at [466, 539] on div "Verify the dependent task's bid row is filled with the expected number of hours…" at bounding box center [473, 527] width 243 height 29
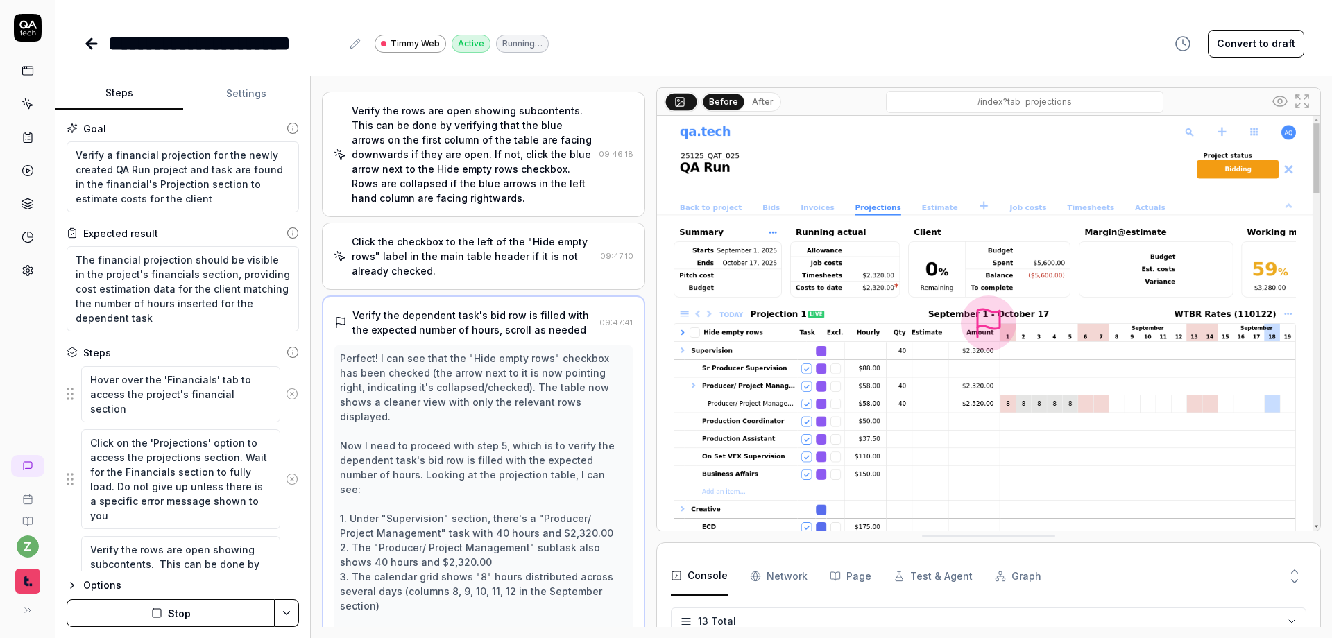
scroll to position [263, 0]
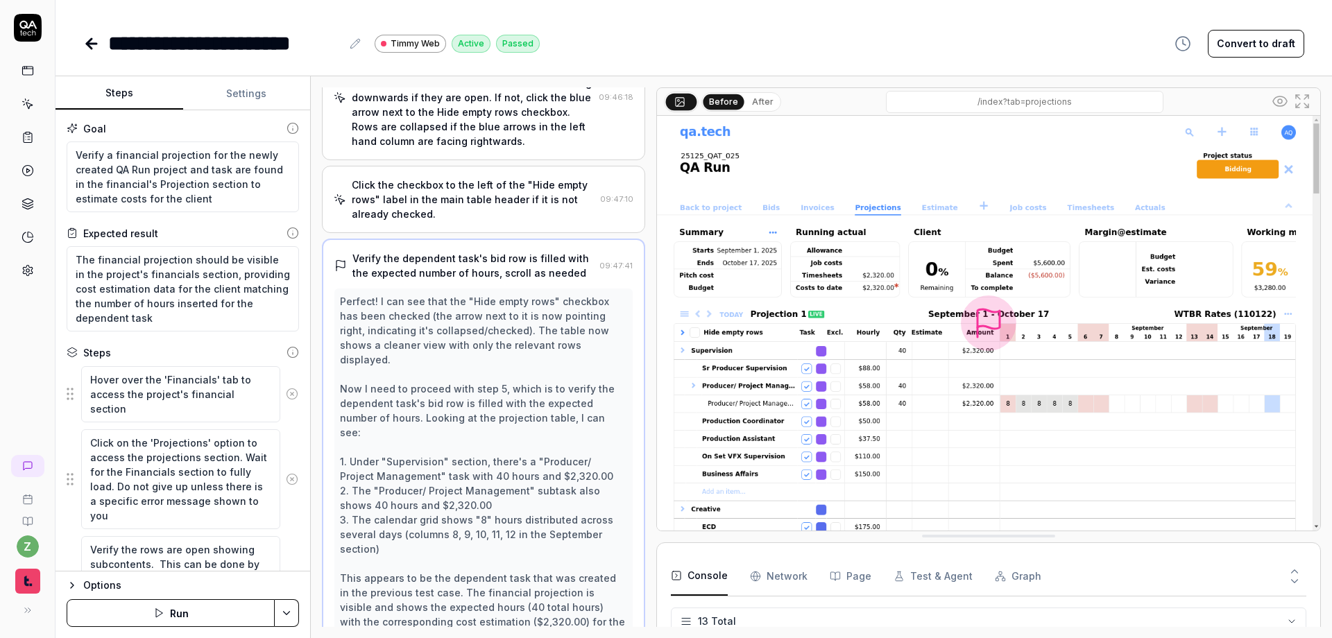
click at [1189, 47] on icon "button" at bounding box center [1182, 43] width 17 height 17
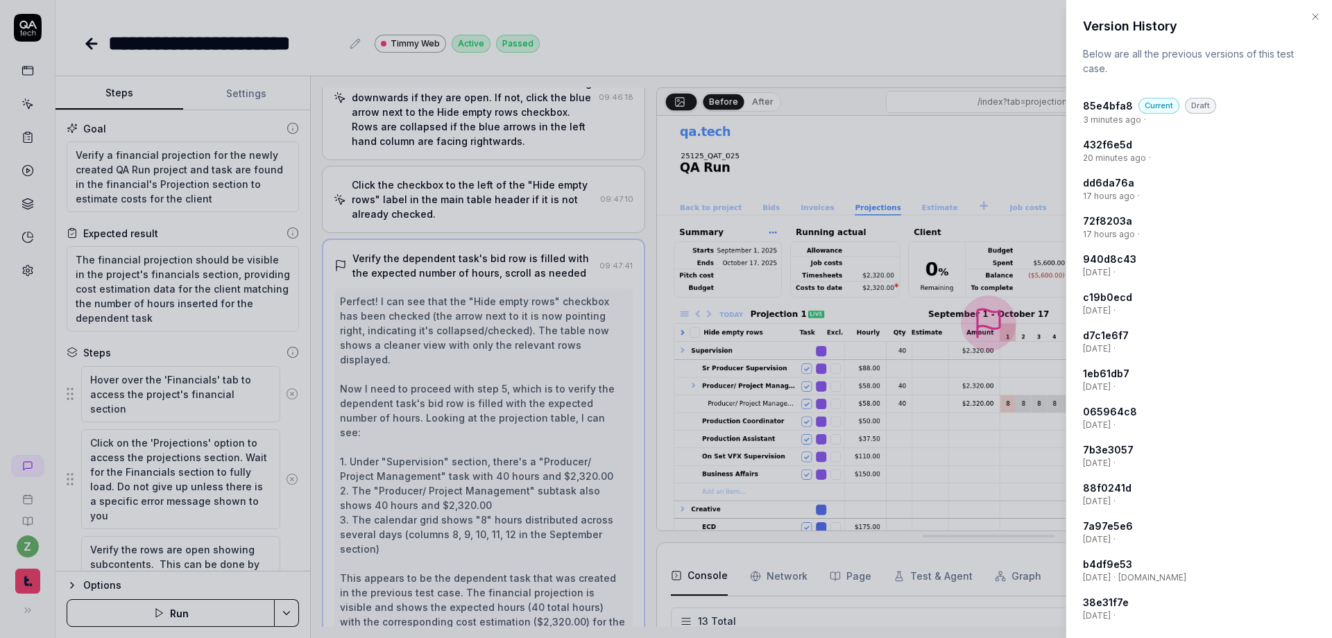
click at [964, 29] on div at bounding box center [666, 319] width 1332 height 638
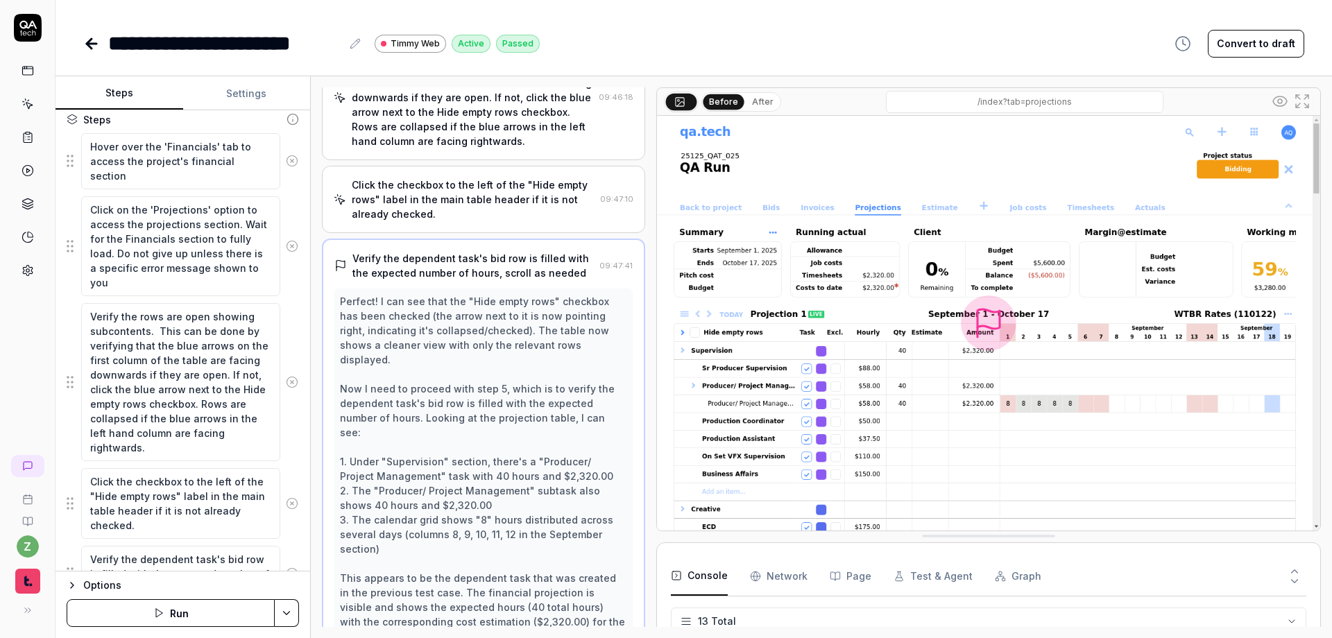
scroll to position [225, 0]
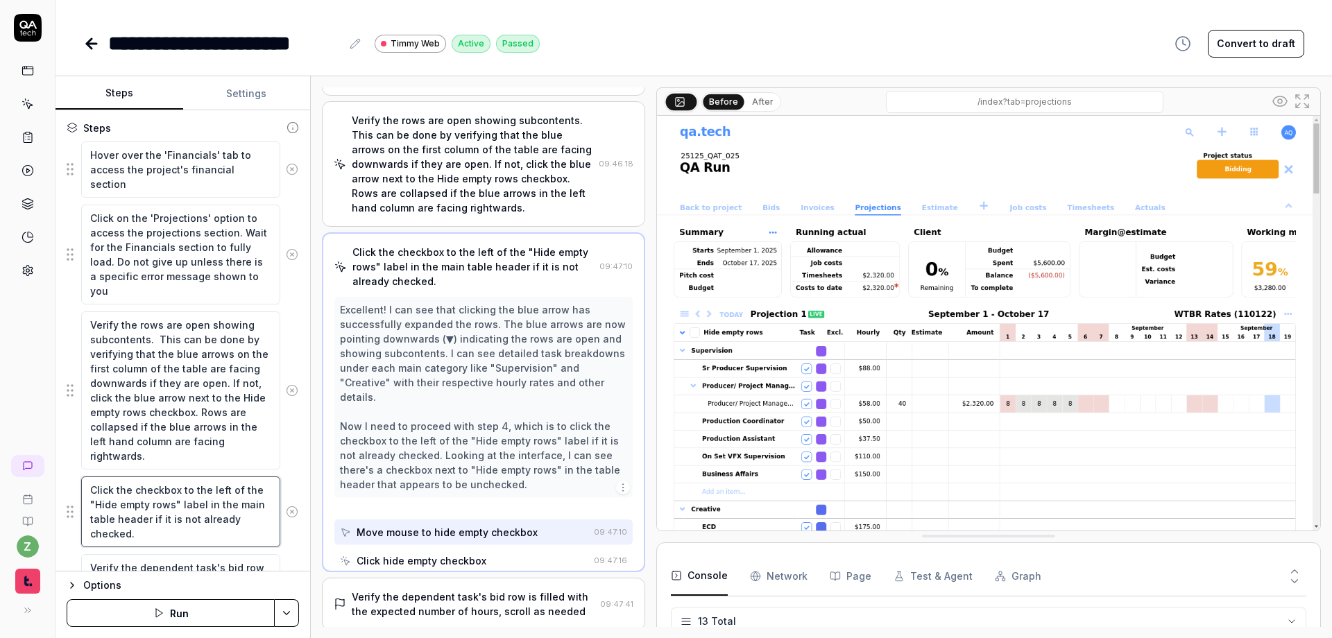
click at [192, 477] on textarea "Click the checkbox to the left of the "Hide empty rows" label in the main table…" at bounding box center [180, 512] width 199 height 71
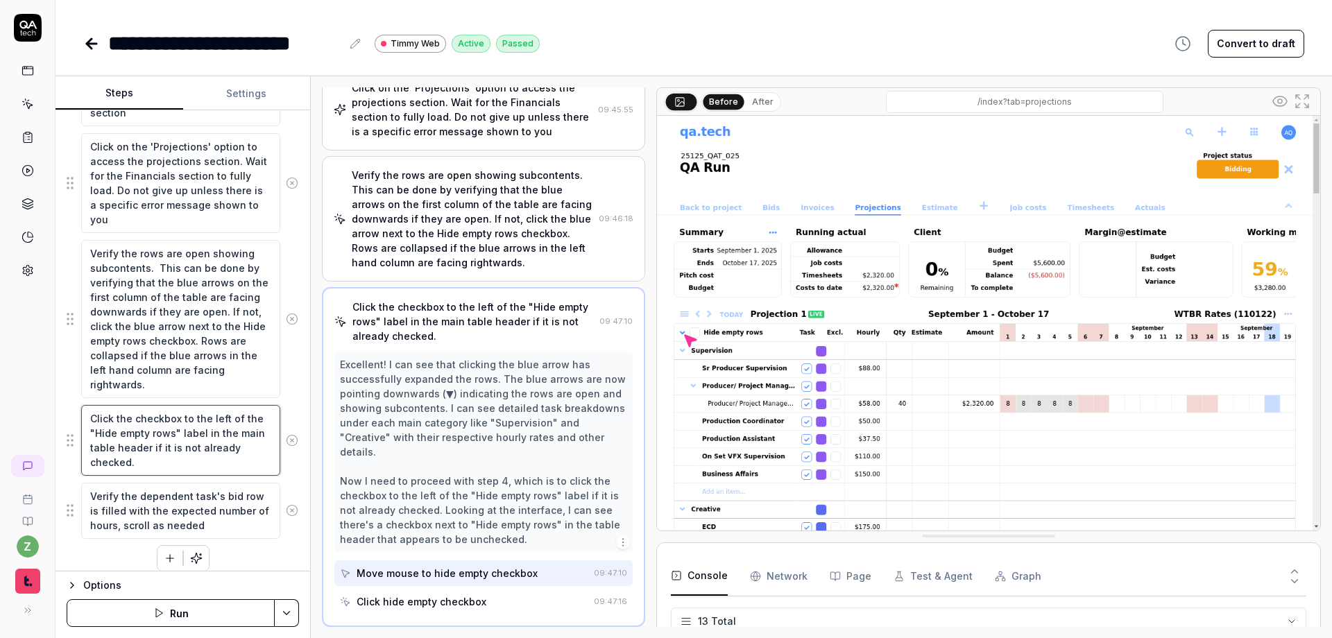
scroll to position [307, 0]
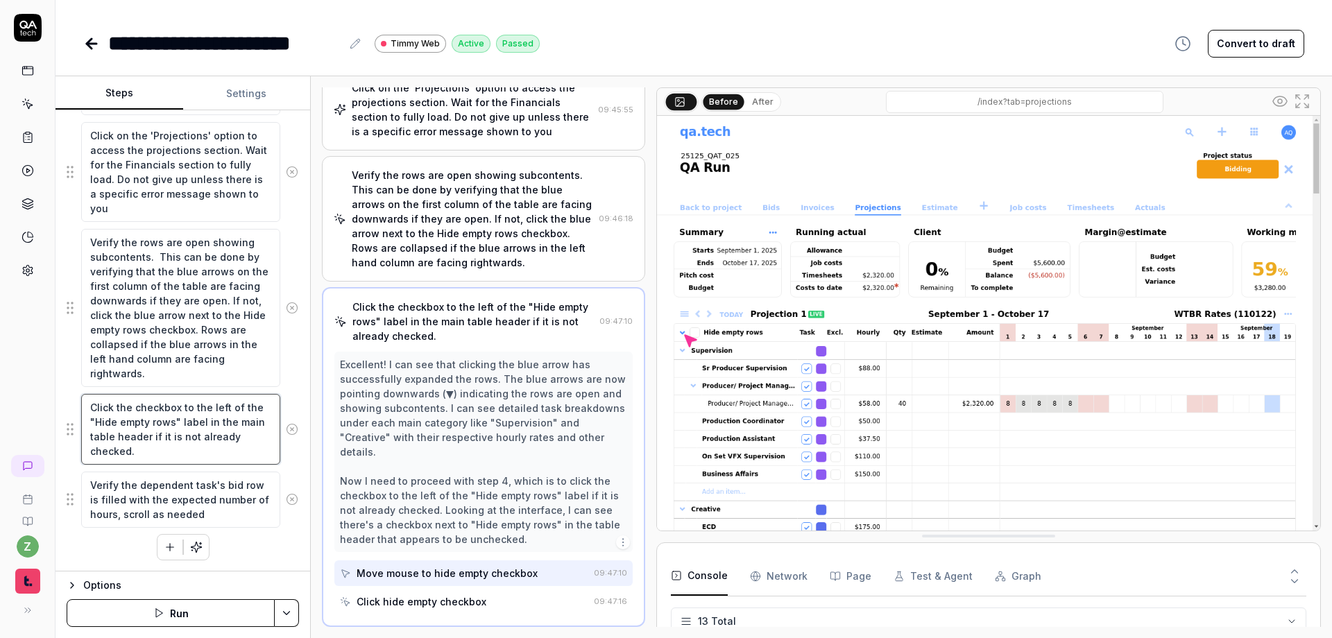
click at [175, 454] on textarea "Click the checkbox to the left of the "Hide empty rows" label in the main table…" at bounding box center [180, 429] width 199 height 71
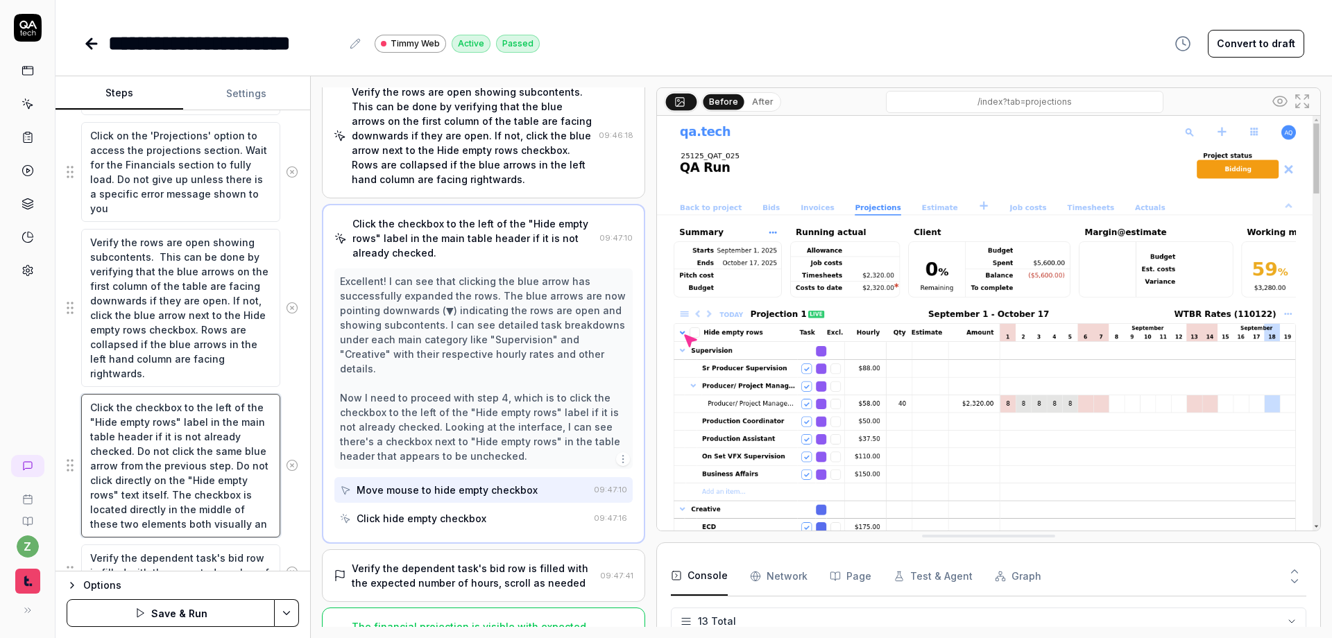
scroll to position [15, 0]
click at [855, 560] on button "Page" at bounding box center [851, 576] width 42 height 39
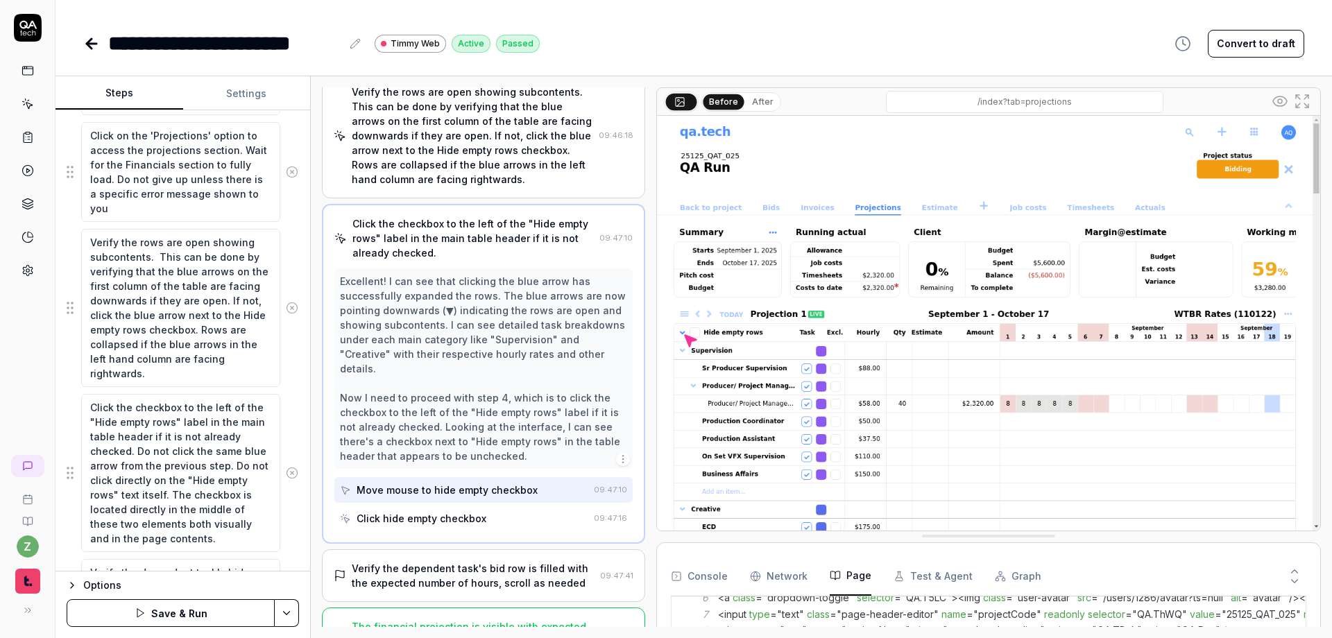
scroll to position [416, 0]
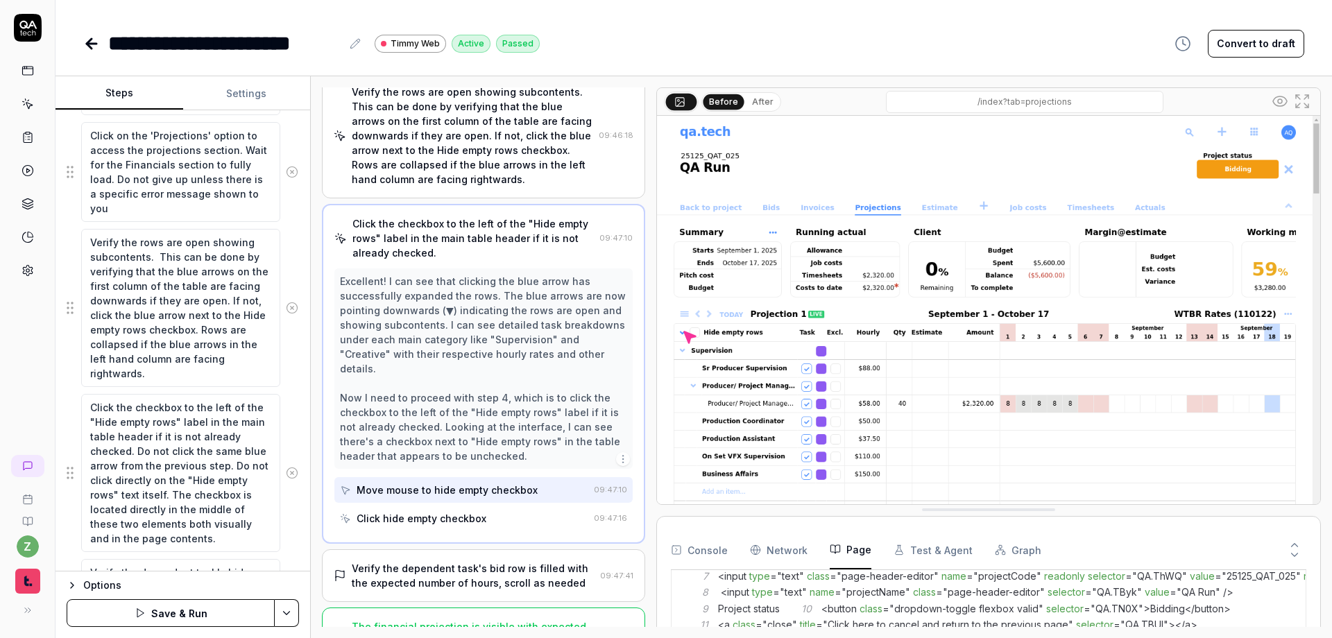
drag, startPoint x: 991, startPoint y: 540, endPoint x: 1004, endPoint y: 497, distance: 45.4
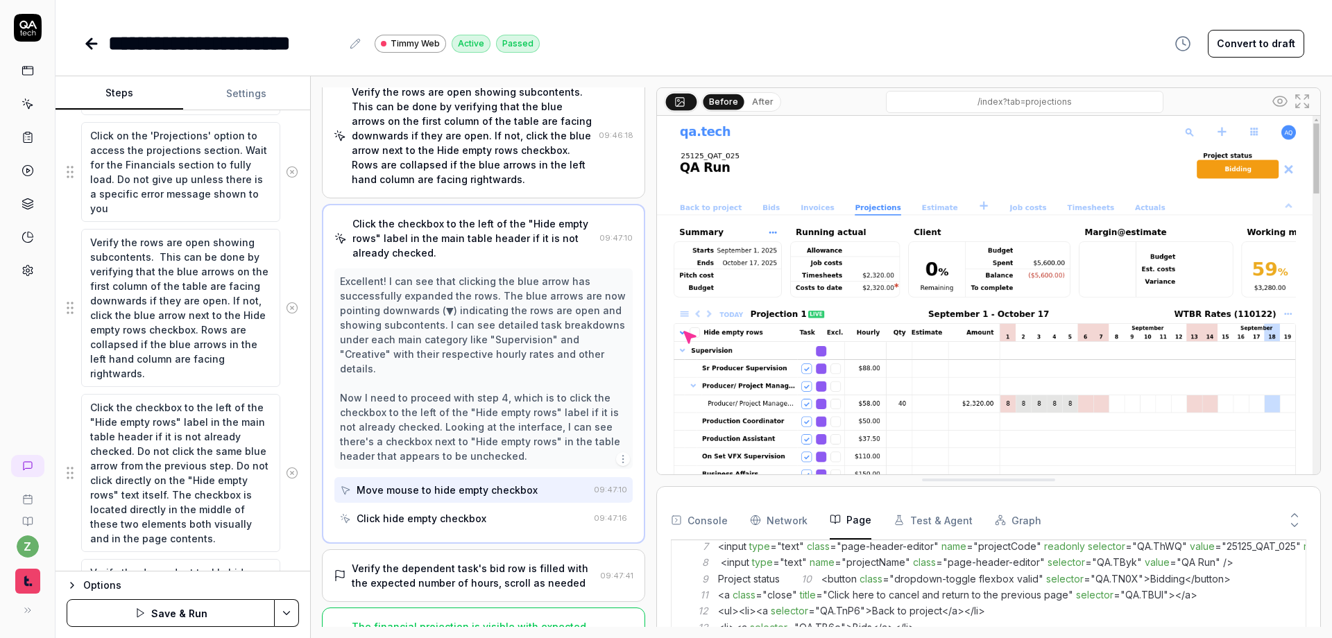
click at [996, 566] on span "page-header-editor" at bounding box center [993, 562] width 92 height 12
click at [950, 566] on span "page-header-editor" at bounding box center [993, 562] width 92 height 12
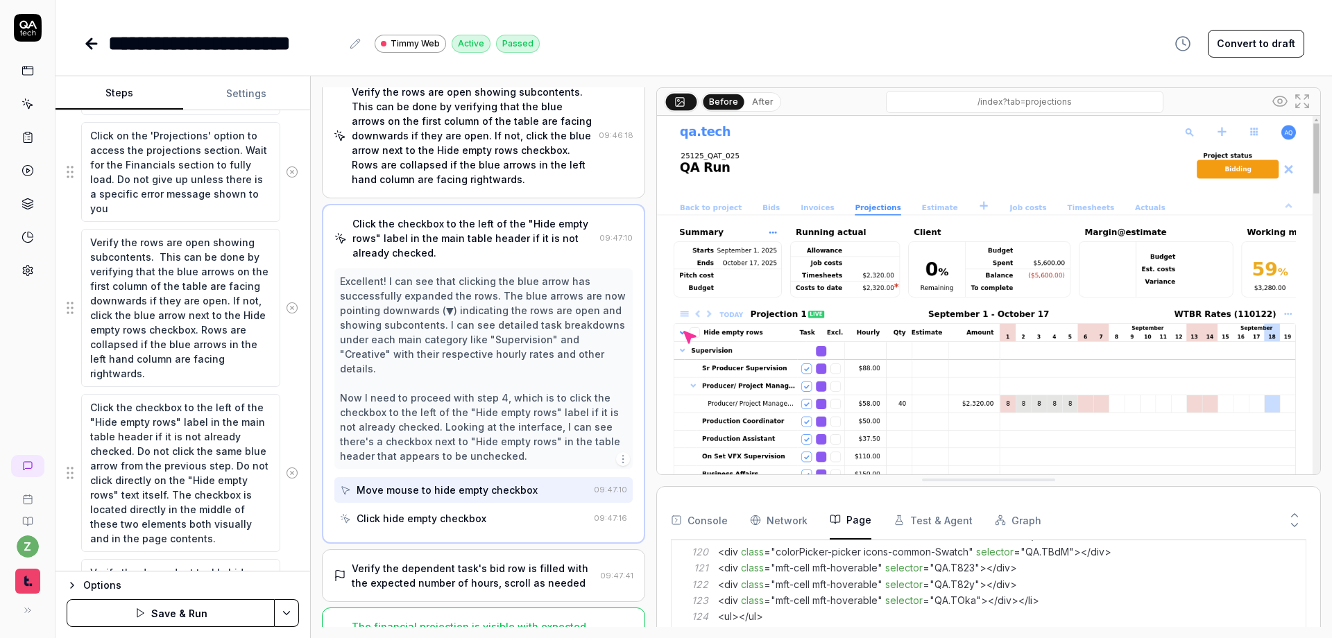
scroll to position [1481, 0]
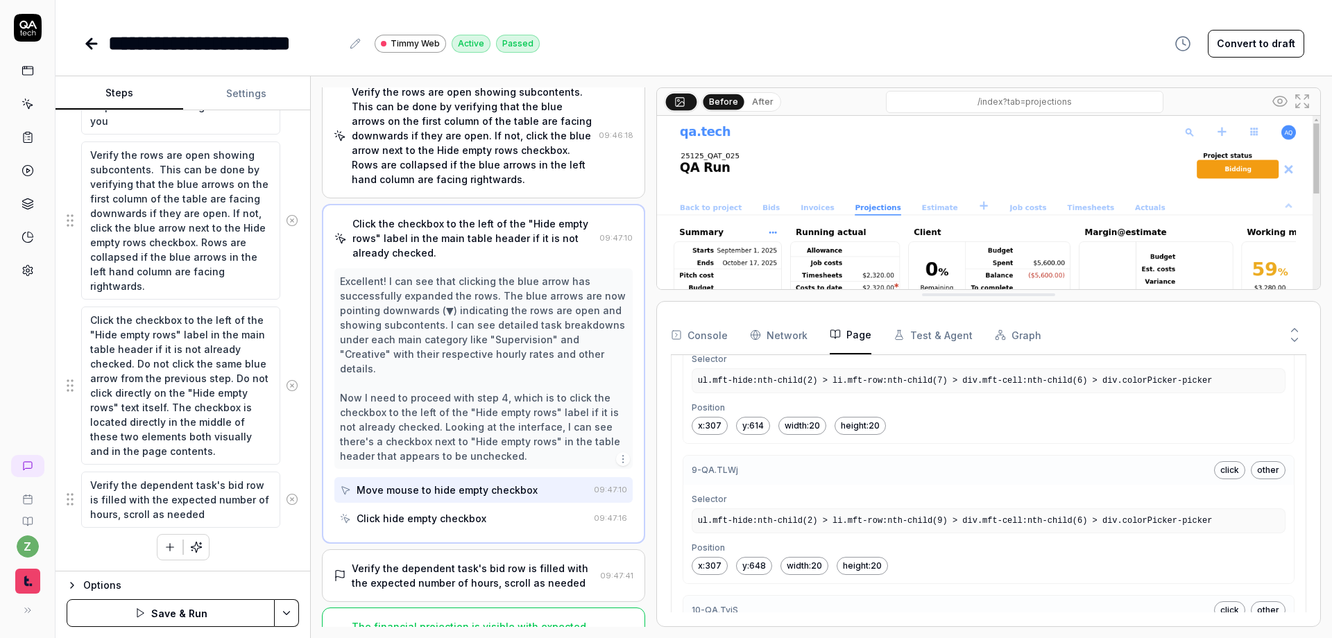
scroll to position [10171, 0]
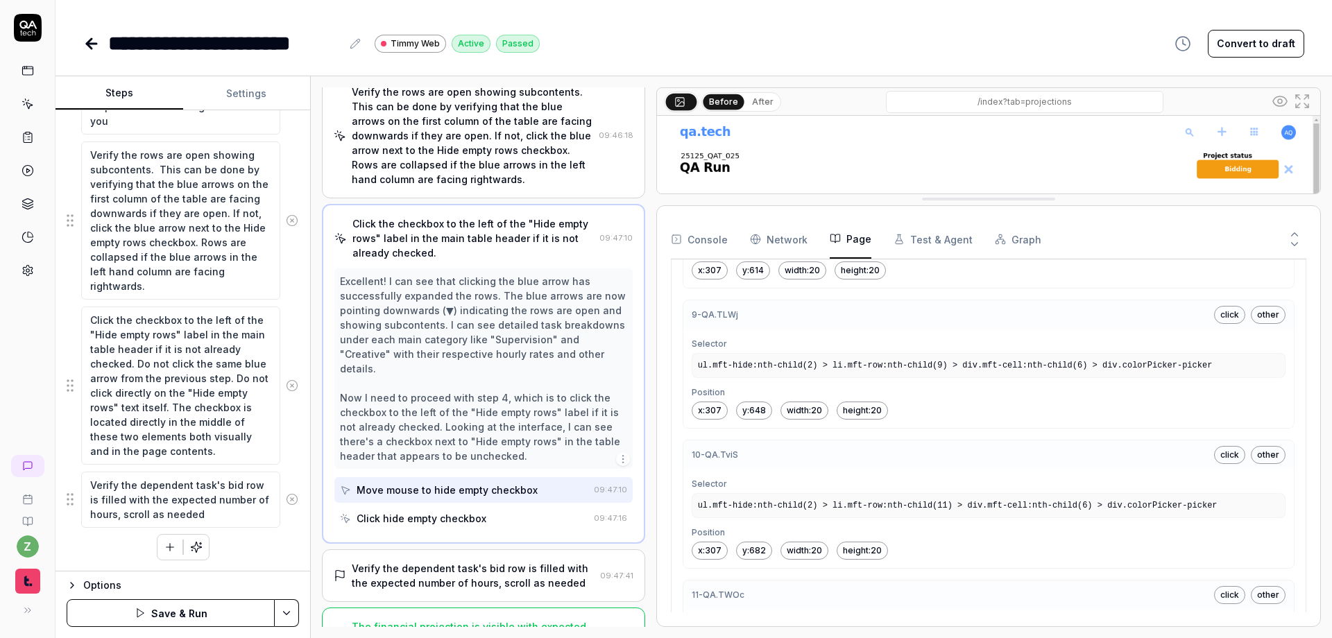
drag, startPoint x: 1070, startPoint y: 290, endPoint x: 1066, endPoint y: 194, distance: 96.5
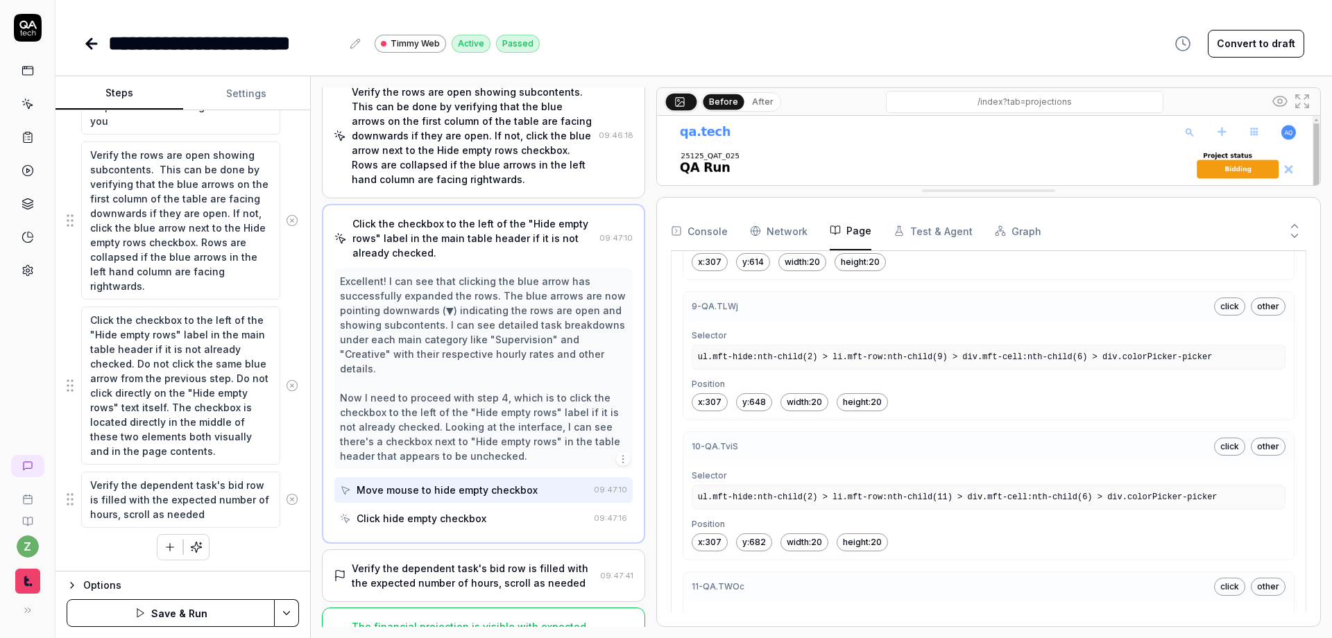
drag, startPoint x: 943, startPoint y: 200, endPoint x: 945, endPoint y: 189, distance: 11.3
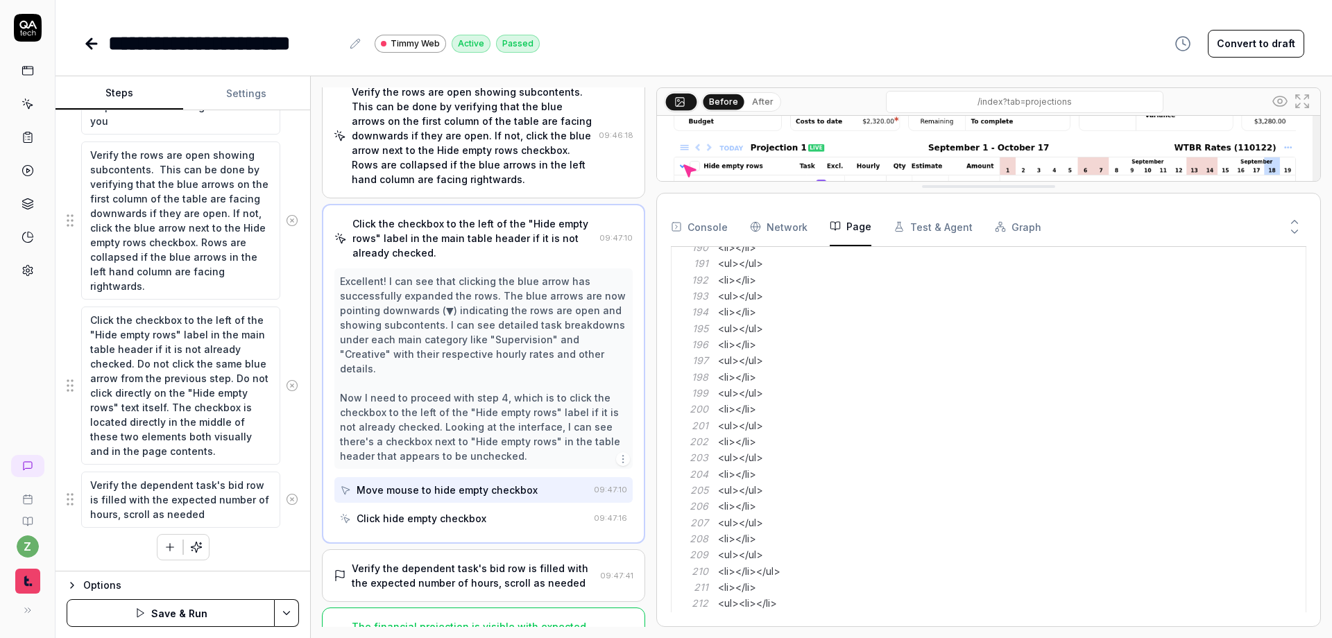
scroll to position [2601, 0]
drag, startPoint x: 972, startPoint y: 513, endPoint x: 935, endPoint y: 513, distance: 36.8
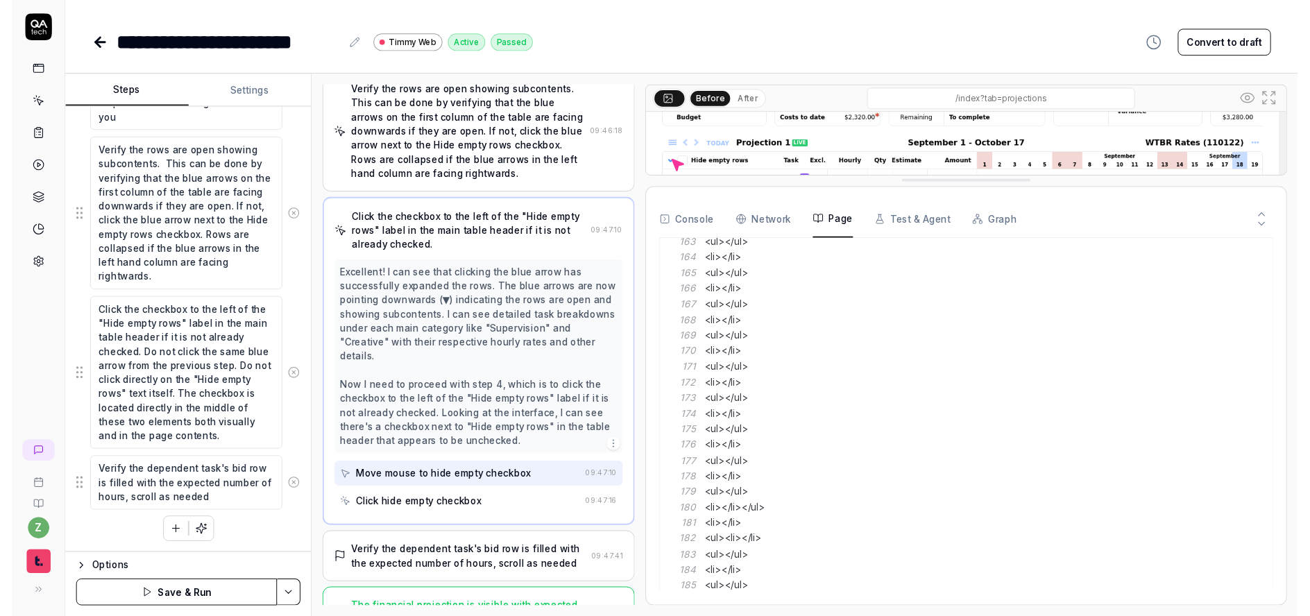
scroll to position [1518, 0]
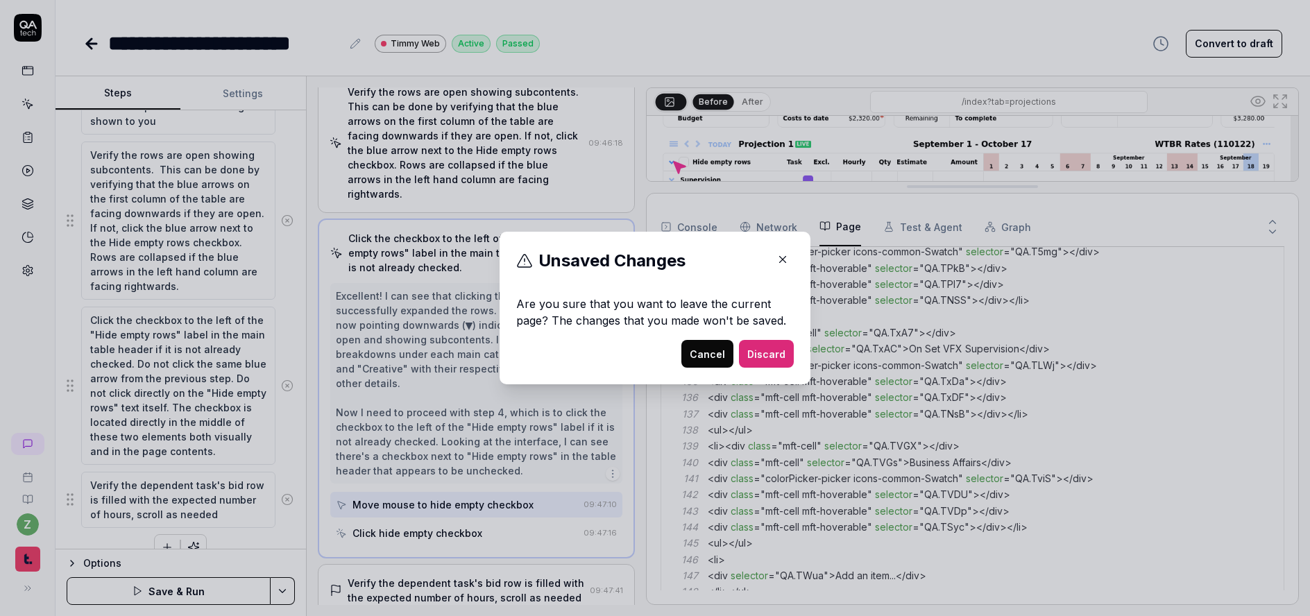
click at [700, 363] on button "Cancel" at bounding box center [707, 354] width 52 height 28
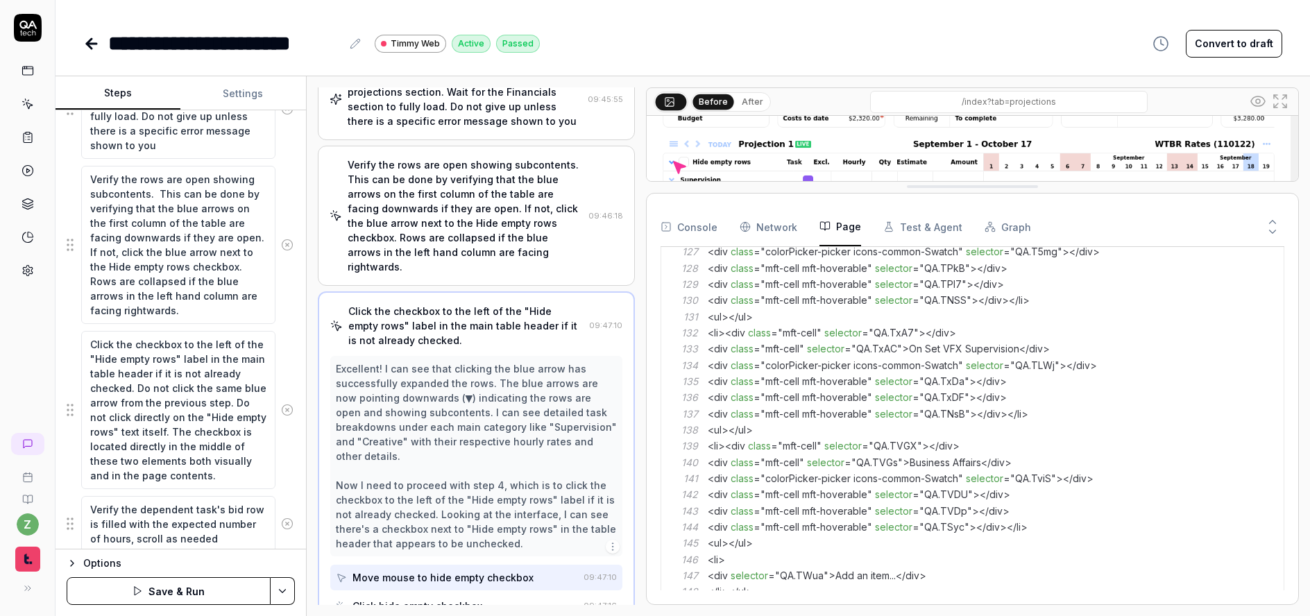
scroll to position [166, 0]
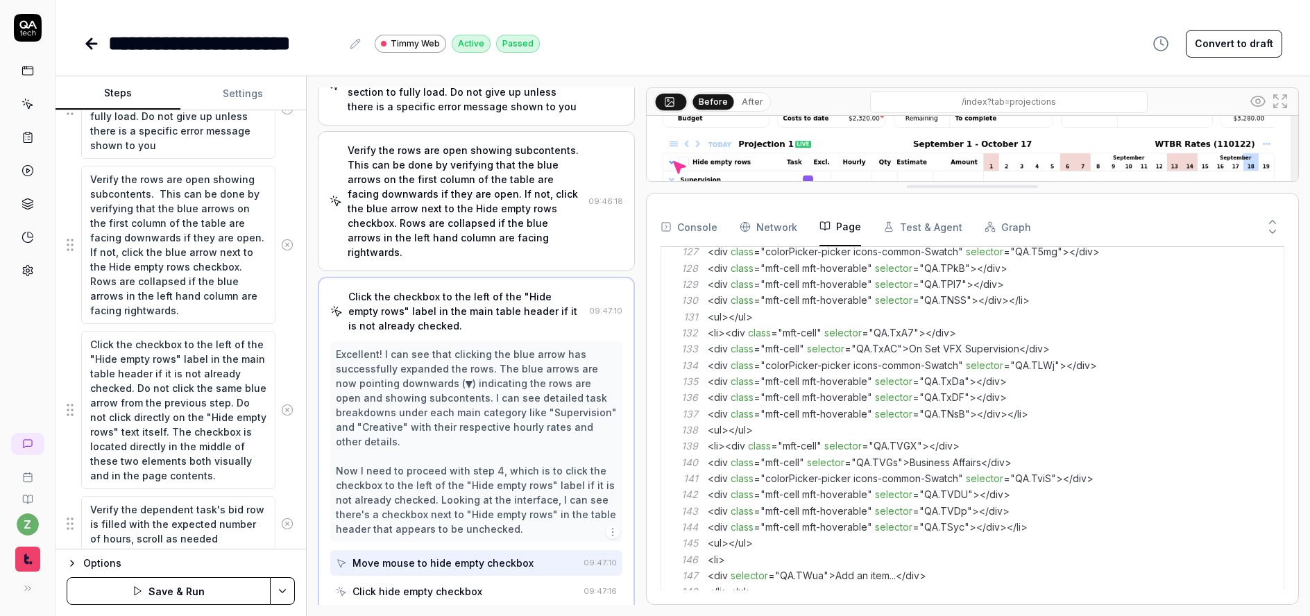
click at [284, 594] on html "**********" at bounding box center [655, 308] width 1310 height 616
click at [196, 495] on div "Save" at bounding box center [213, 494] width 177 height 31
click at [177, 587] on button "Run" at bounding box center [169, 591] width 204 height 28
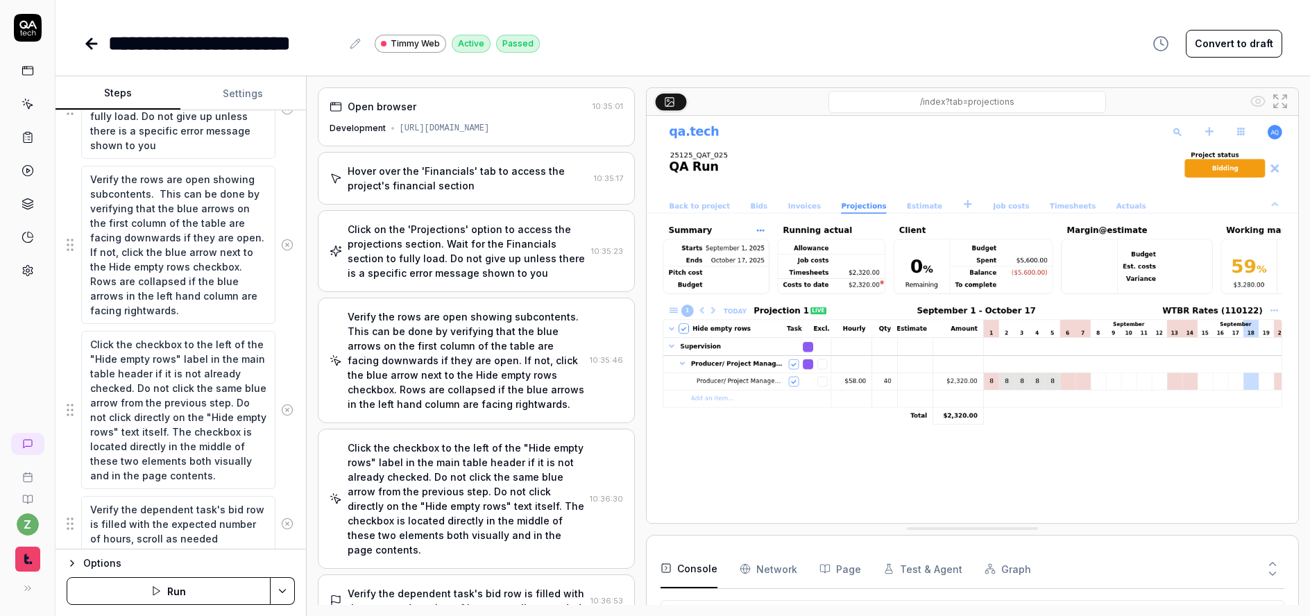
click at [469, 360] on div "Verify the rows are open showing subcontents. This can be done by verifying tha…" at bounding box center [466, 360] width 237 height 102
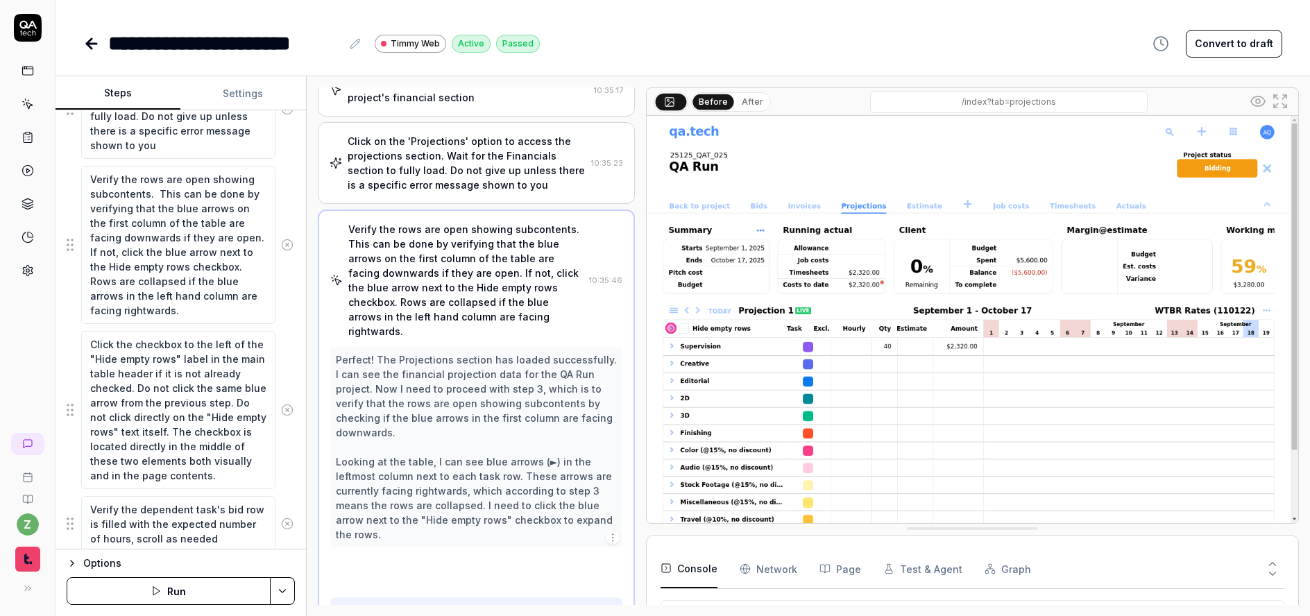
scroll to position [91, 0]
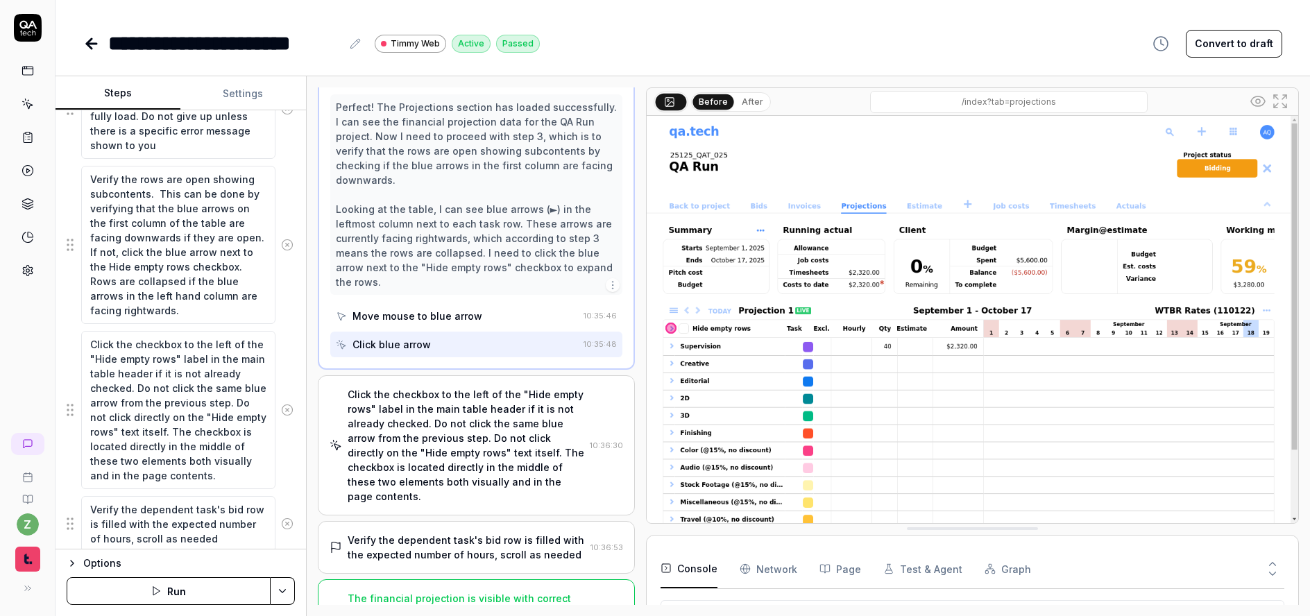
click at [457, 407] on div "Click the checkbox to the left of the "Hide empty rows" label in the main table…" at bounding box center [466, 445] width 237 height 117
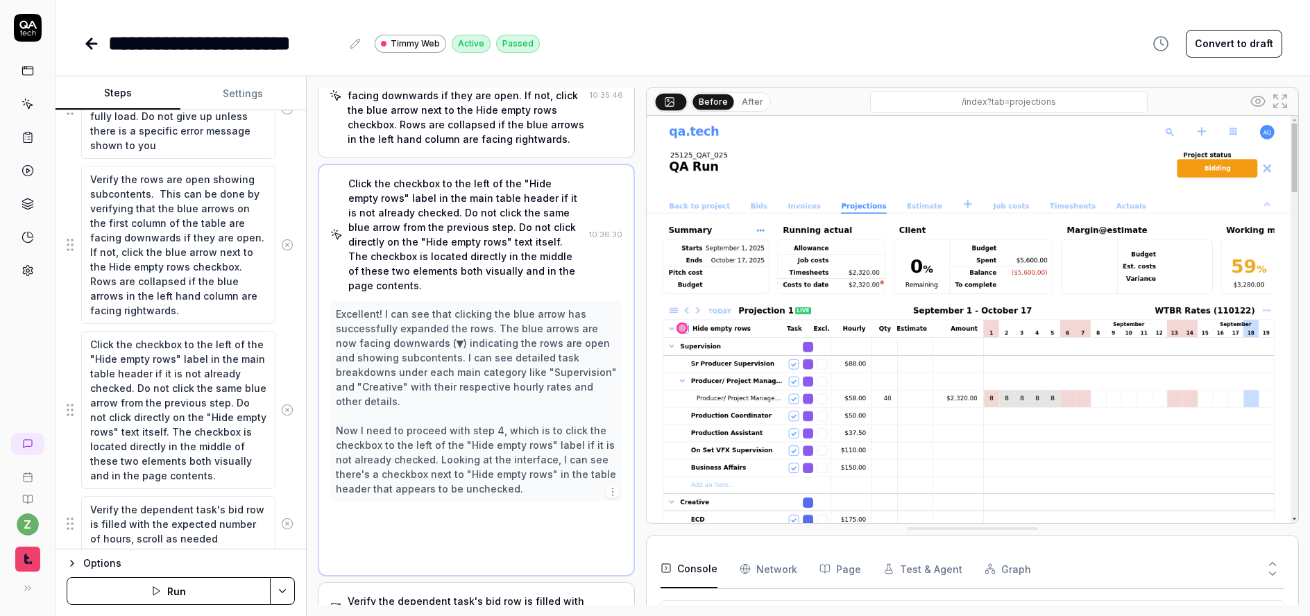
scroll to position [222, 0]
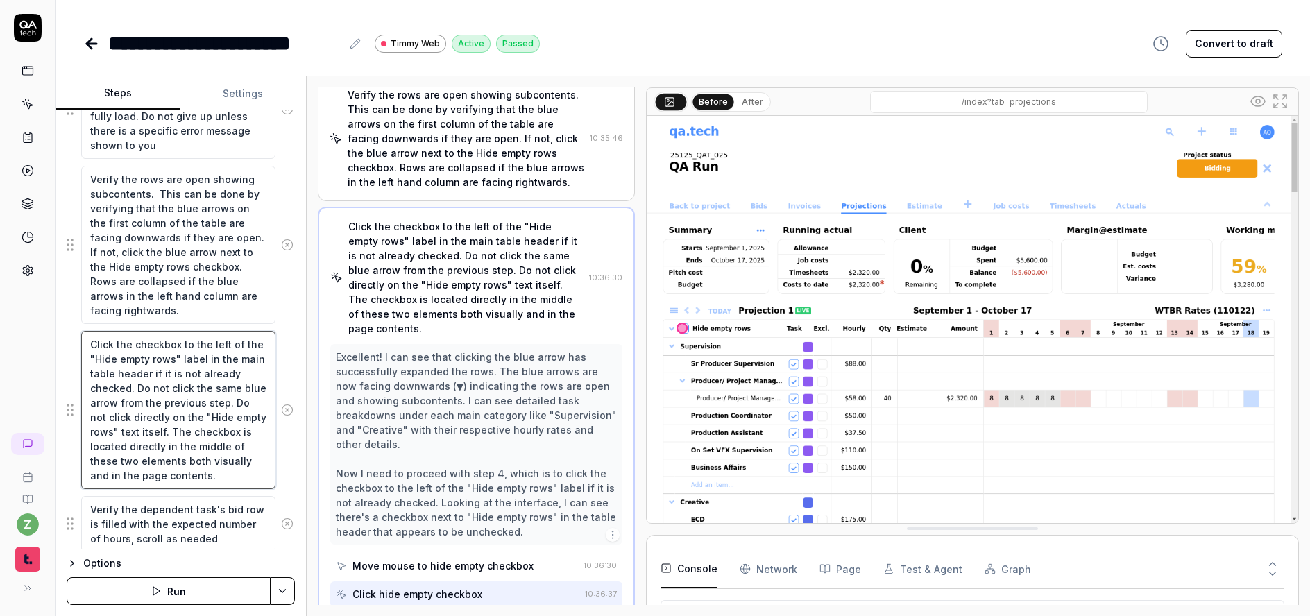
click at [205, 386] on textarea "Click the checkbox to the left of the "Hide empty rows" label in the main table…" at bounding box center [178, 410] width 194 height 158
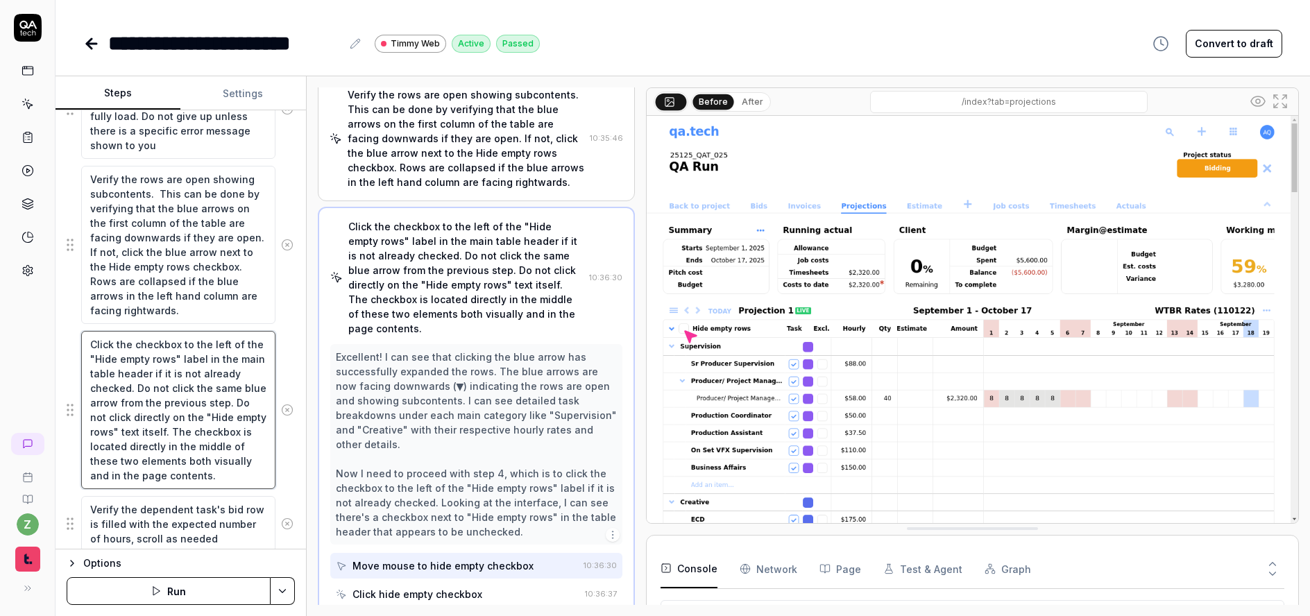
scroll to position [15, 0]
click at [651, 43] on div "**********" at bounding box center [682, 43] width 1199 height 31
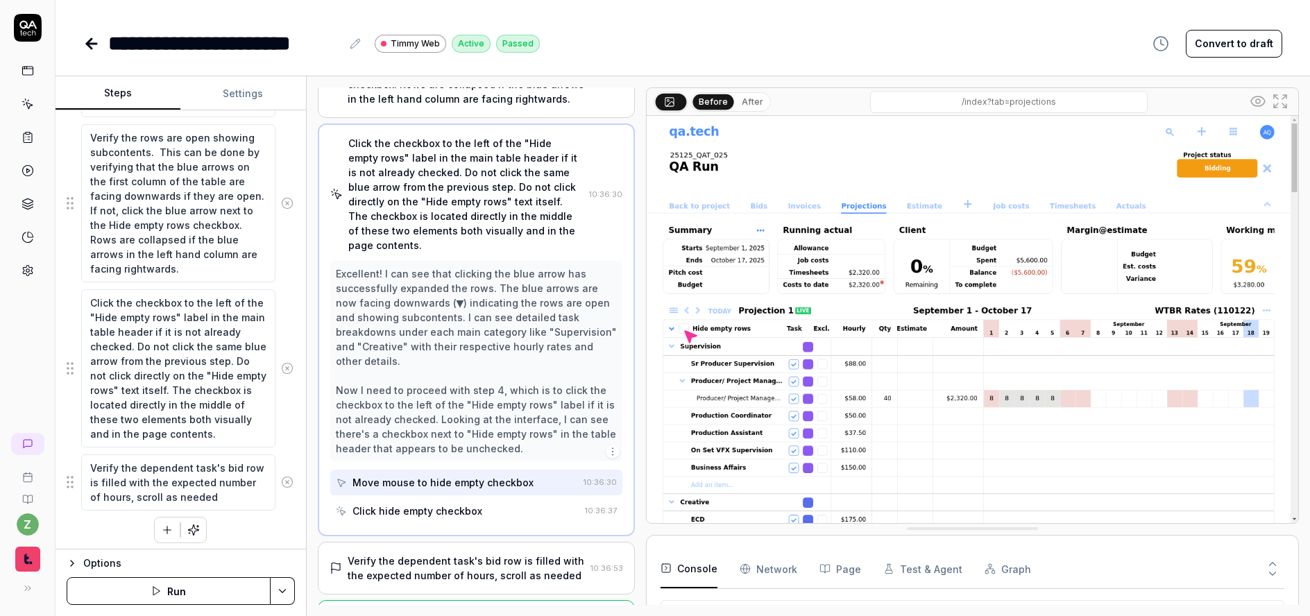
scroll to position [417, 0]
click at [676, 31] on div "**********" at bounding box center [682, 43] width 1199 height 31
click at [94, 49] on icon at bounding box center [91, 43] width 17 height 17
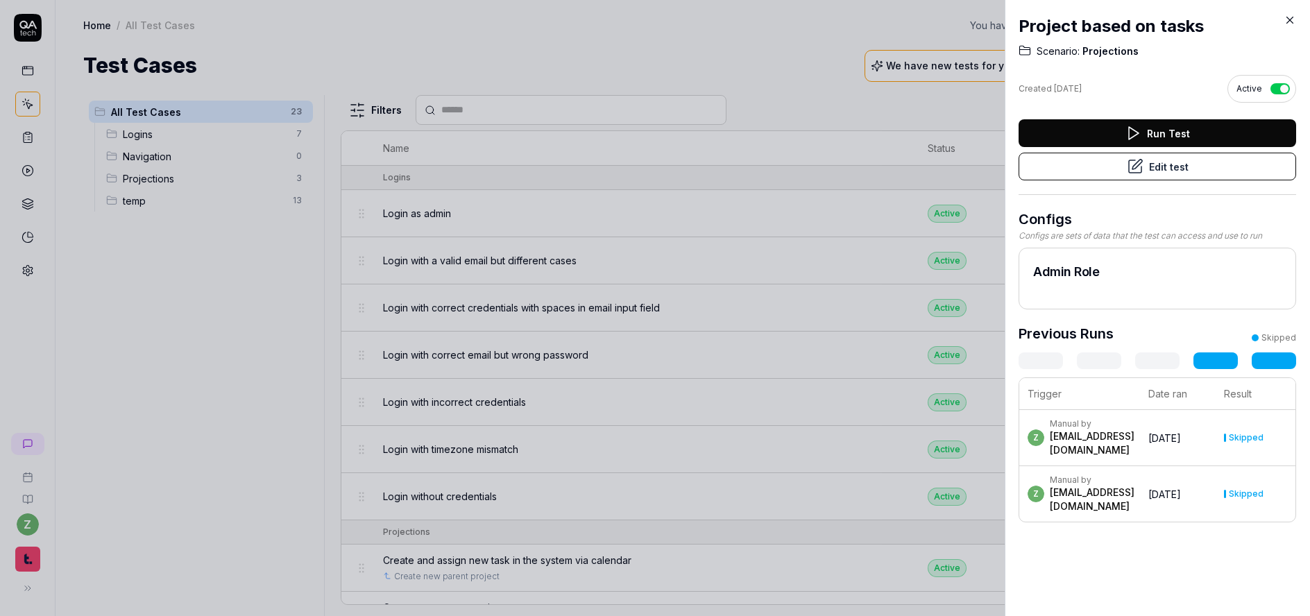
click at [658, 87] on div at bounding box center [655, 308] width 1310 height 616
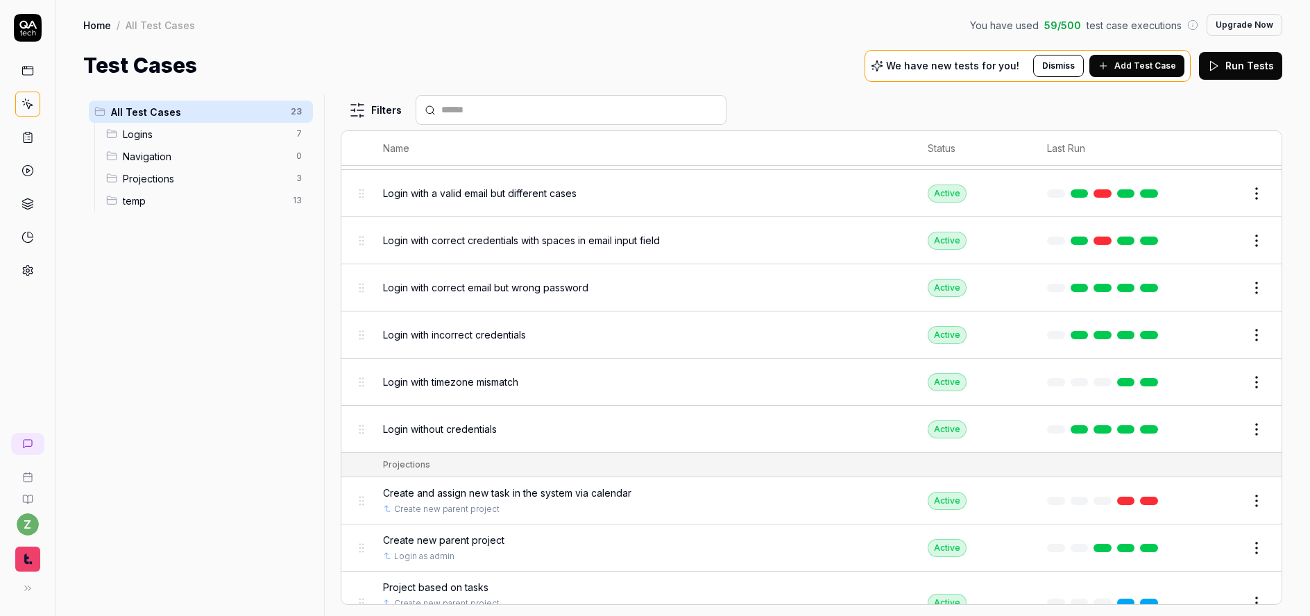
scroll to position [269, 0]
